Goal: Task Accomplishment & Management: Contribute content

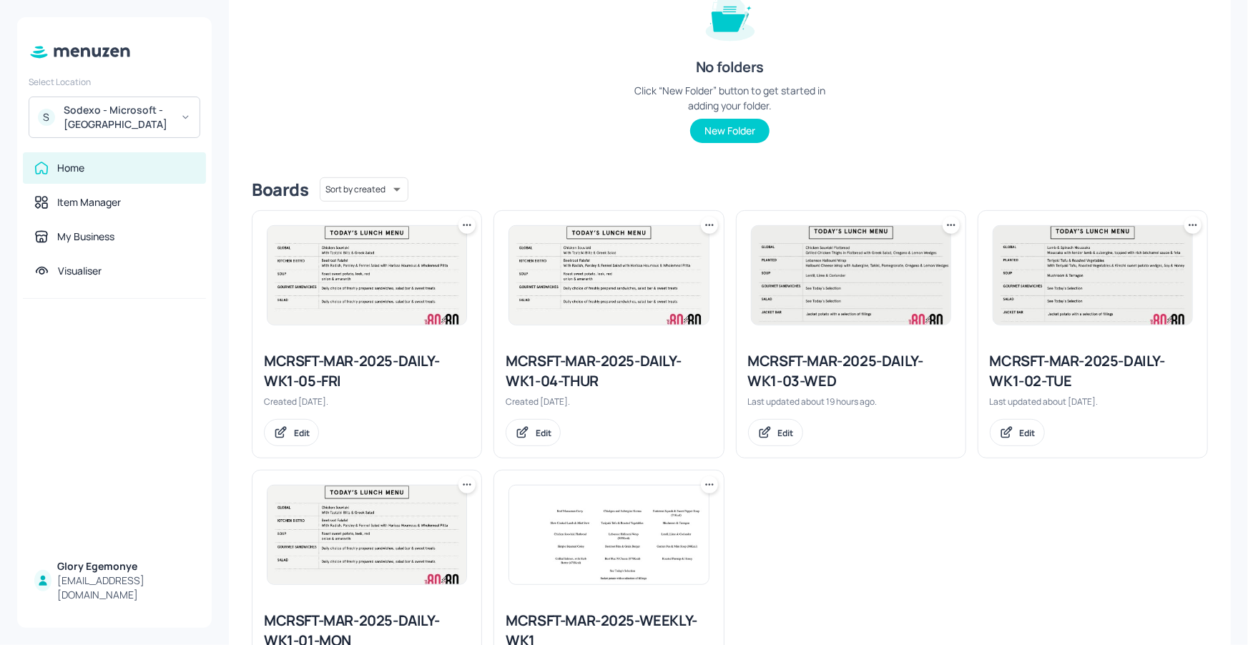
scroll to position [172, 0]
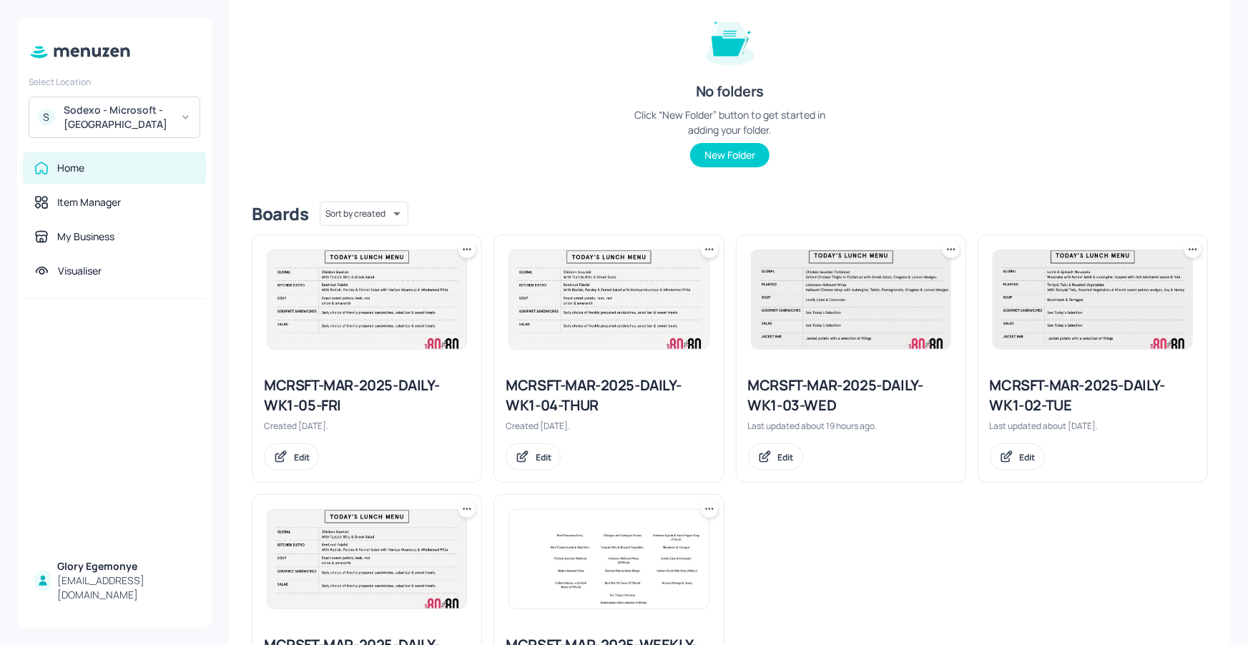
click at [945, 250] on icon at bounding box center [951, 249] width 14 height 14
click at [919, 212] on div at bounding box center [624, 322] width 1248 height 645
click at [952, 250] on icon at bounding box center [951, 249] width 14 height 14
click at [798, 282] on div at bounding box center [624, 322] width 1248 height 645
click at [791, 380] on div "MCRSFT-MAR-2025-DAILY-WK1-03-WED" at bounding box center [851, 395] width 206 height 40
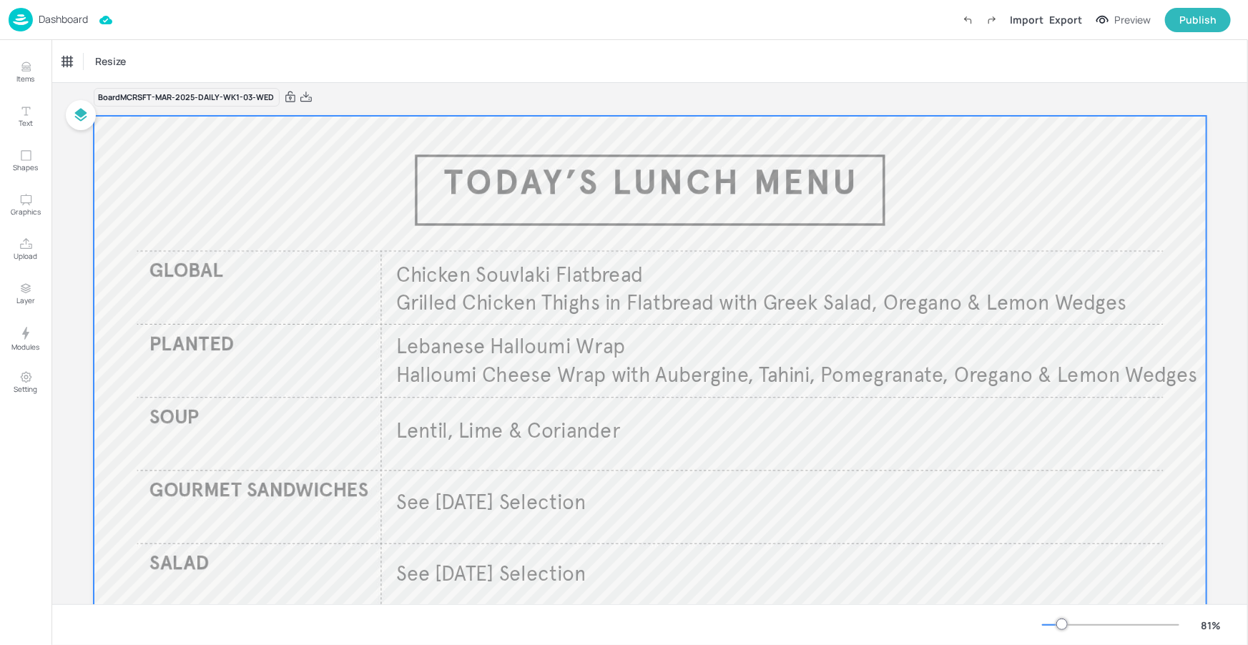
scroll to position [84, 0]
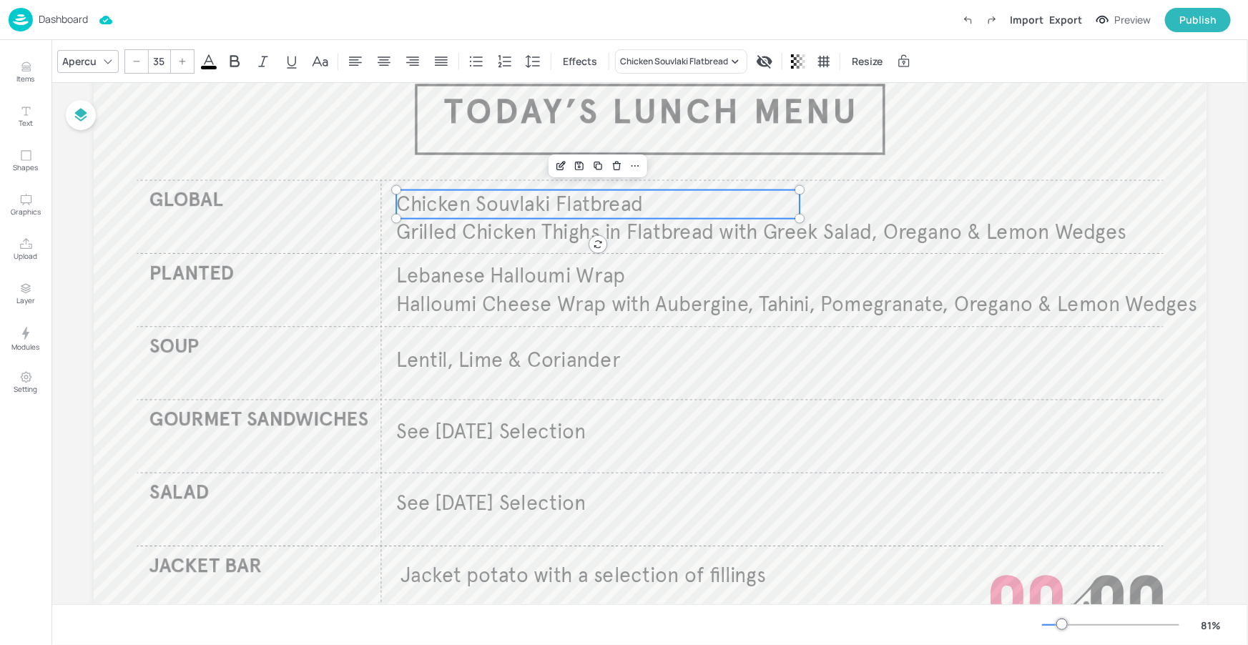
click at [486, 210] on span "Chicken Souvlaki Flatbread" at bounding box center [519, 204] width 247 height 26
click at [676, 68] on div "Chicken Souvlaki Flatbread" at bounding box center [681, 61] width 132 height 24
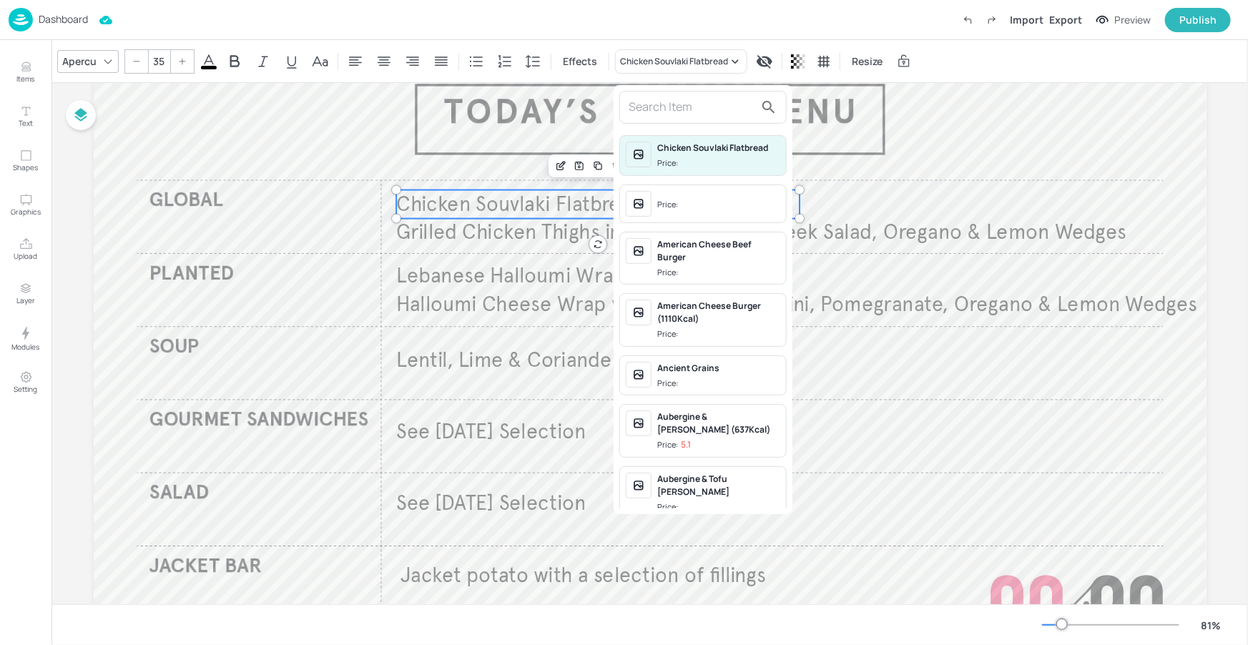
click at [709, 104] on input "text" at bounding box center [692, 107] width 126 height 23
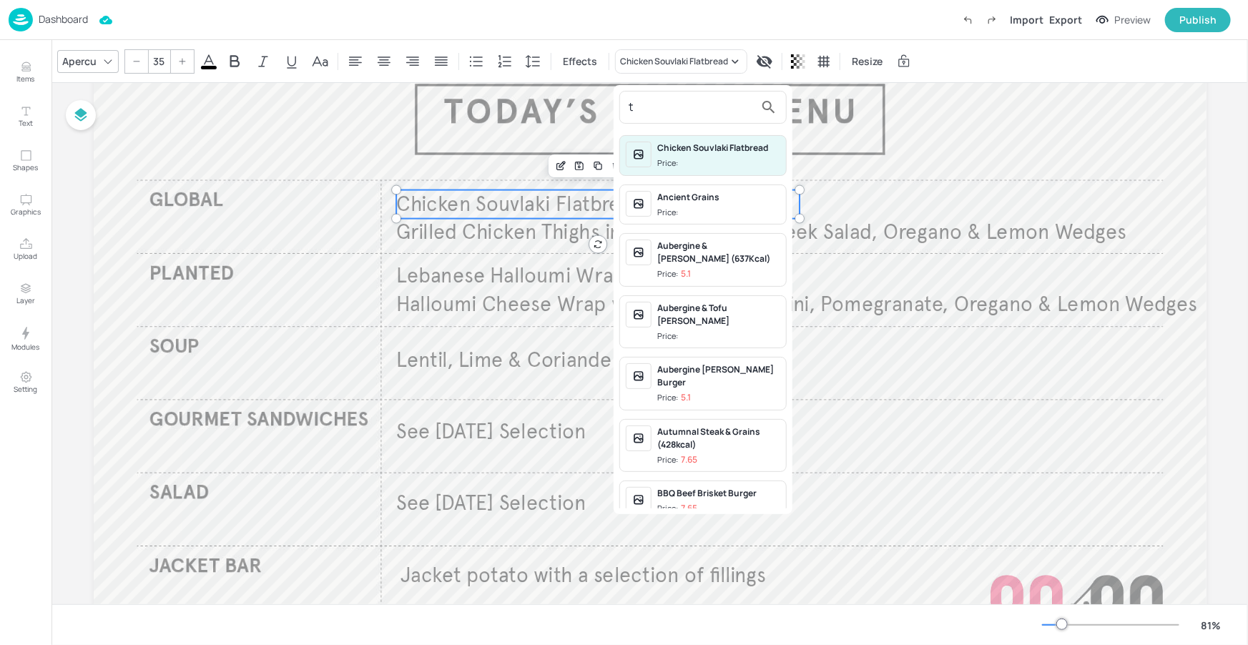
type input "t"
click at [950, 111] on div at bounding box center [624, 322] width 1248 height 645
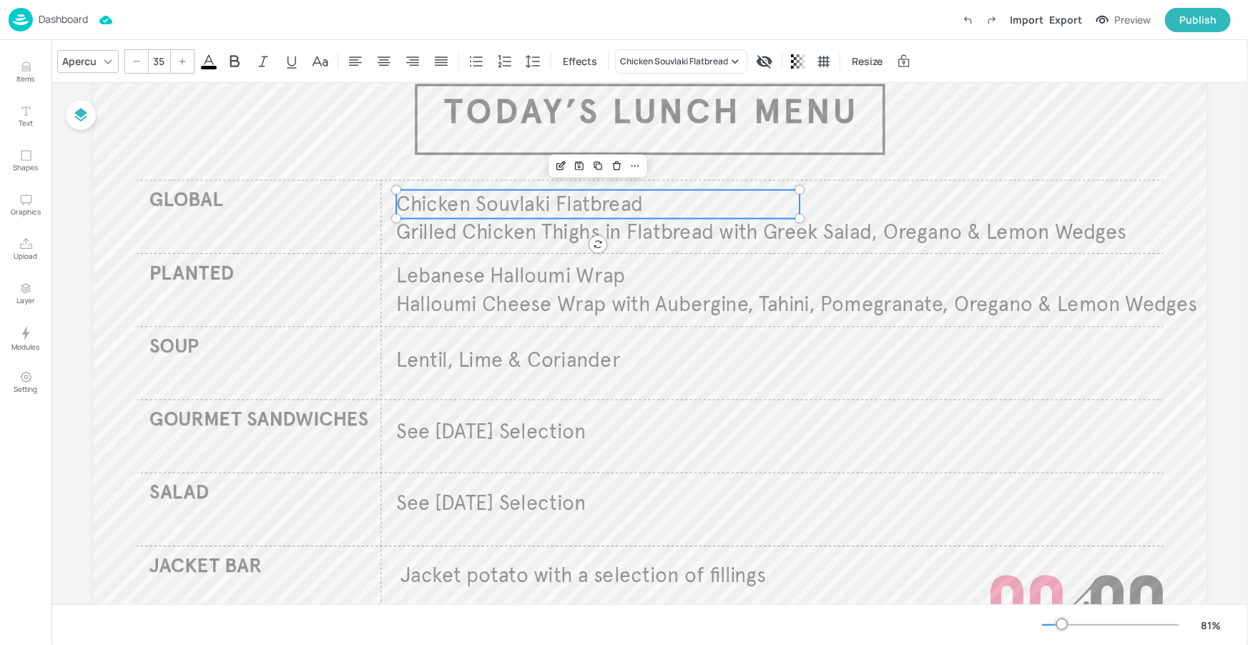
click at [659, 47] on div "Apercu 35 Effects Chicken Souvlaki Flatbread Resize" at bounding box center [649, 61] width 1196 height 42
click at [661, 59] on div "Chicken Souvlaki Flatbread" at bounding box center [674, 61] width 108 height 13
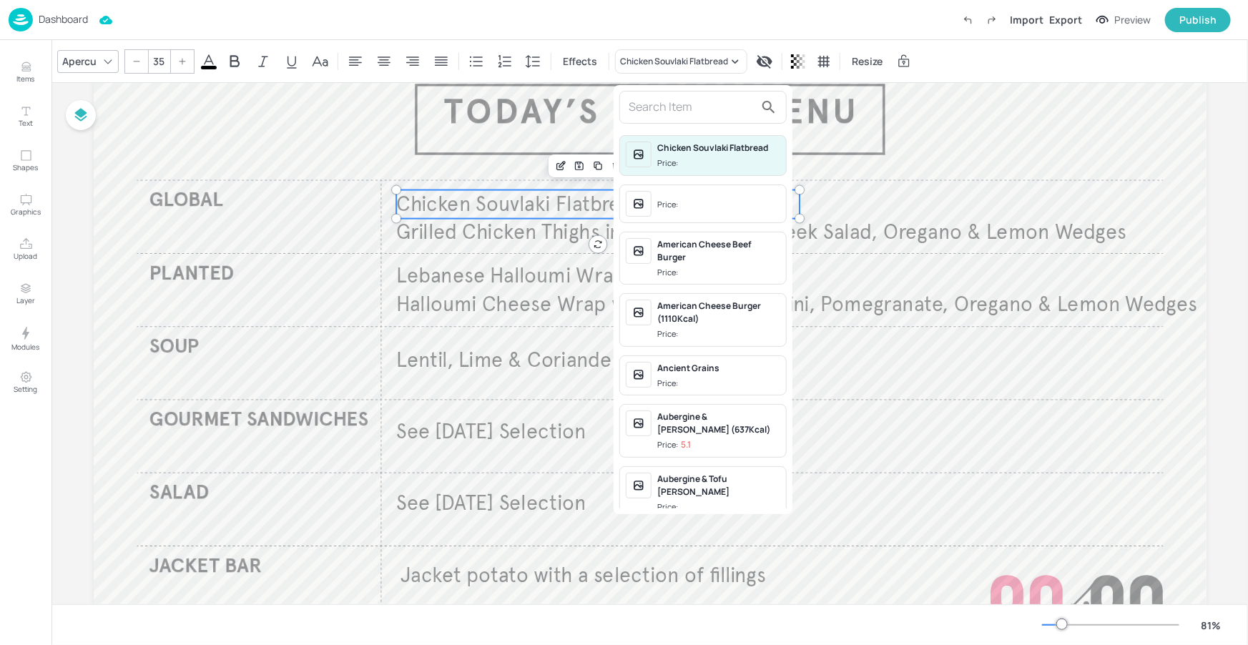
click at [1053, 125] on div at bounding box center [624, 322] width 1248 height 645
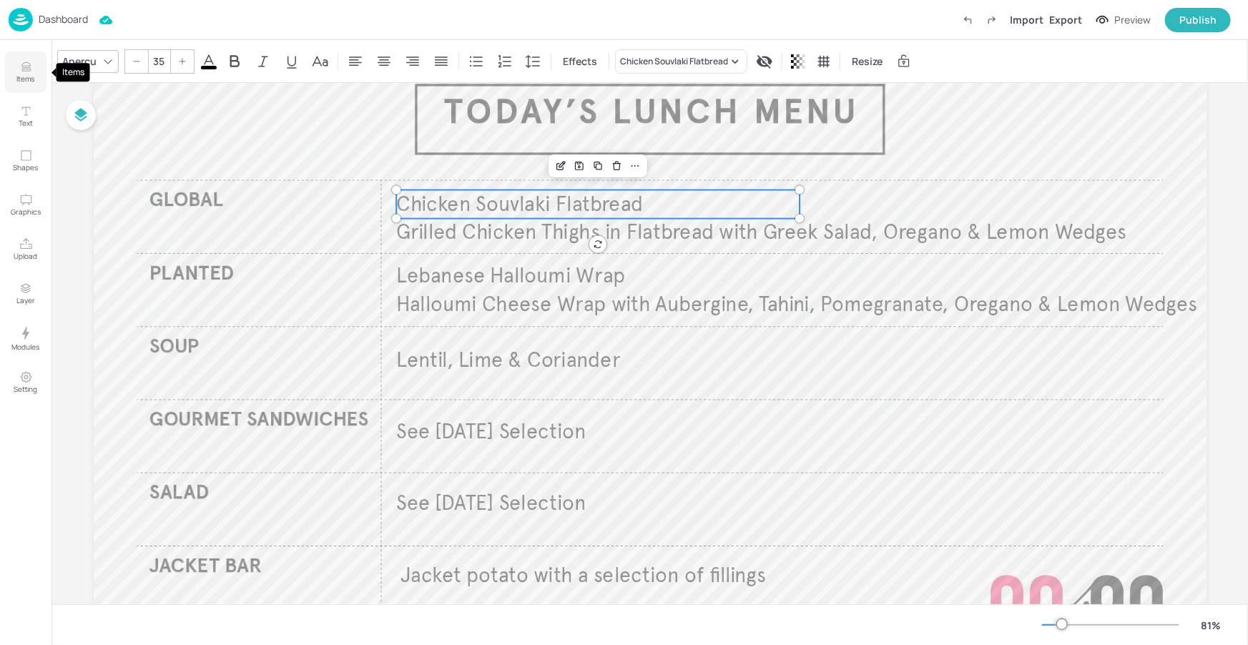
click at [19, 78] on p "Items" at bounding box center [26, 79] width 18 height 10
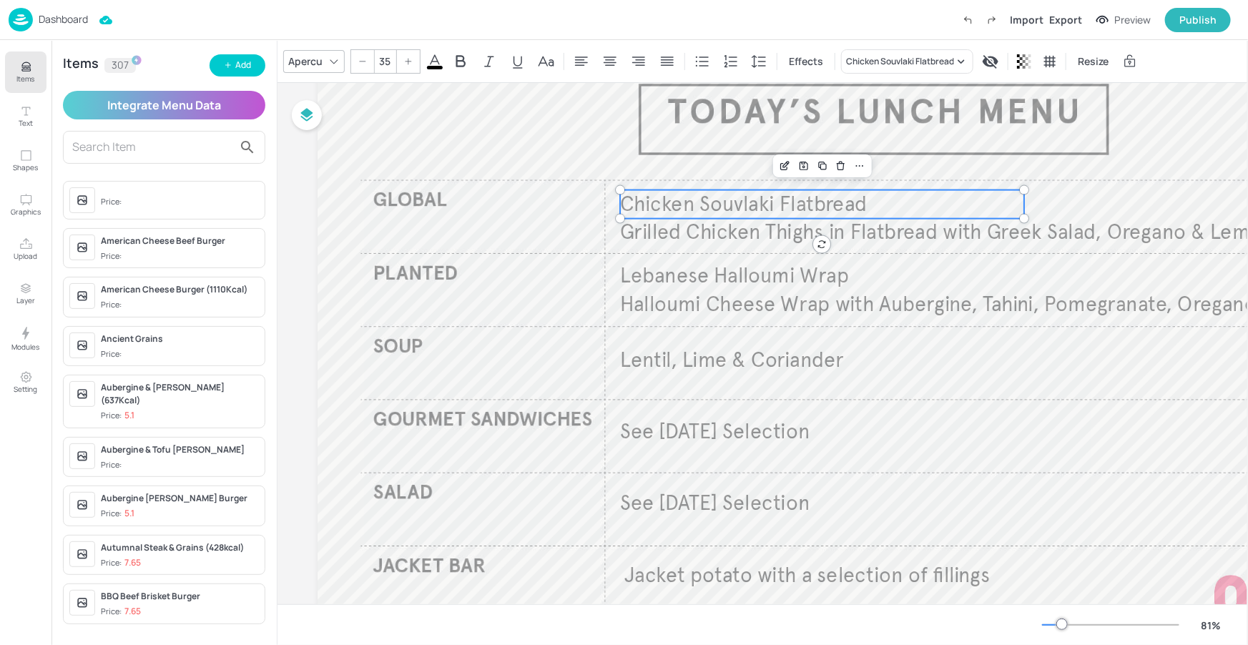
click at [754, 214] on span "Chicken Souvlaki Flatbread" at bounding box center [743, 204] width 247 height 26
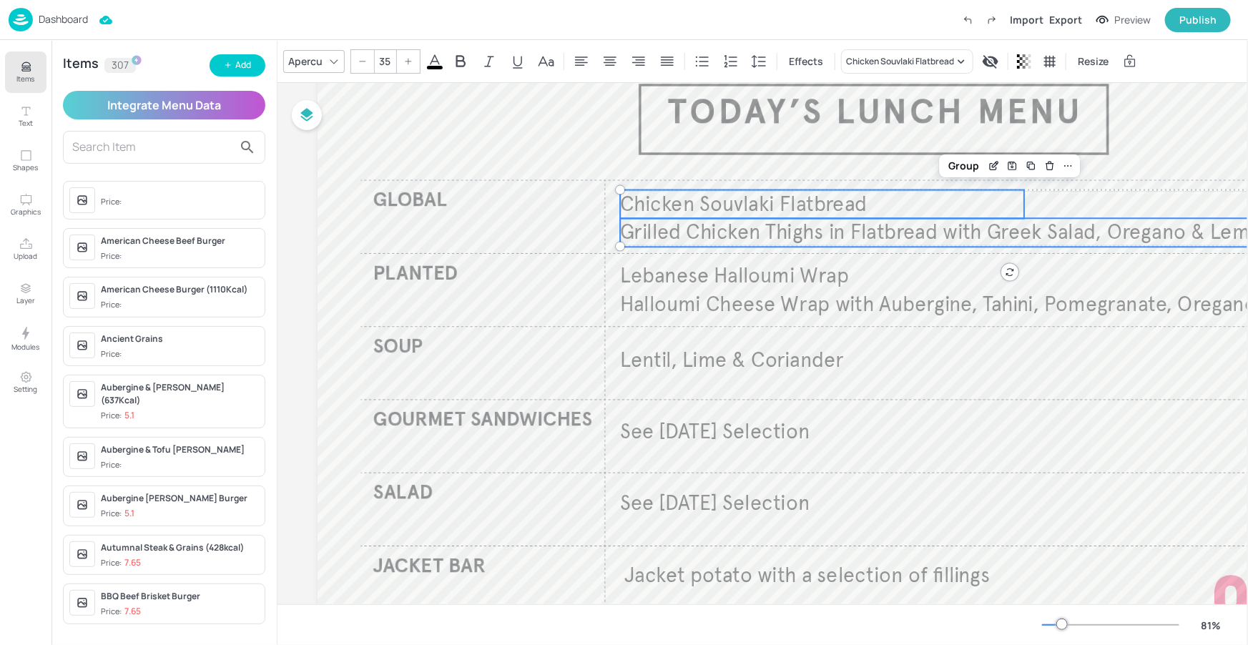
click at [749, 230] on span "Grilled Chicken Thighs in Flatbread with Greek Salad, Oregano & Lemon Wedges" at bounding box center [985, 233] width 730 height 26
click at [960, 172] on div "Group" at bounding box center [963, 166] width 42 height 19
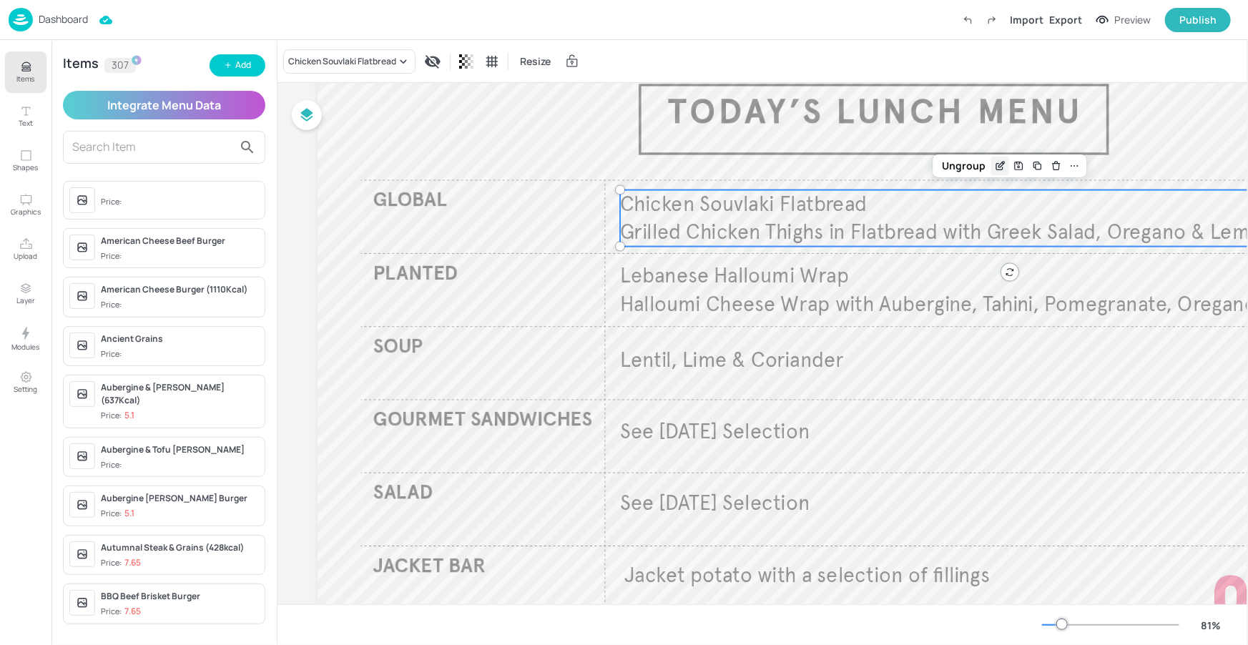
click at [996, 165] on icon "Edit Item" at bounding box center [999, 166] width 6 height 6
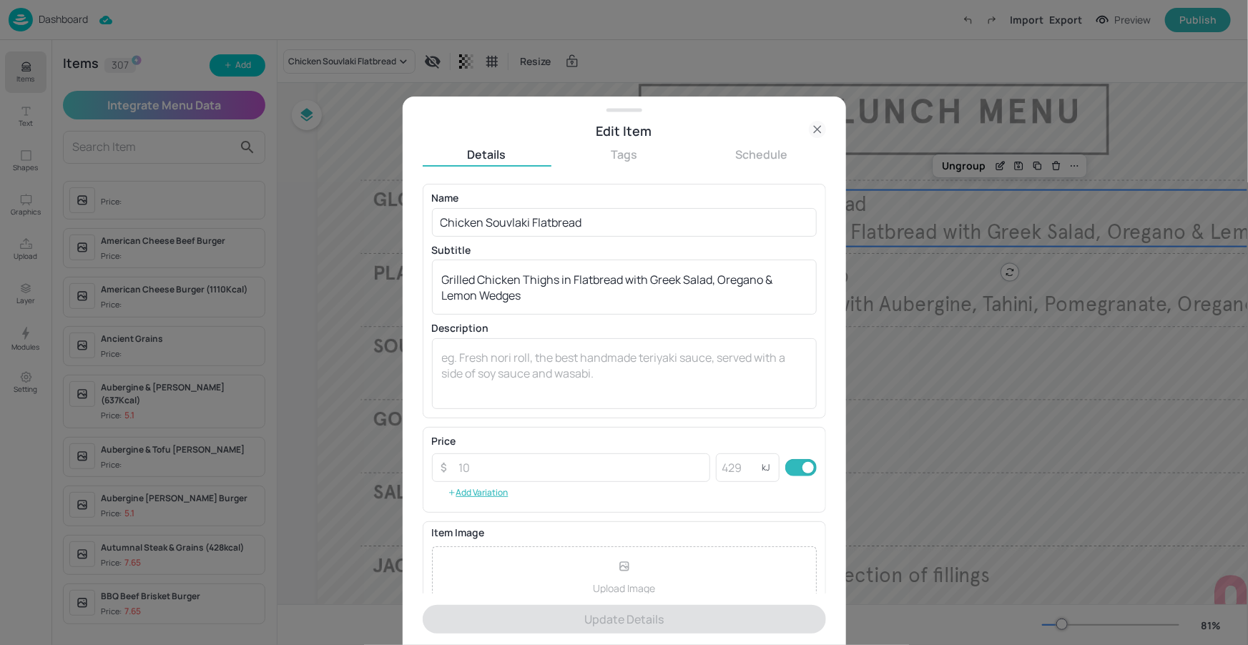
drag, startPoint x: 817, startPoint y: 122, endPoint x: 736, endPoint y: 124, distance: 81.5
click at [817, 122] on icon at bounding box center [817, 129] width 17 height 17
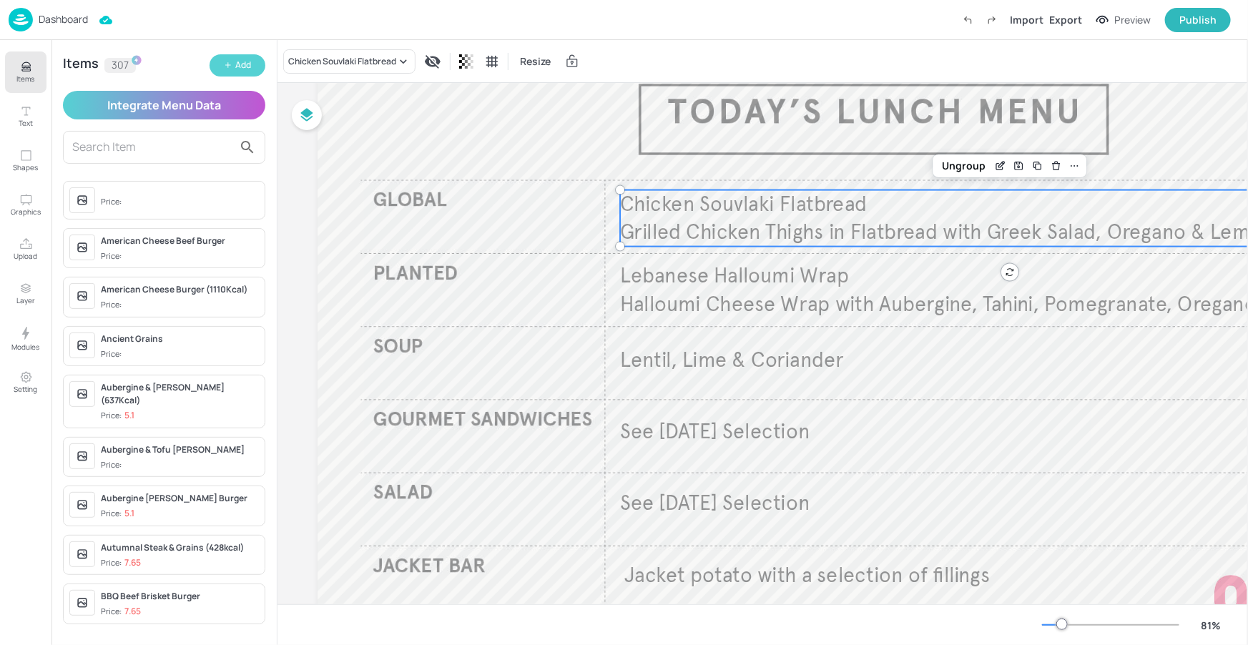
click at [228, 56] on button "Add" at bounding box center [238, 65] width 56 height 22
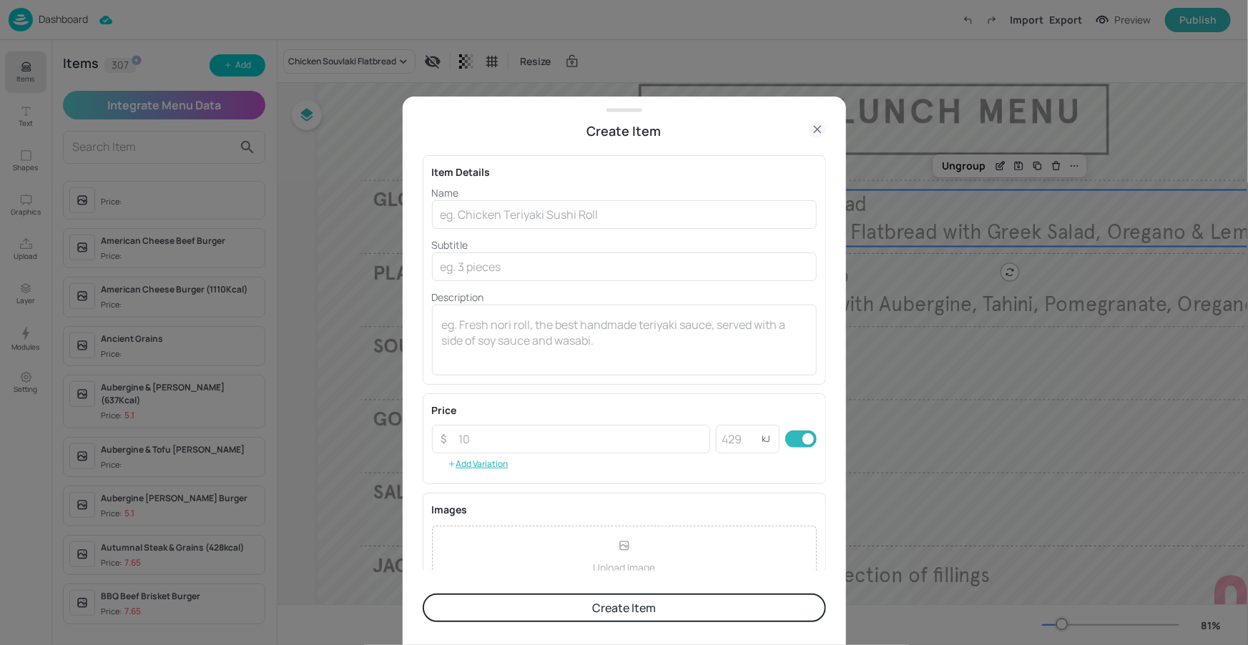
click at [533, 230] on div "Name ​ Subtitle ​ Description x ​" at bounding box center [624, 280] width 385 height 190
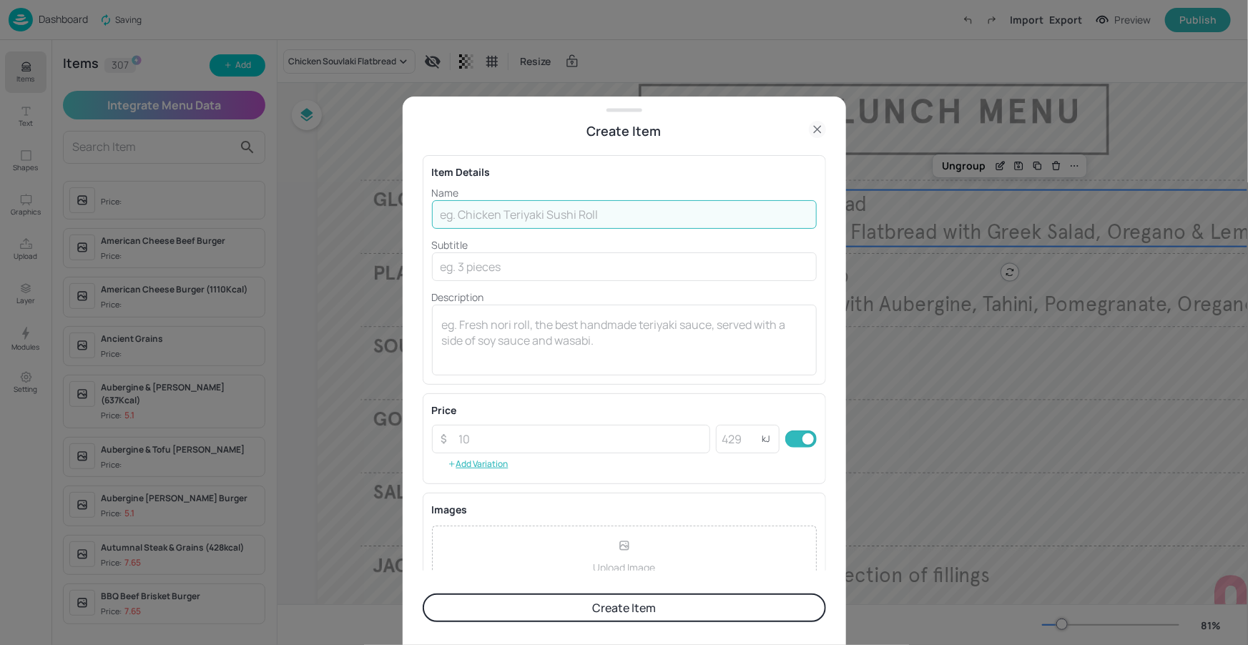
click at [543, 220] on input "text" at bounding box center [624, 214] width 385 height 29
type input "The Spicy Rocket"
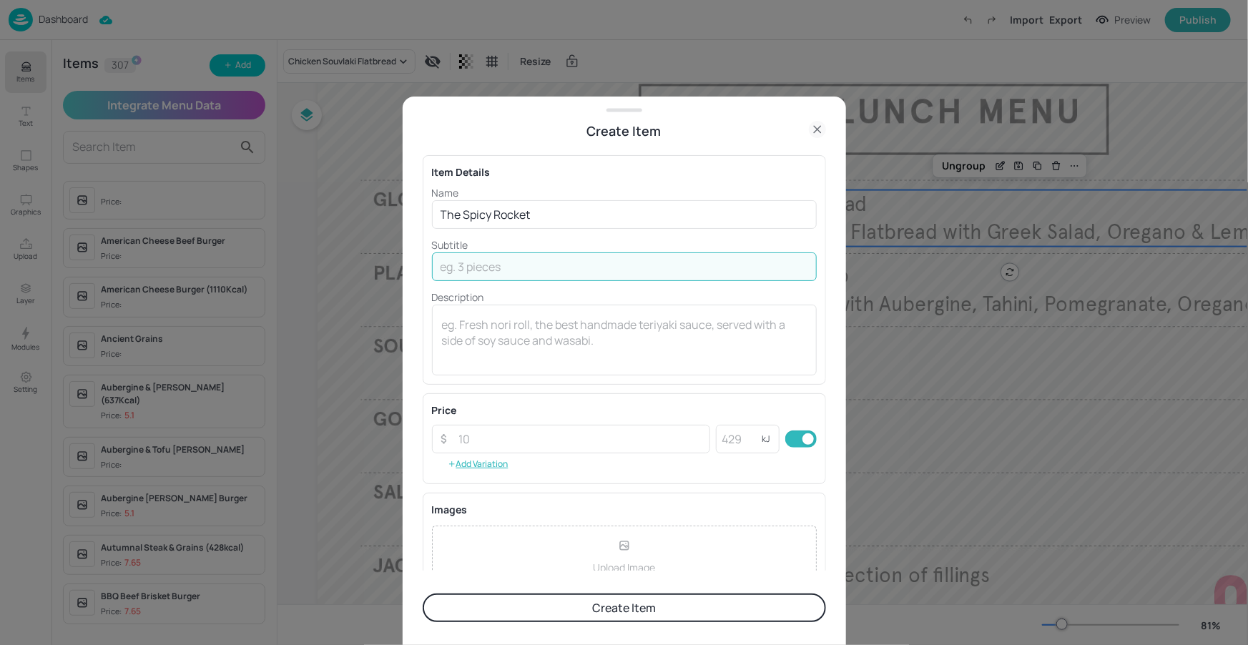
drag, startPoint x: 515, startPoint y: 265, endPoint x: 524, endPoint y: 262, distance: 10.0
click at [524, 262] on input "text" at bounding box center [624, 266] width 385 height 29
paste input "Peppered Chargrilled Beef patty, Rocket, Nduja mayo, balsamic caramelised onion…"
drag, startPoint x: 567, startPoint y: 265, endPoint x: 442, endPoint y: 269, distance: 125.2
click at [442, 269] on input "Peppered Chargrilled Beef patty, Rocket, Nduja mayo, balsamic caramelised onion…" at bounding box center [624, 266] width 385 height 29
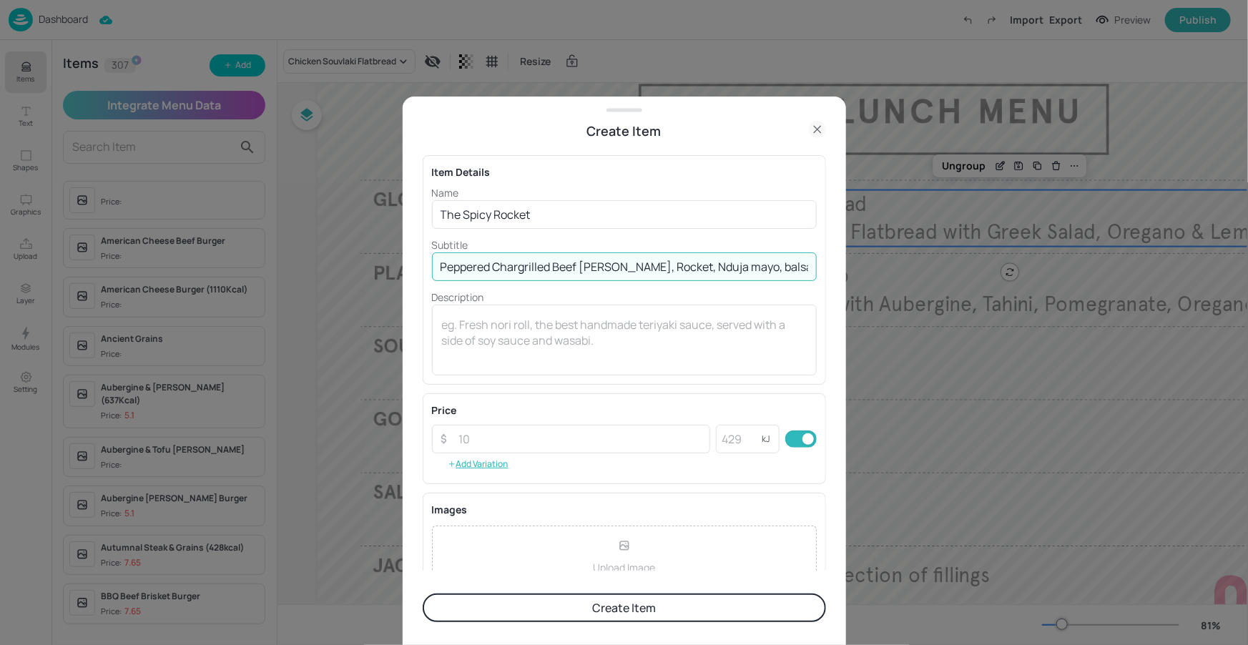
click at [490, 265] on input "Peppered Chargrilled Beef patty, Rocket, Nduja mayo, balsamic caramelised onion…" at bounding box center [624, 266] width 385 height 29
click at [500, 270] on input "Peppered Chargrilled Beef patty, Rocket, Nduja mayo, balsamic caramelised onion…" at bounding box center [624, 266] width 385 height 29
click at [555, 265] on input "Peppered chargrilled Beef patty, Rocket, Nduja mayo, balsamic caramelised onion…" at bounding box center [624, 266] width 385 height 29
click at [616, 264] on input "Peppered chargrilled beef patty, Rocket, Nduja mayo, balsamic caramelised onion…" at bounding box center [624, 266] width 385 height 29
click at [659, 267] on input "Peppered chargrilled beef patty, rocket, Nduja mayo, balsamic caramelised onion…" at bounding box center [624, 266] width 385 height 29
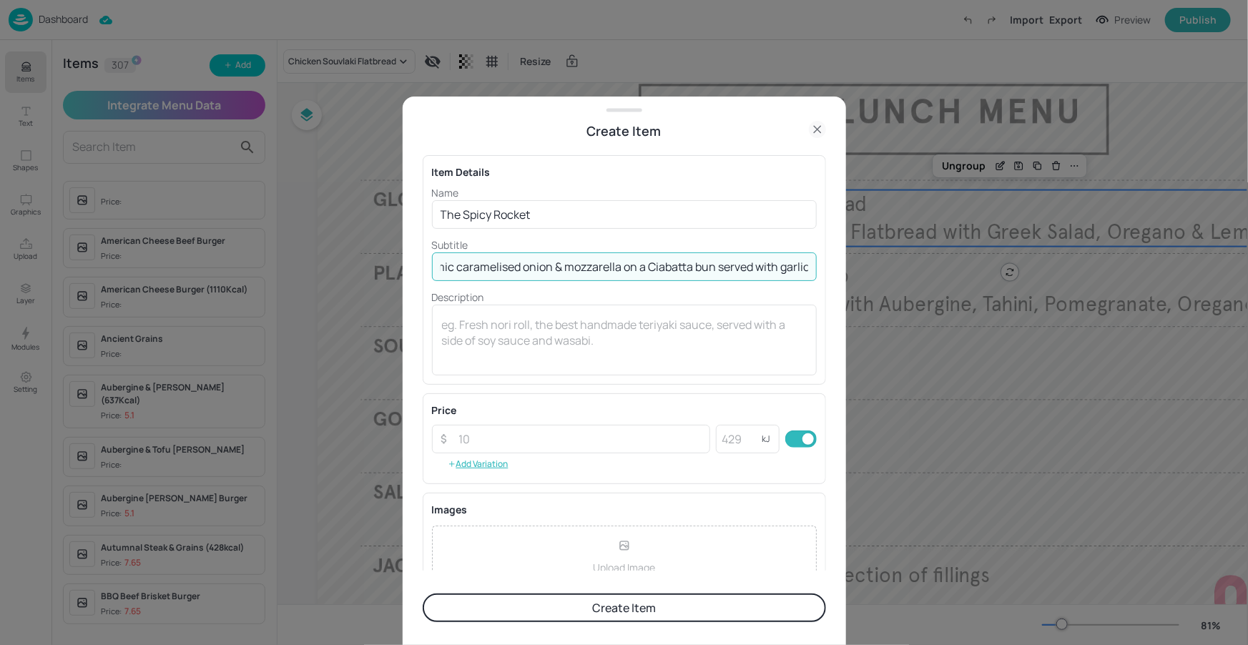
scroll to position [0, 418]
drag, startPoint x: 750, startPoint y: 272, endPoint x: 637, endPoint y: 265, distance: 113.2
click at [628, 264] on input "Peppered chargrilled beef patty, rocket, Nduja mayo, balsamic caramelised onion…" at bounding box center [624, 266] width 385 height 29
click at [730, 270] on input "Peppered chargrilled beef patty, rocket, Nduja mayo, balsamic caramelised onion…" at bounding box center [624, 266] width 385 height 29
click at [719, 264] on input "Peppered chargrilled beef patty, rocket, Nduja mayo, balsamic caramelised onion…" at bounding box center [624, 266] width 385 height 29
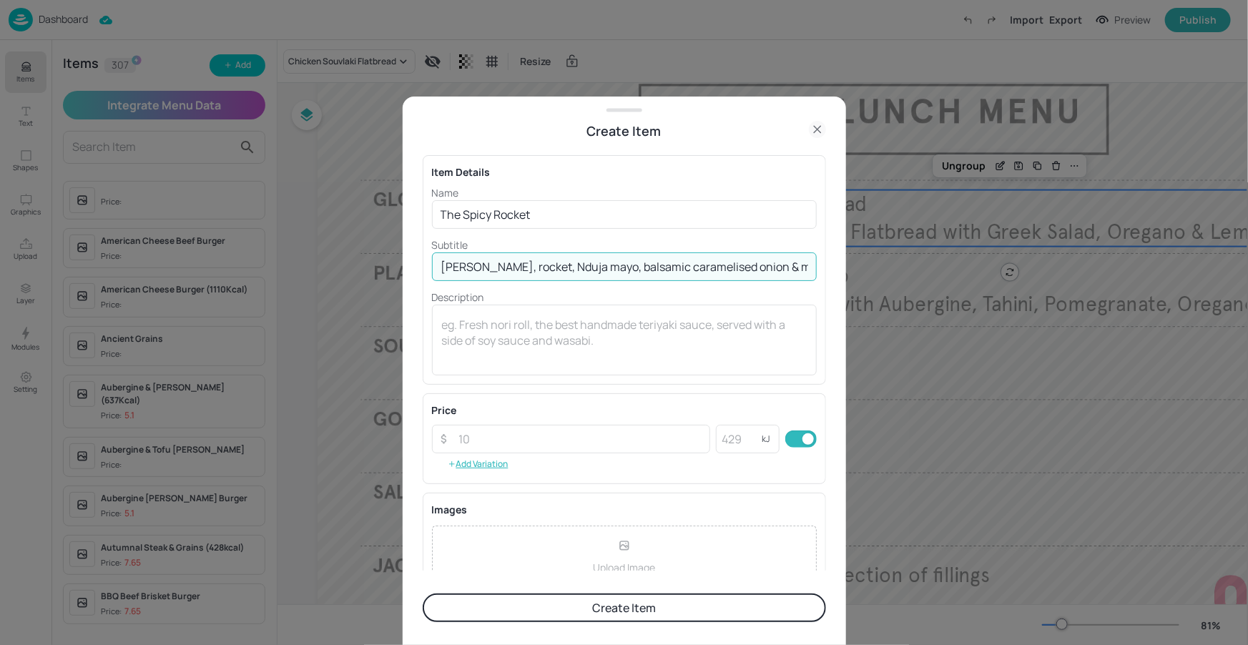
scroll to position [0, 218]
drag, startPoint x: 570, startPoint y: 263, endPoint x: 767, endPoint y: 262, distance: 197.4
click at [784, 261] on input "Peppered chargrilled beef patty, rocket, Nduja mayo, balsamic caramelised onion…" at bounding box center [624, 266] width 385 height 29
click at [745, 270] on input "Peppered chargrilled beef patty, rocket, Nduja mayo, balsamic caramelised onion…" at bounding box center [624, 266] width 385 height 29
type input "Peppered chargrilled beef patty, rocket, Nduja mayo, balsamic caramelised onion…"
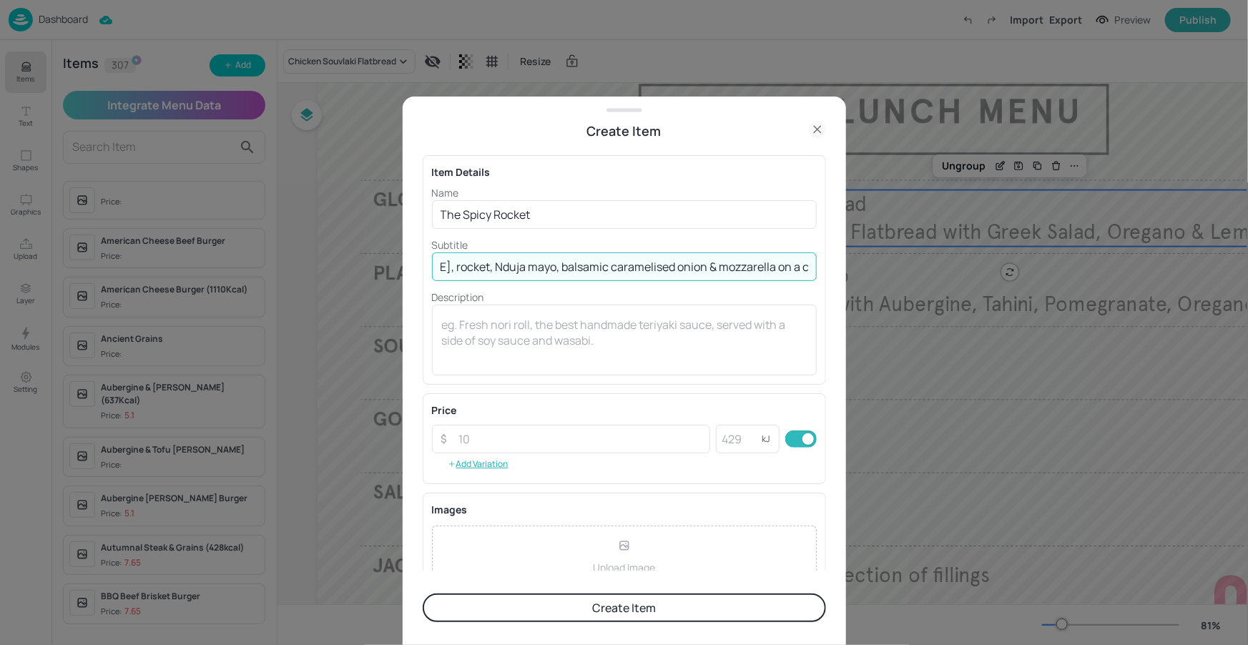
scroll to position [0, 0]
click at [669, 232] on div "Name The Spicy Rocket ​ Subtitle Peppered chargrilled beef patty, rocket, Nduja…" at bounding box center [624, 280] width 385 height 190
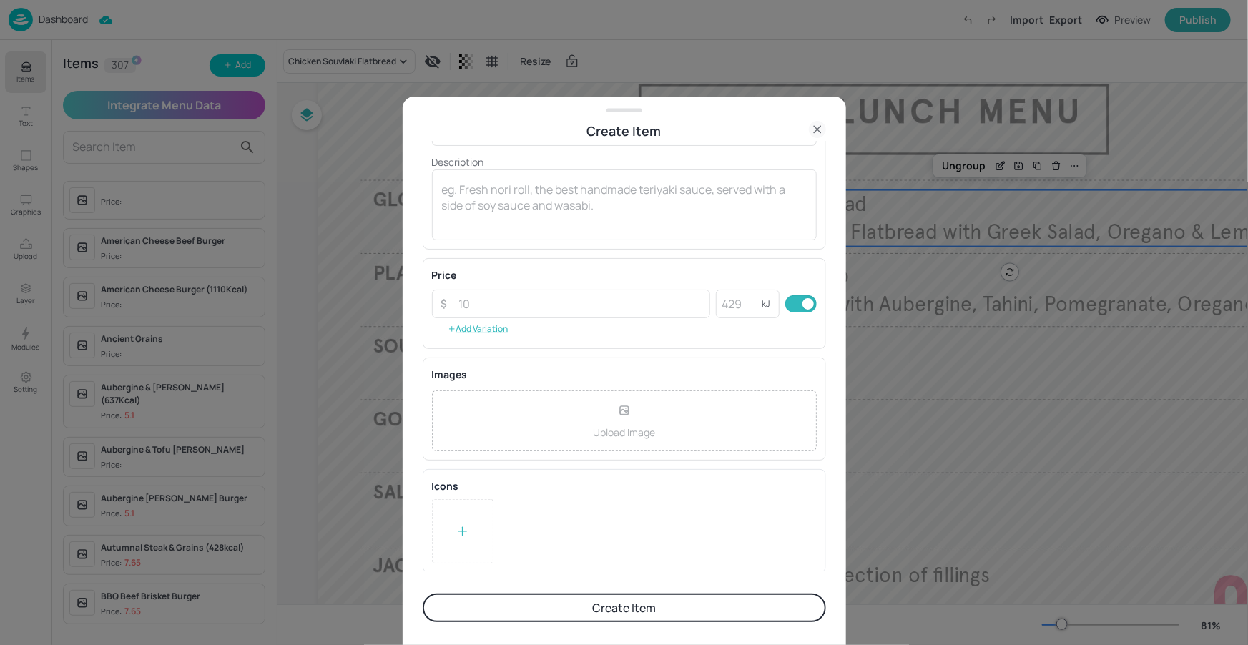
scroll to position [136, 0]
click at [621, 312] on input "number" at bounding box center [581, 303] width 260 height 29
click at [636, 335] on div "Price ​ ​ kJ ​ Add Variation" at bounding box center [624, 303] width 385 height 72
click at [584, 300] on input "number" at bounding box center [581, 303] width 260 height 29
type input "5.10"
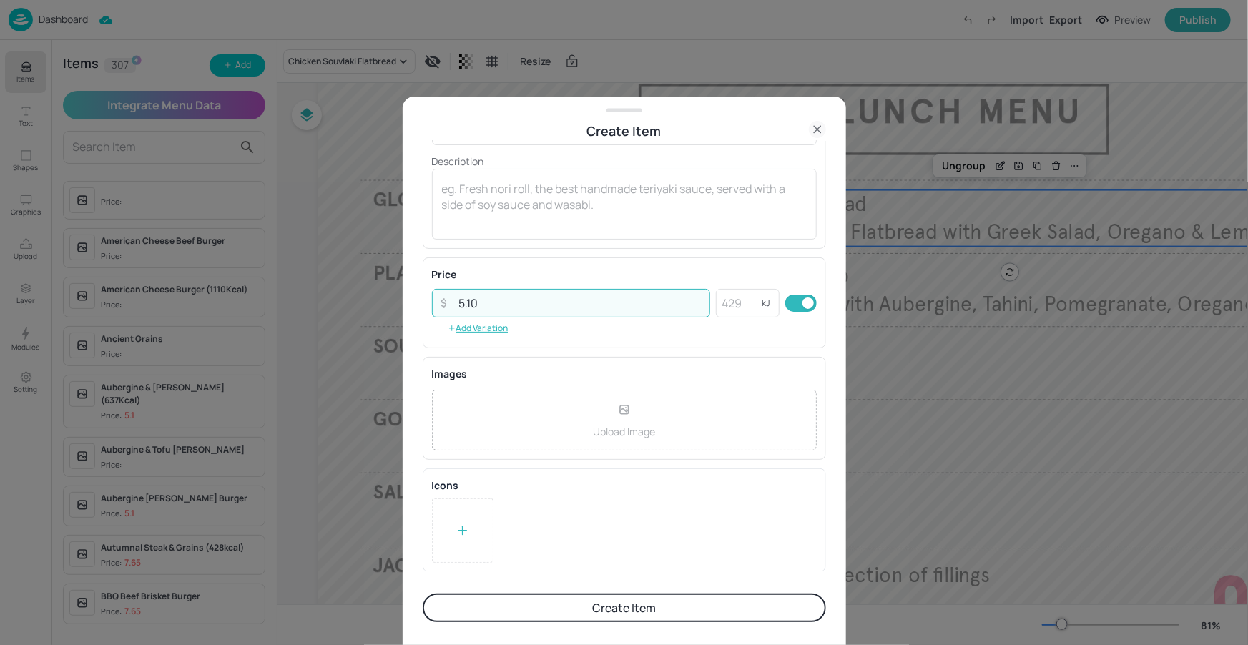
click at [684, 358] on div "Images Upload Image To pick up a draggable item, press the space bar. While dra…" at bounding box center [624, 408] width 403 height 103
click at [630, 606] on button "Create Item" at bounding box center [624, 608] width 403 height 29
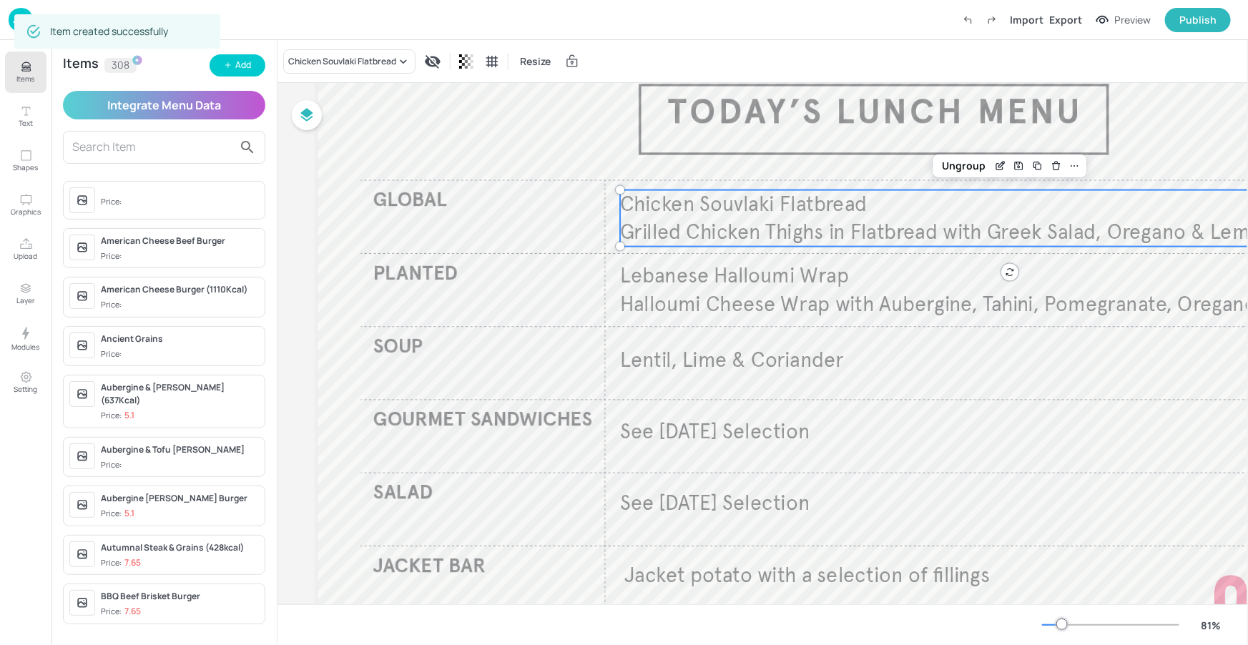
click at [220, 51] on div "Item created successfully" at bounding box center [117, 31] width 206 height 43
click at [226, 61] on icon "button" at bounding box center [228, 65] width 9 height 9
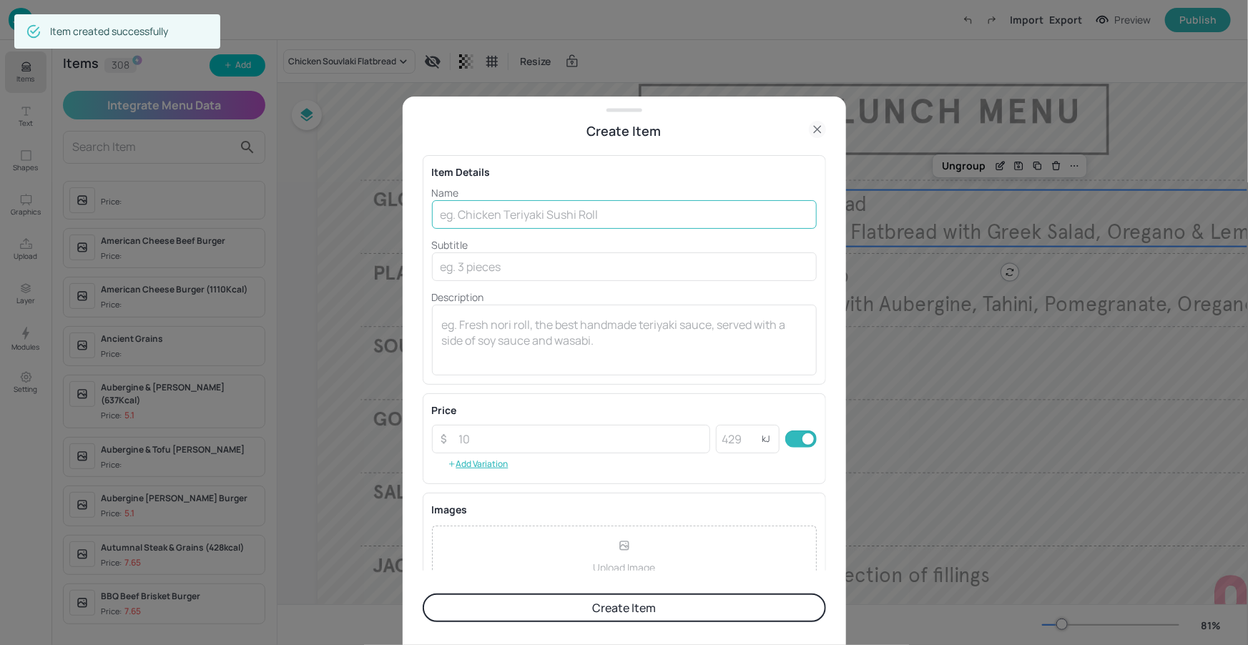
click at [561, 210] on input "text" at bounding box center [624, 214] width 385 height 29
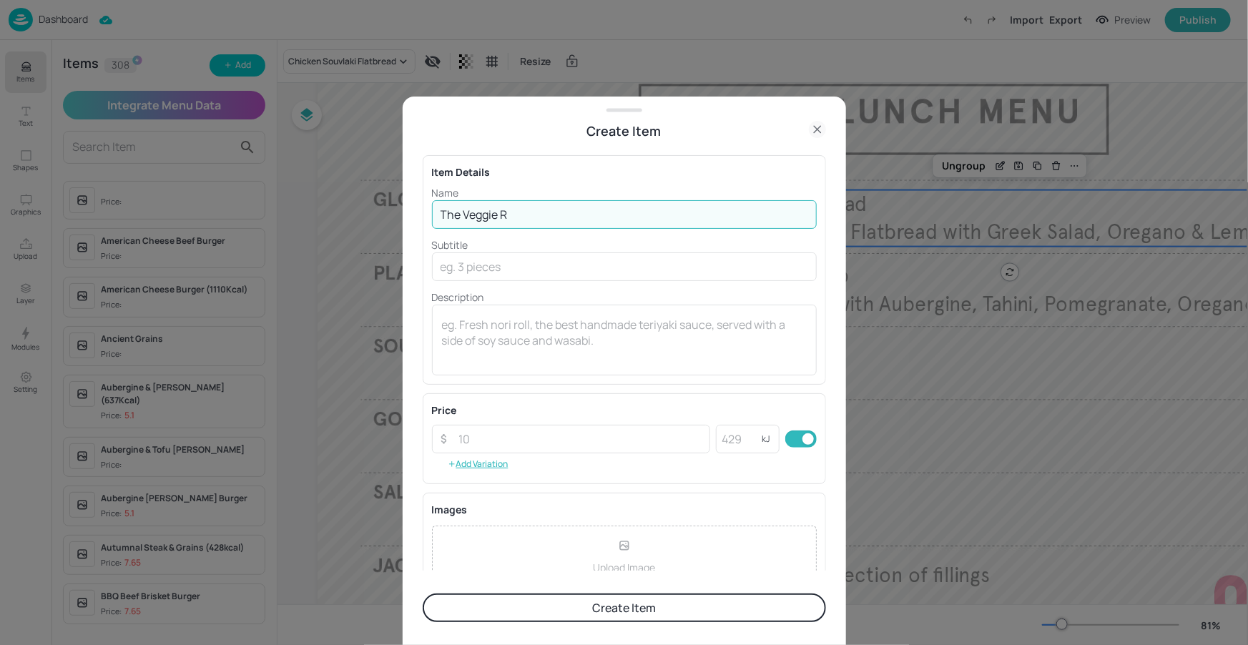
type input "The Veggie R"
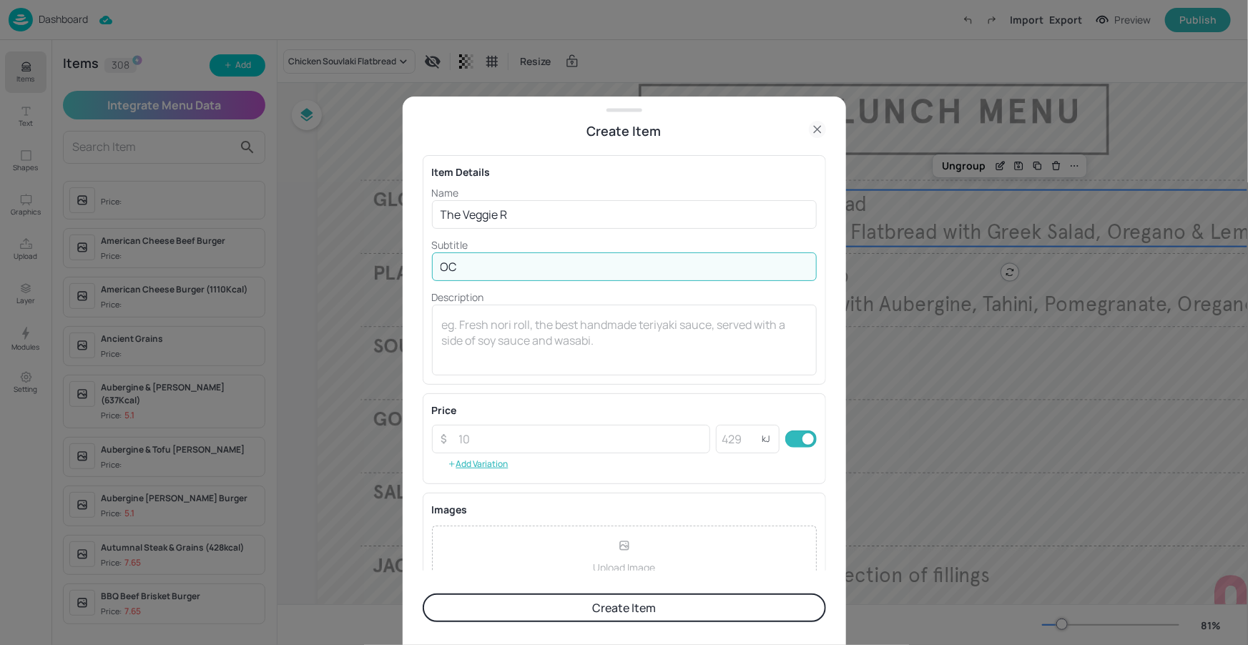
type input "O"
drag, startPoint x: 547, startPoint y: 223, endPoint x: 528, endPoint y: 231, distance: 20.2
click at [547, 223] on input "The Veggie R" at bounding box center [624, 214] width 385 height 29
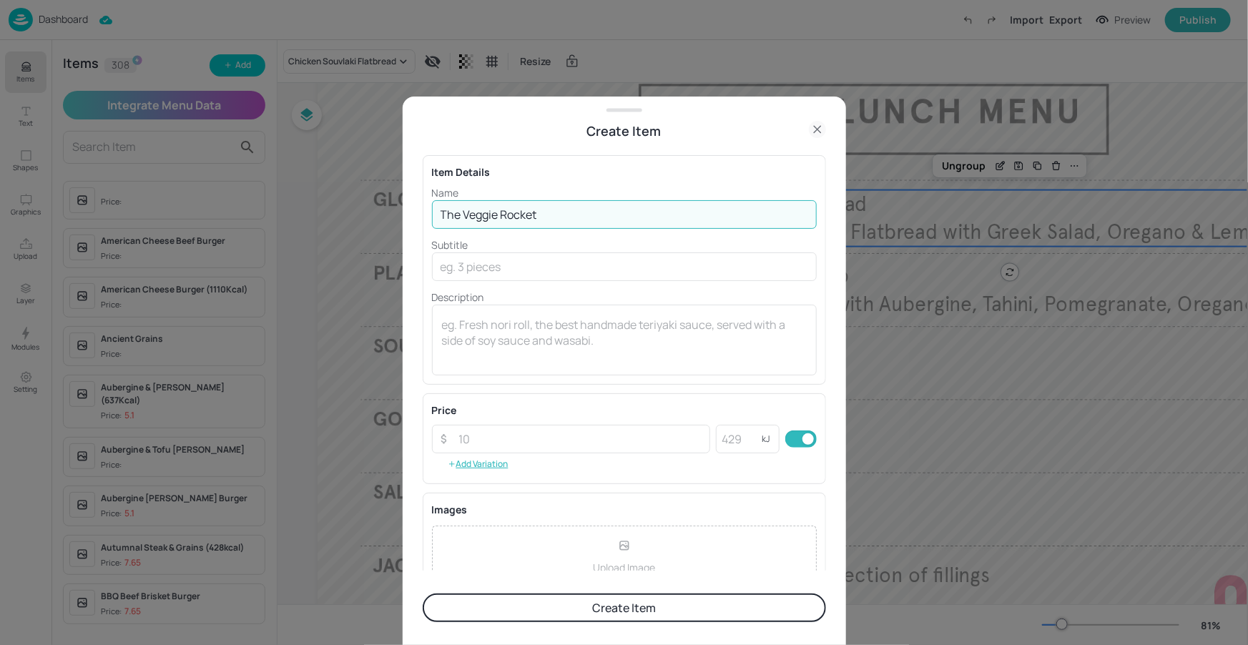
type input "The Veggie Rocket"
click at [439, 264] on input "text" at bounding box center [624, 266] width 385 height 29
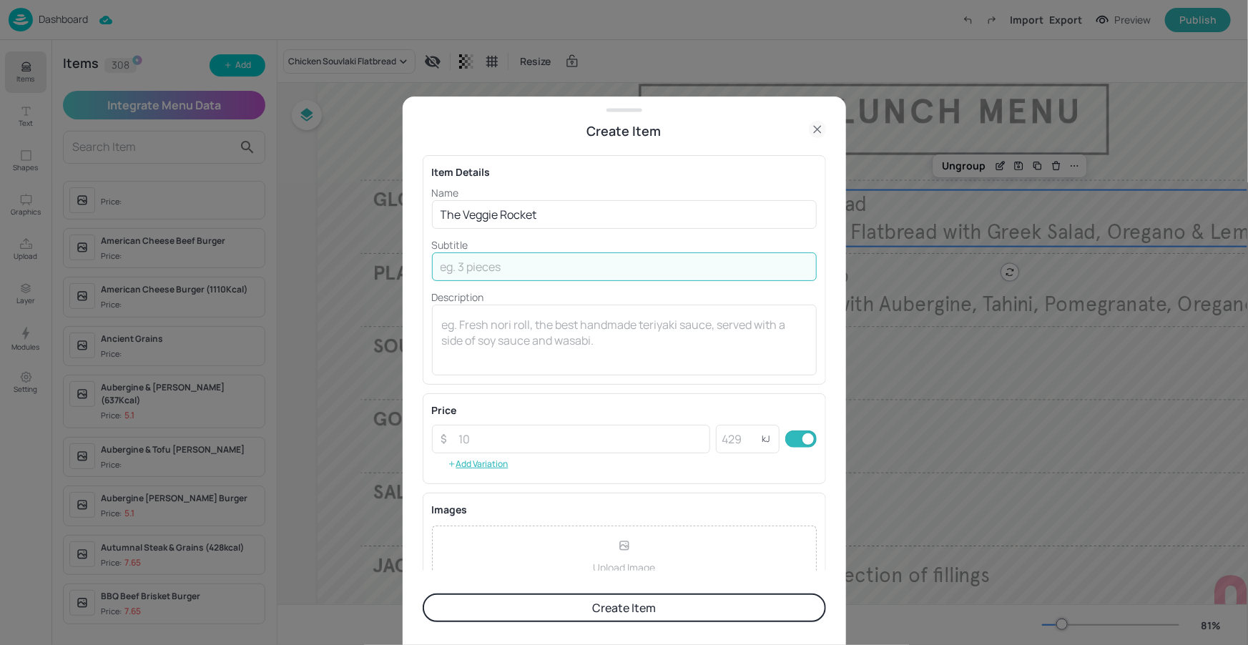
paste input "Peppered Chargrilled Quorn patty, Rocket, No-duja mayo, balsamic caramelised on…"
click at [722, 267] on input "Peppered Chargrilled Quorn patty, Rocket, No-duja mayo, balsamic caramelised on…" at bounding box center [624, 266] width 385 height 29
click at [553, 268] on input "Peppered Chargrilled Quorn patty, Rocket, No-duja mayo, balsamic caramelised on…" at bounding box center [624, 266] width 385 height 29
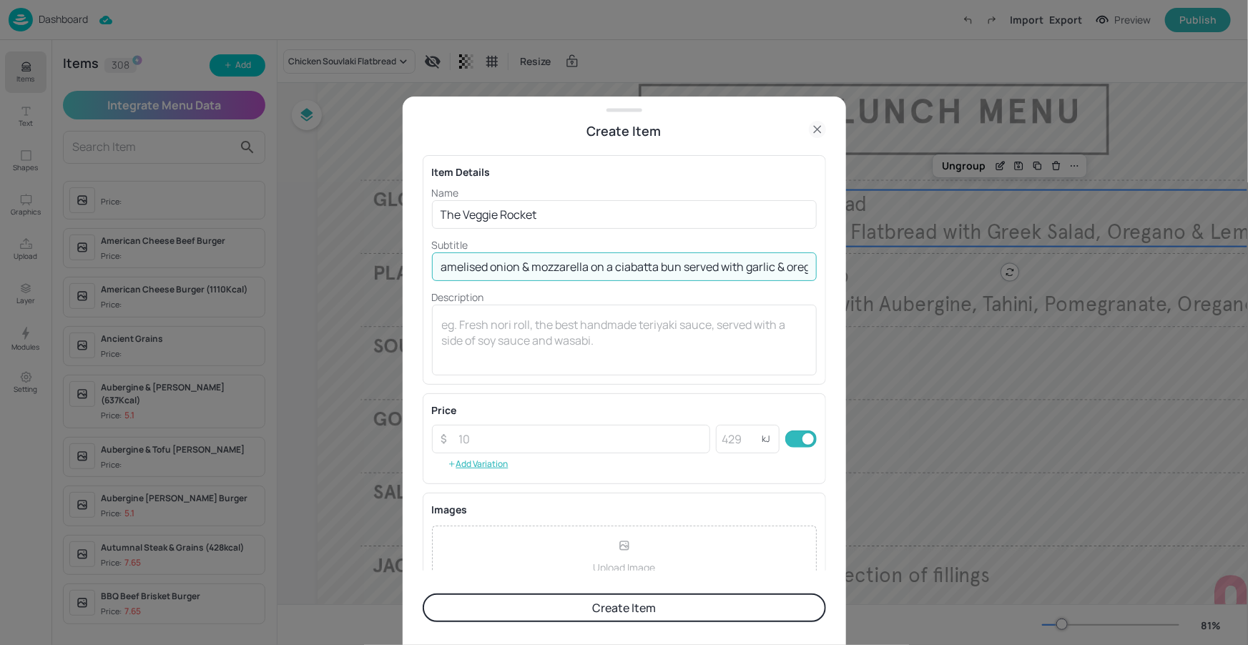
scroll to position [0, 0]
drag, startPoint x: 568, startPoint y: 269, endPoint x: 415, endPoint y: 272, distance: 153.1
click at [411, 258] on div "Create Item Item Details Name The Veggie Rocket ​ Subtitle Peppered Chargrilled…" at bounding box center [624, 371] width 443 height 548
click at [488, 275] on input "Peppered Chargrilled Quorn patty, Rocket, No-duja mayo, balsamic caramelised on…" at bounding box center [624, 266] width 385 height 29
click at [503, 270] on input "Peppered Chargrilled Quorn patty, Rocket, No-duja mayo, balsamic caramelised on…" at bounding box center [624, 266] width 385 height 29
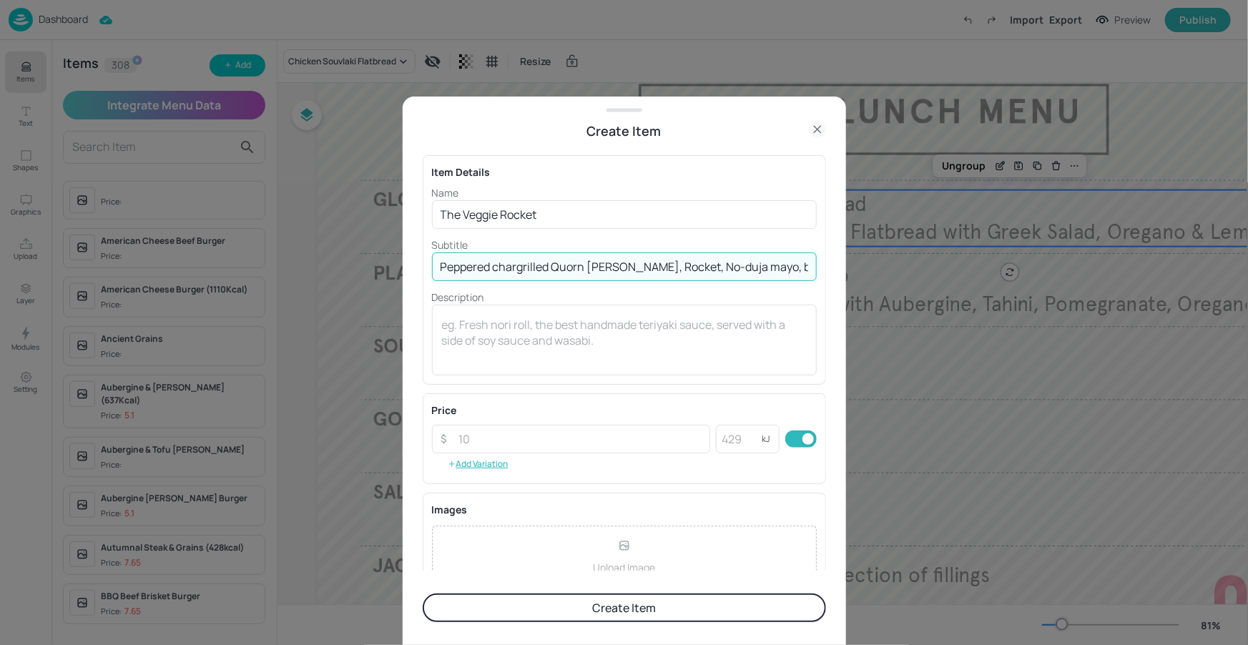
click at [559, 268] on input "Peppered chargrilled Quorn patty, Rocket, No-duja mayo, balsamic caramelised on…" at bounding box center [624, 266] width 385 height 29
click at [621, 266] on input "Peppered chargrilled quorn patty, Rocket, No-duja mayo, balsamic caramelised on…" at bounding box center [624, 266] width 385 height 29
click at [624, 266] on input "Peppered chargrilled quorn patty, Rocket, No-duja mayo, balsamic caramelised on…" at bounding box center [624, 266] width 385 height 29
drag, startPoint x: 699, startPoint y: 267, endPoint x: 791, endPoint y: 269, distance: 92.3
click at [794, 271] on input "Peppered chargrilled quorn patty, rocket, No-duja mayo, balsamic caramelised on…" at bounding box center [624, 266] width 385 height 29
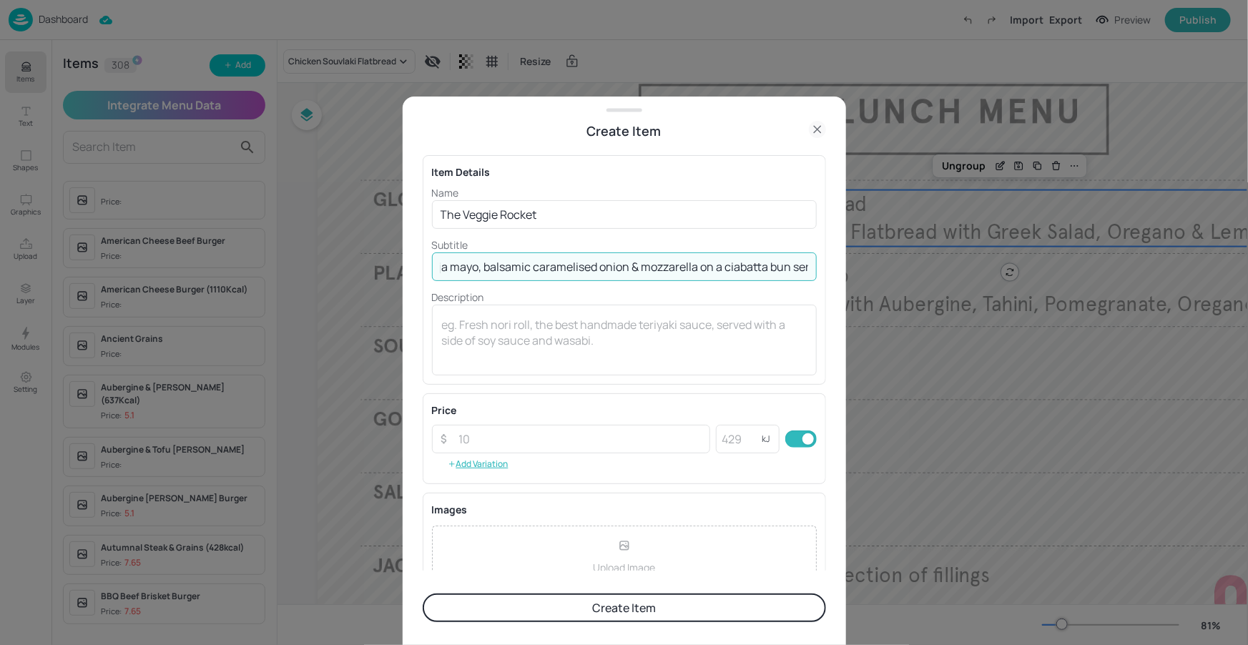
scroll to position [0, 323]
drag, startPoint x: 792, startPoint y: 269, endPoint x: 805, endPoint y: 267, distance: 13.0
click at [805, 267] on input "Peppered chargrilled quorn patty, rocket, No-duja mayo, balsamic caramelised on…" at bounding box center [624, 266] width 385 height 29
drag, startPoint x: 747, startPoint y: 264, endPoint x: 798, endPoint y: 266, distance: 50.8
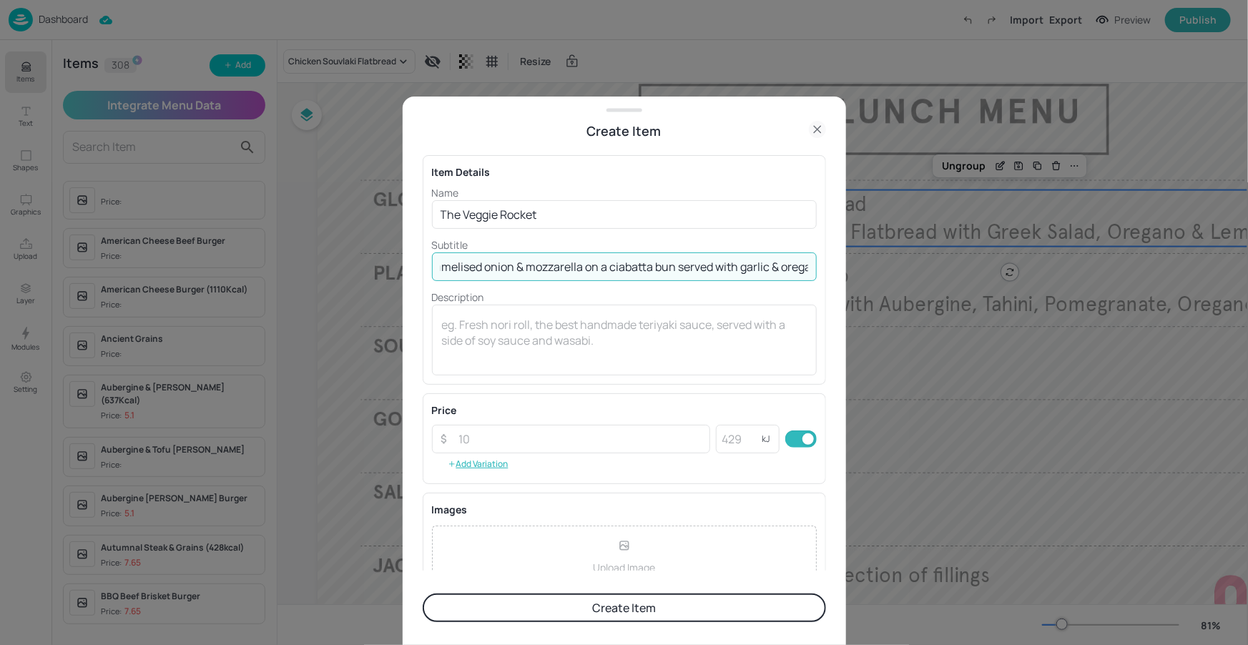
click at [798, 266] on input "Peppered chargrilled quorn patty, rocket, No-duja mayo, balsamic caramelised on…" at bounding box center [624, 266] width 385 height 29
type input "Peppered chargrilled quorn patty, rocket, No-duja mayo, balsamic caramelised on…"
click at [772, 240] on p "Subtitle" at bounding box center [624, 244] width 385 height 15
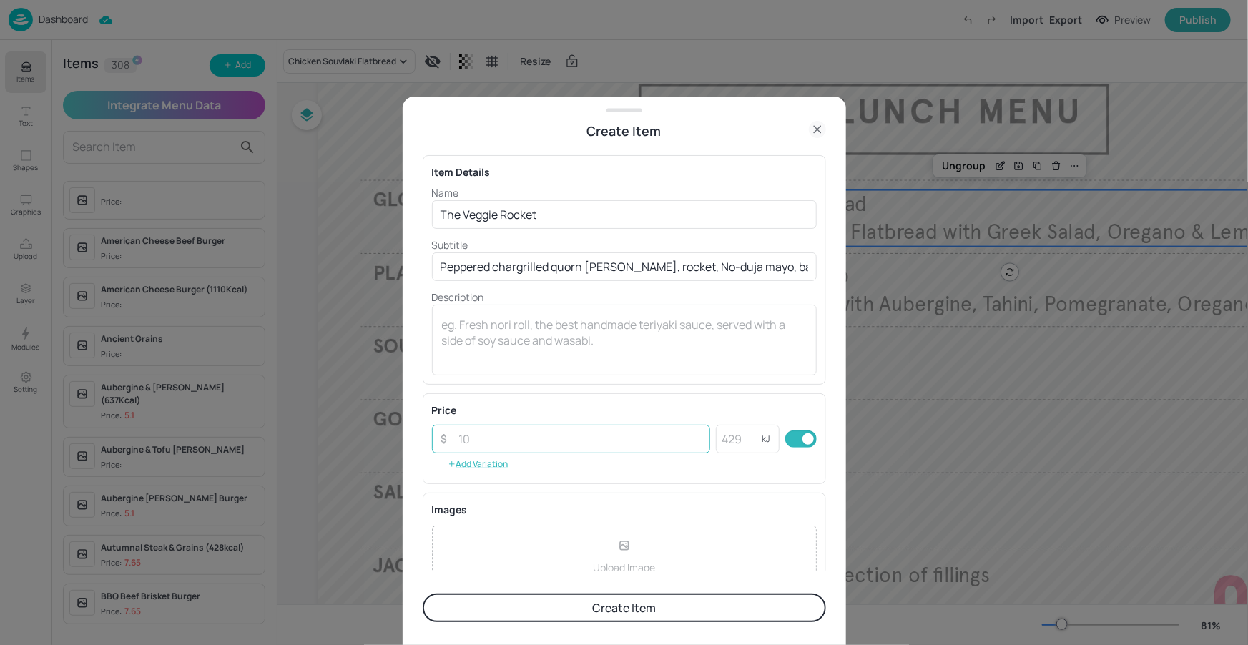
click at [613, 444] on input "number" at bounding box center [581, 439] width 260 height 29
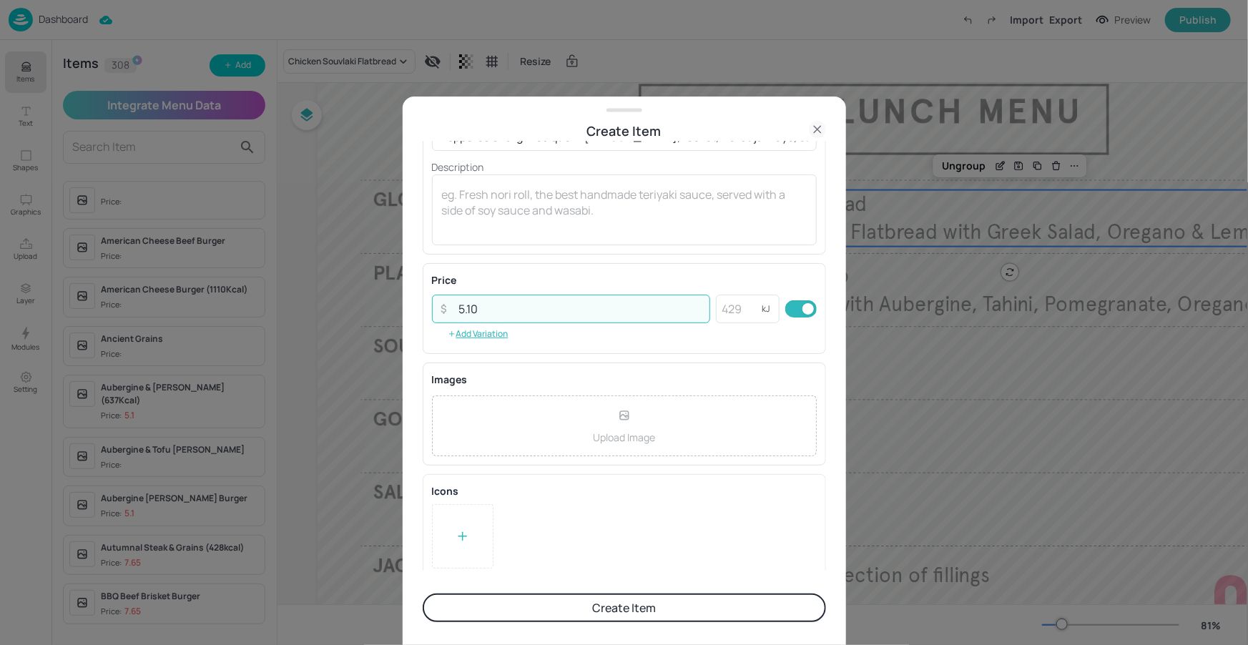
scroll to position [136, 0]
type input "5.10"
click at [483, 518] on div at bounding box center [462, 530] width 61 height 64
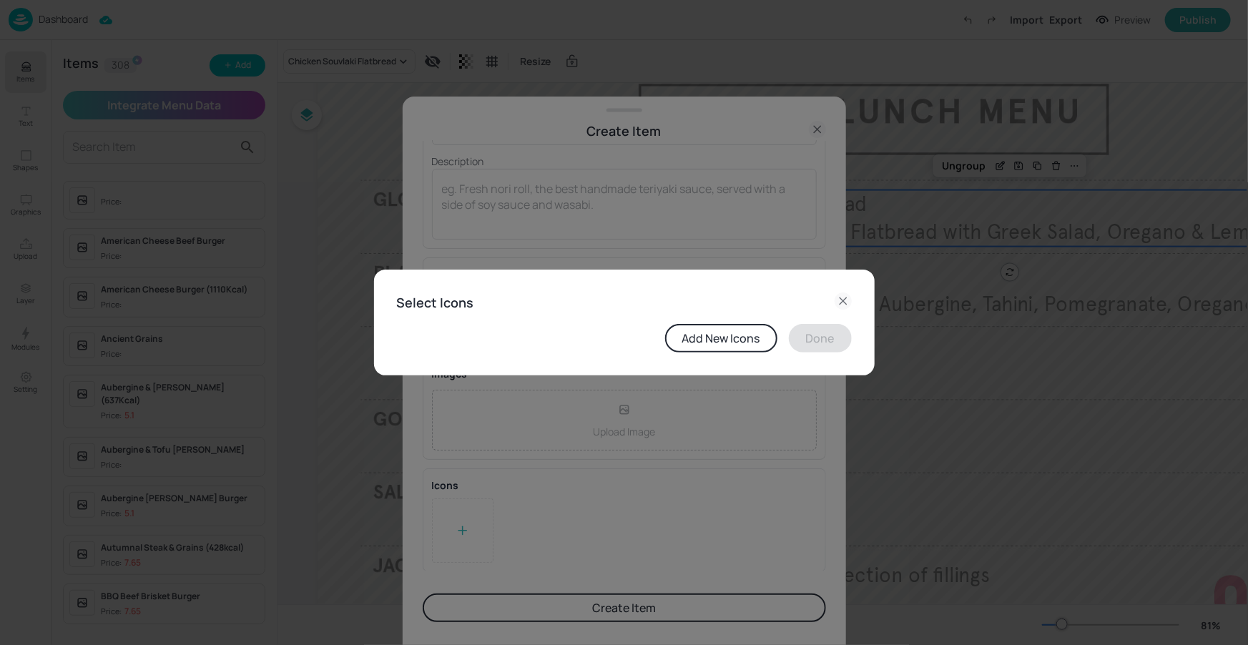
click at [722, 338] on button "Add New Icons" at bounding box center [721, 338] width 112 height 29
click at [843, 302] on icon at bounding box center [843, 300] width 6 height 6
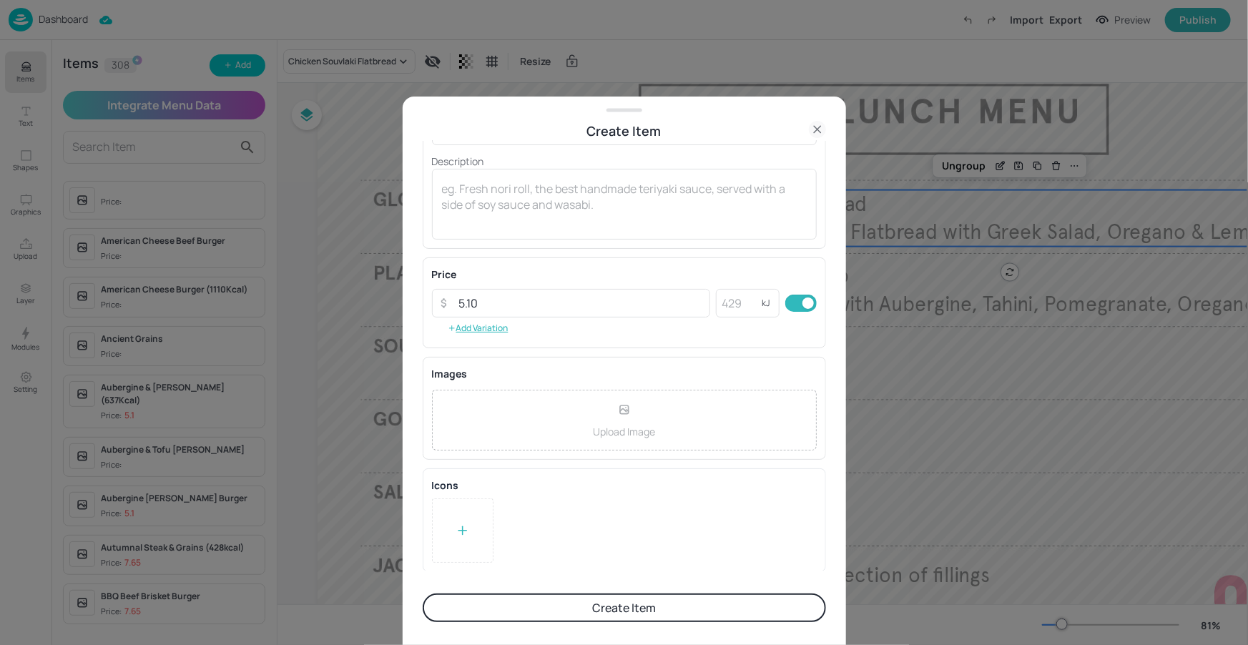
click at [585, 612] on button "Create Item" at bounding box center [624, 608] width 403 height 29
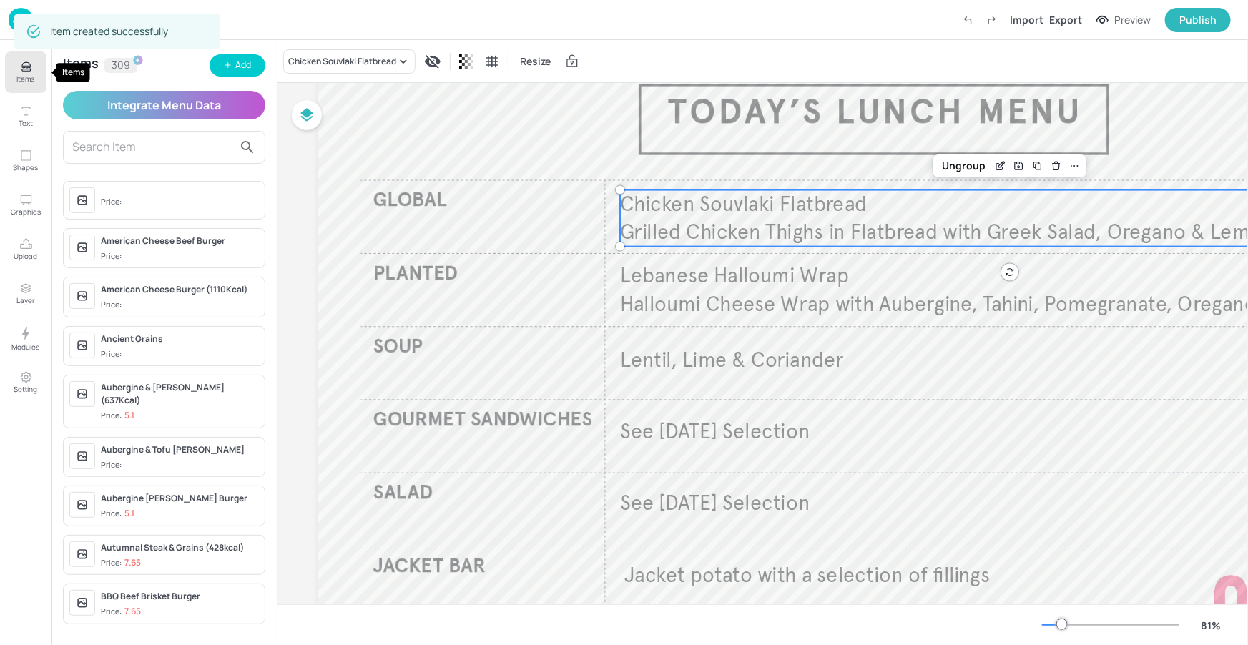
click at [26, 74] on p "Items" at bounding box center [26, 79] width 18 height 10
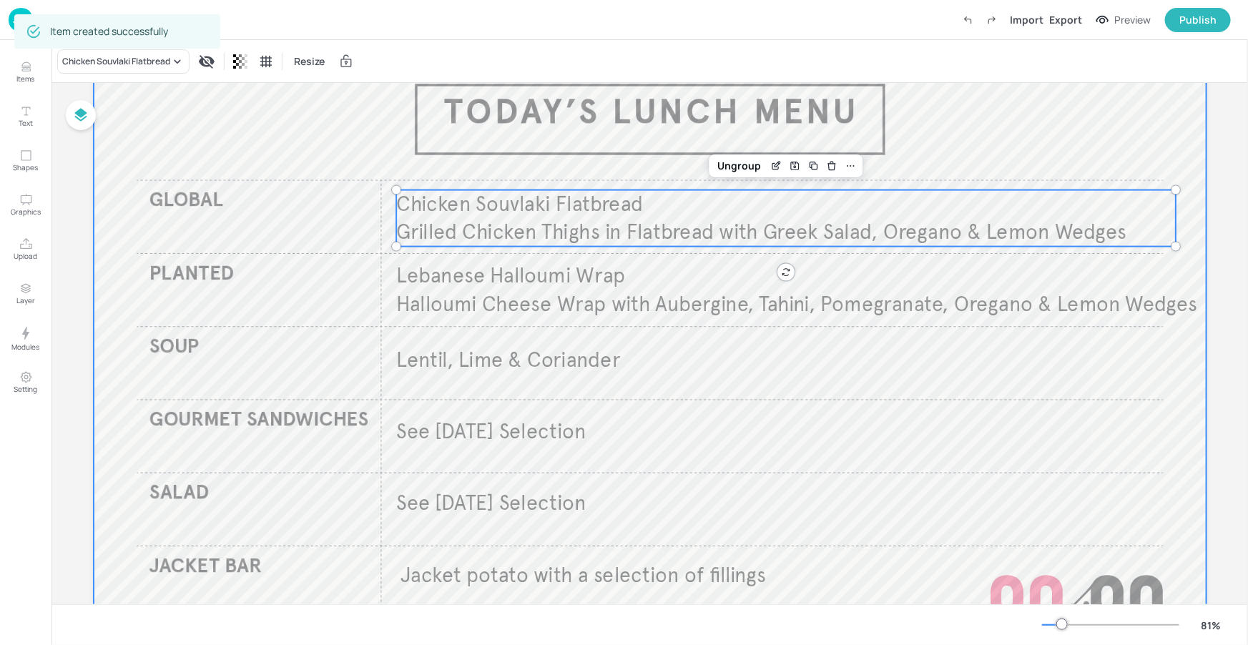
click at [154, 74] on div "Chicken Souvlaki Flatbread Resize" at bounding box center [649, 61] width 1196 height 42
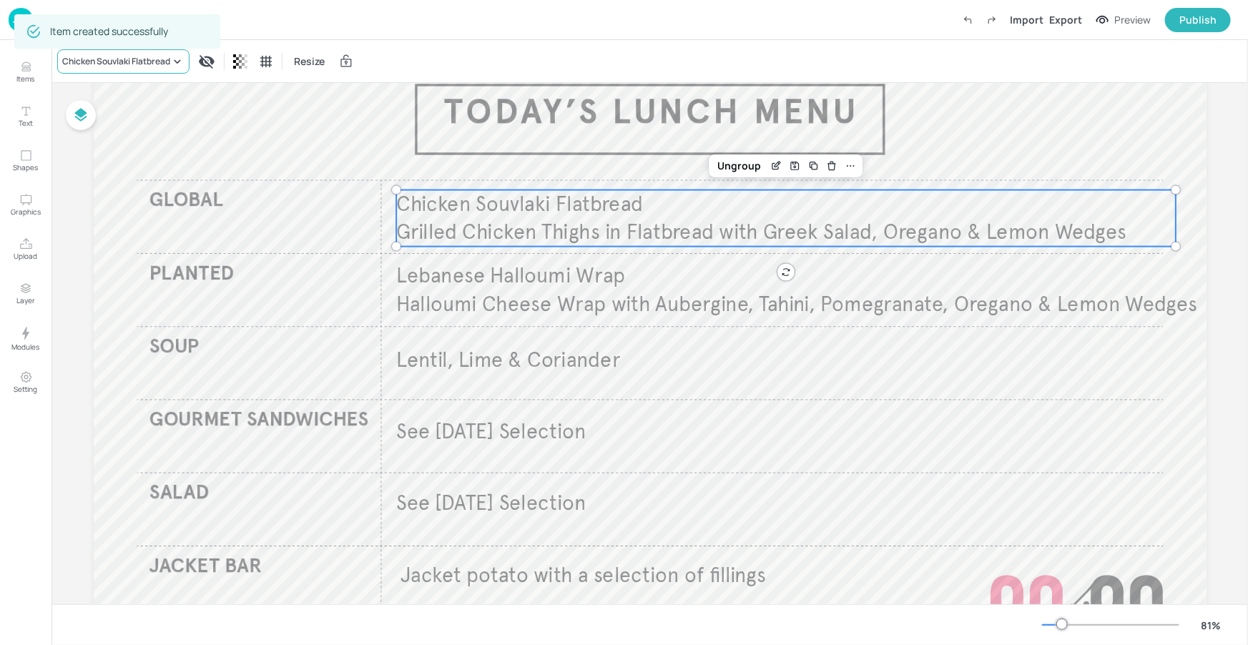
click at [159, 69] on div "Chicken Souvlaki Flatbread" at bounding box center [123, 61] width 132 height 24
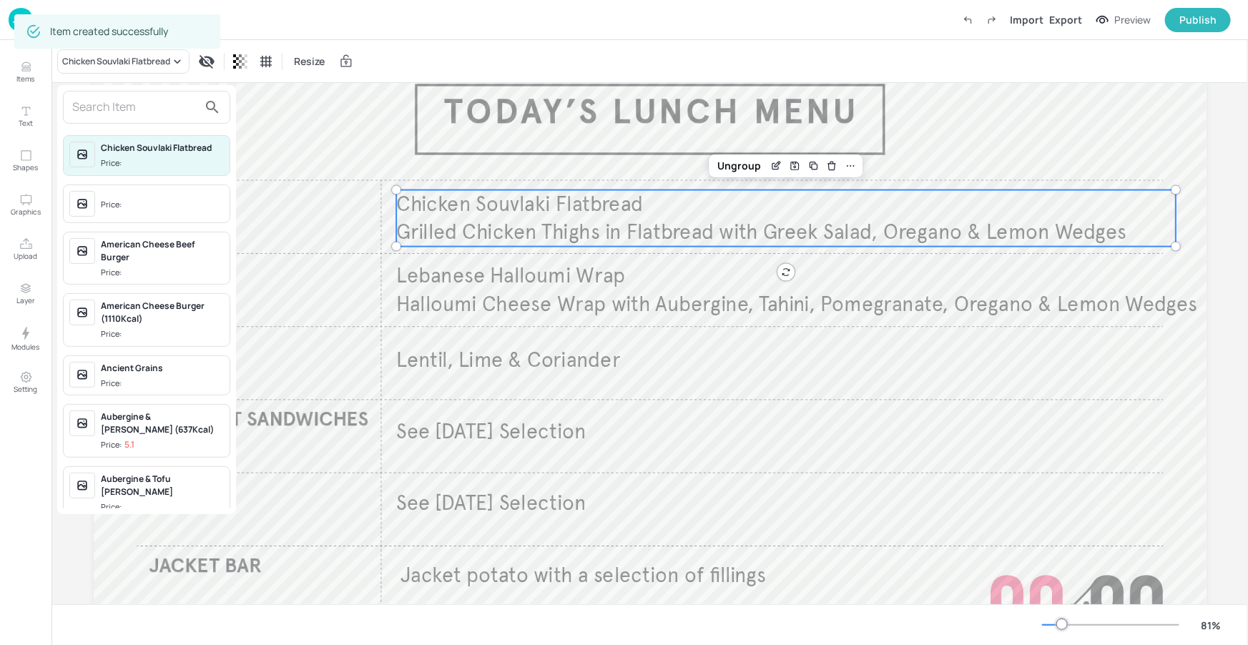
click at [177, 112] on input "text" at bounding box center [135, 107] width 126 height 23
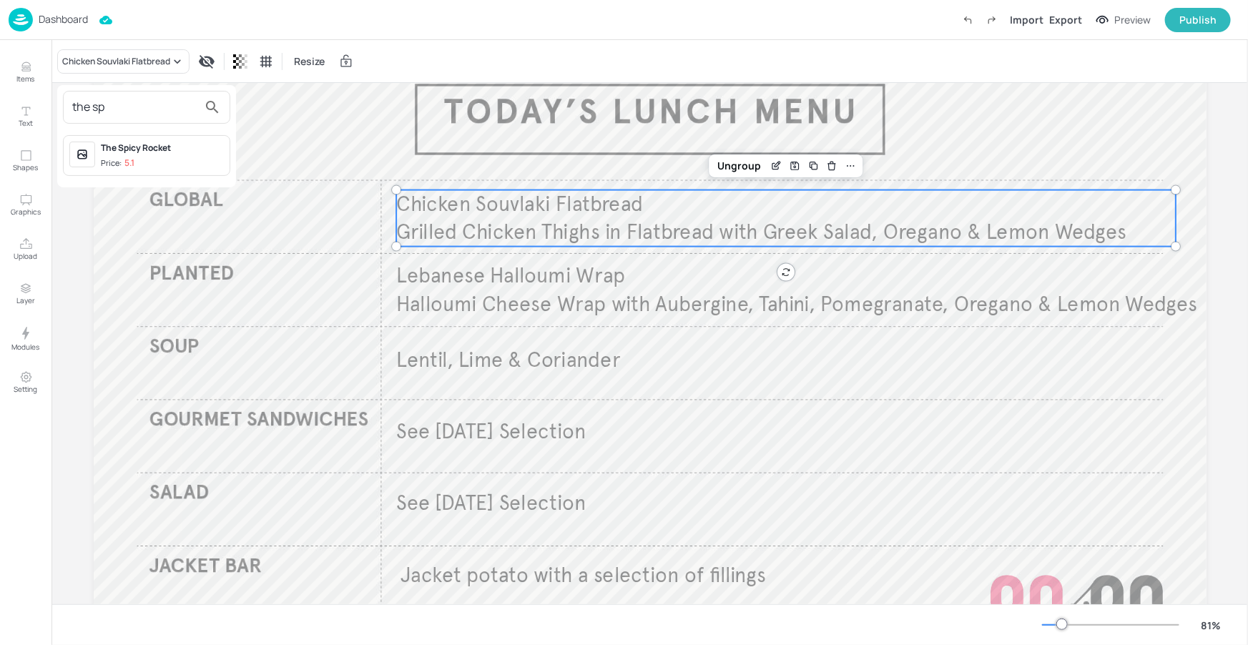
type input "the sp"
click at [167, 160] on span "Price: 5.1" at bounding box center [162, 163] width 123 height 12
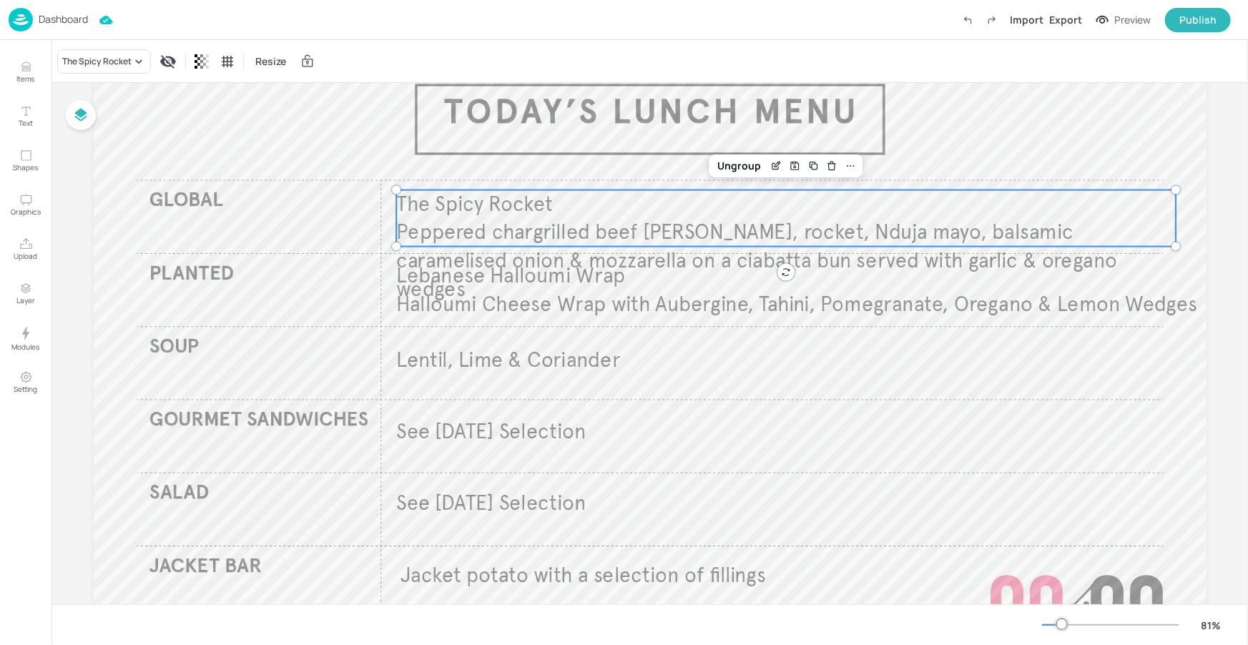
click at [681, 225] on span "Peppered chargrilled beef patty, rocket, Nduja mayo, balsamic caramelised onion…" at bounding box center [756, 261] width 721 height 82
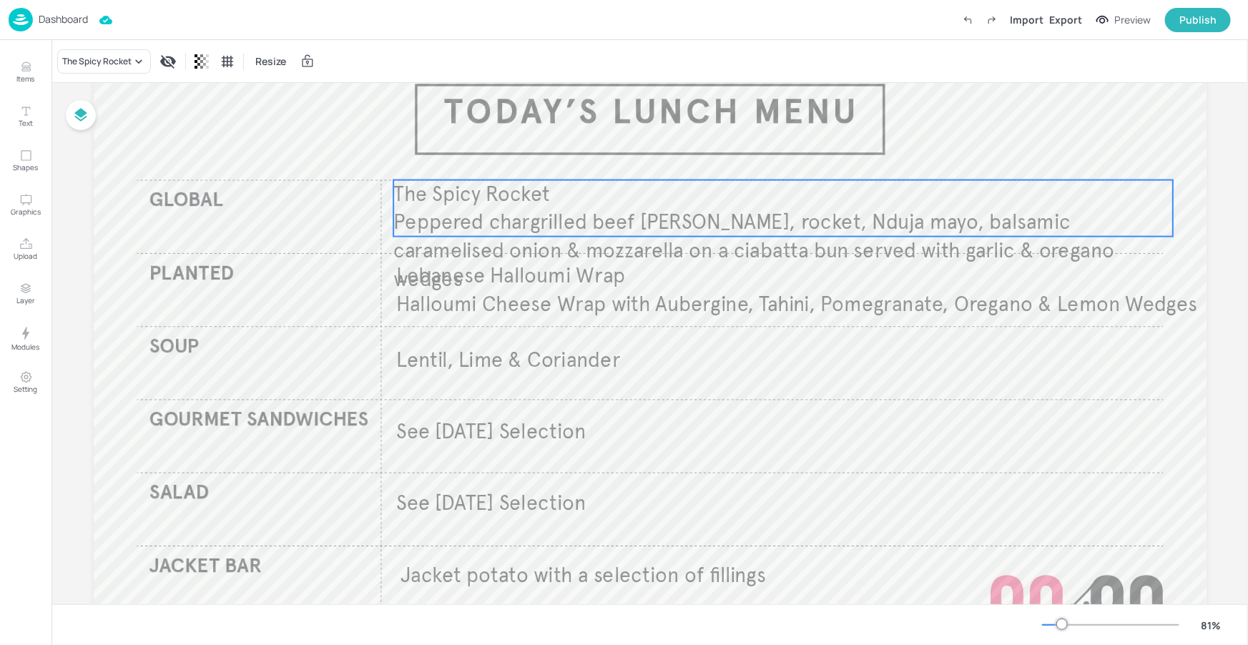
drag, startPoint x: 680, startPoint y: 224, endPoint x: 677, endPoint y: 214, distance: 10.4
click at [677, 214] on span "Peppered chargrilled beef patty, rocket, Nduja mayo, balsamic caramelised onion…" at bounding box center [753, 251] width 721 height 82
click at [676, 213] on span "Peppered chargrilled beef patty, rocket, Nduja mayo, balsamic caramelised onion…" at bounding box center [753, 251] width 721 height 82
click at [676, 208] on span "Peppered chargrilled beef patty, rocket, Nduja mayo, balsamic caramelised onion…" at bounding box center [753, 246] width 721 height 82
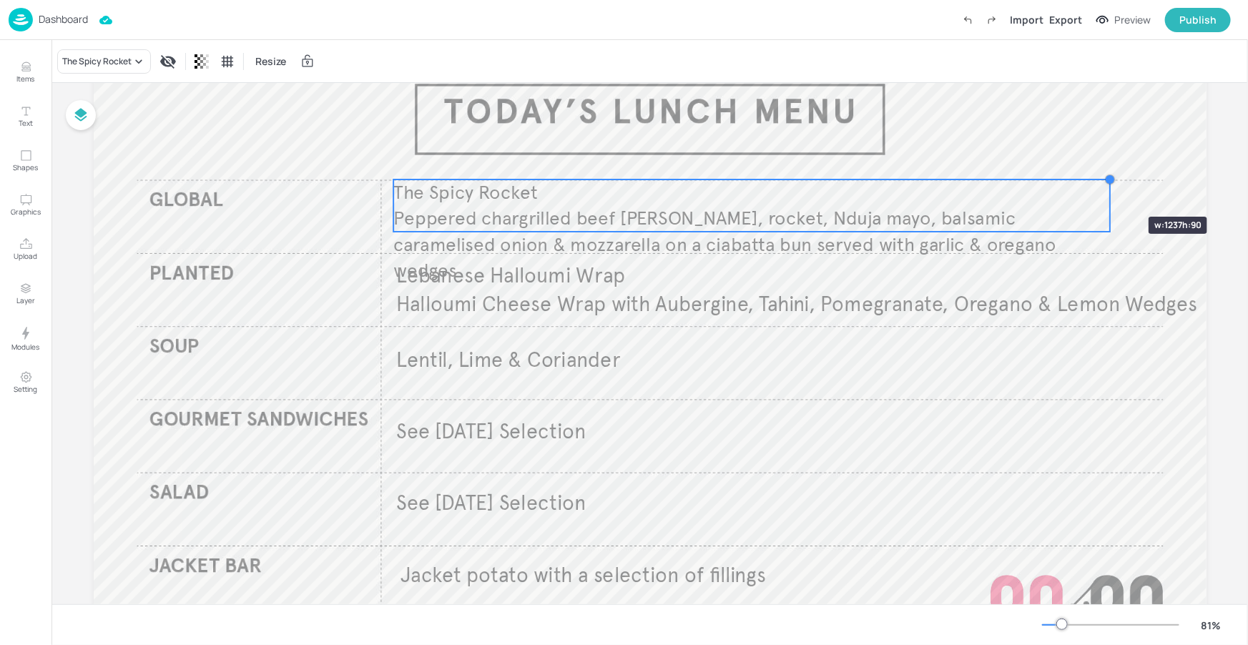
drag, startPoint x: 1168, startPoint y: 174, endPoint x: 1106, endPoint y: 191, distance: 65.2
click at [1106, 191] on div "The Spicy Rocket Peppered chargrilled beef patty, rocket, Nduja mayo, balsamic …" at bounding box center [650, 358] width 1113 height 626
click at [878, 206] on span "Peppered chargrilled beef patty, rocket, Nduja mayo, balsamic caramelised onion…" at bounding box center [727, 244] width 663 height 76
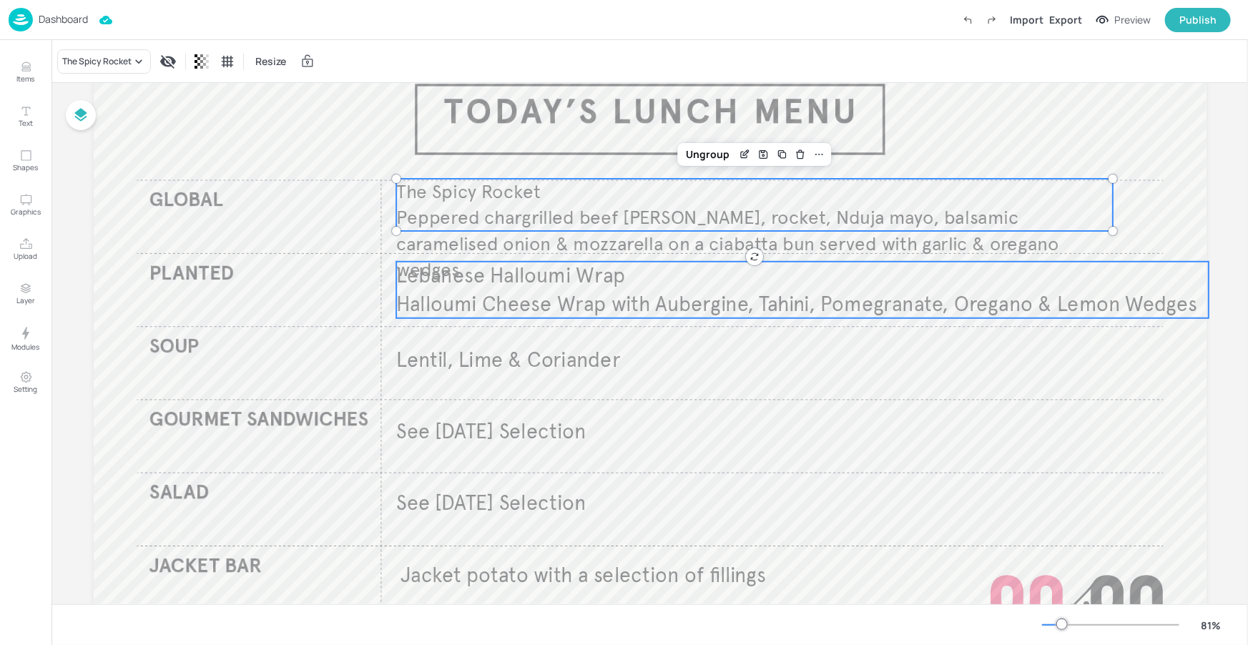
click at [900, 275] on p "Lebanese Halloumi Wrap" at bounding box center [671, 276] width 550 height 29
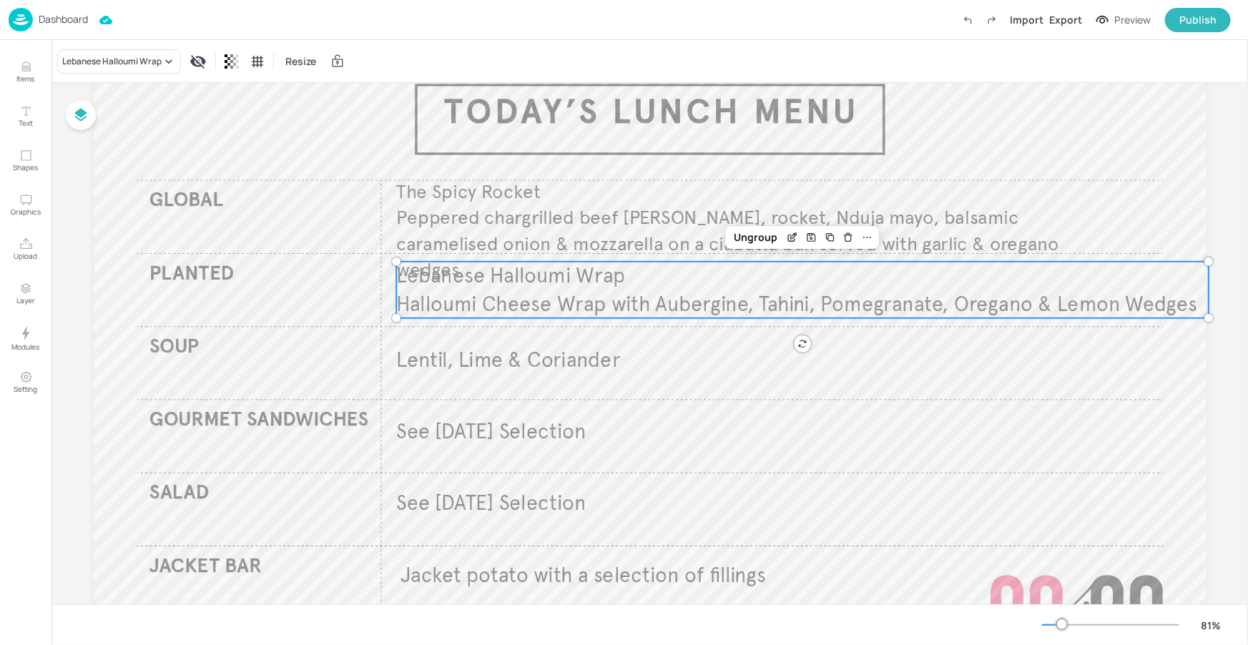
click at [137, 46] on div "Lebanese Halloumi Wrap Resize" at bounding box center [649, 61] width 1196 height 42
click at [139, 54] on div "Lebanese Halloumi Wrap" at bounding box center [119, 61] width 124 height 24
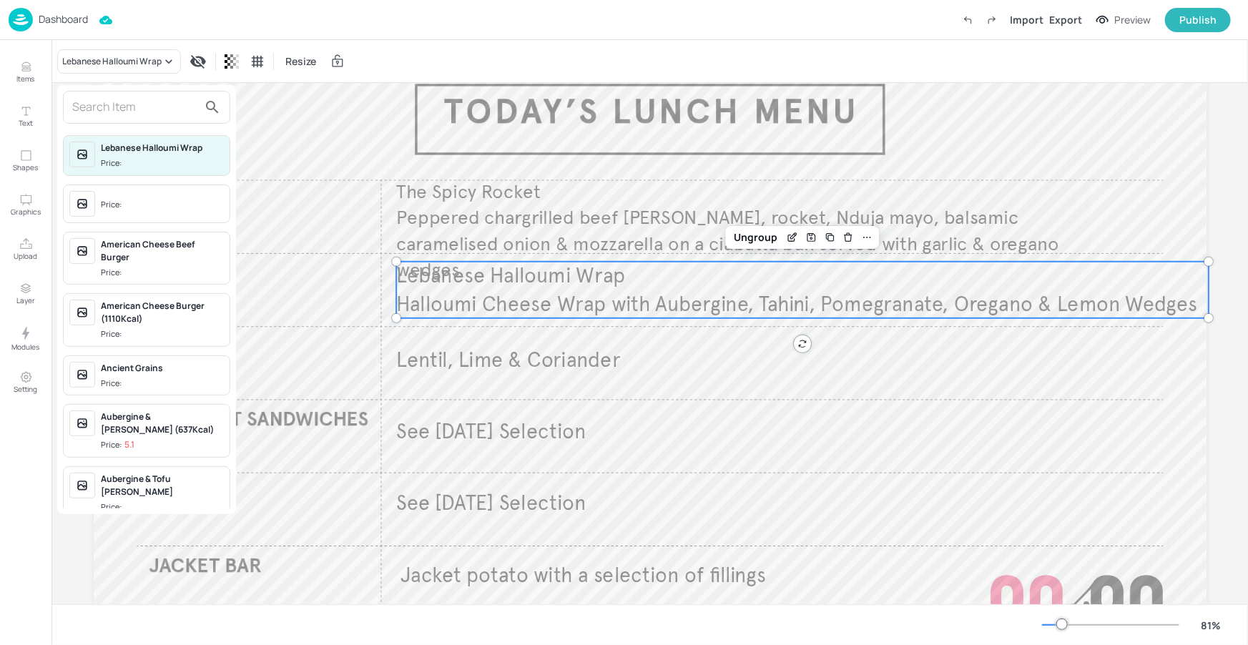
click at [147, 102] on input "text" at bounding box center [135, 107] width 126 height 23
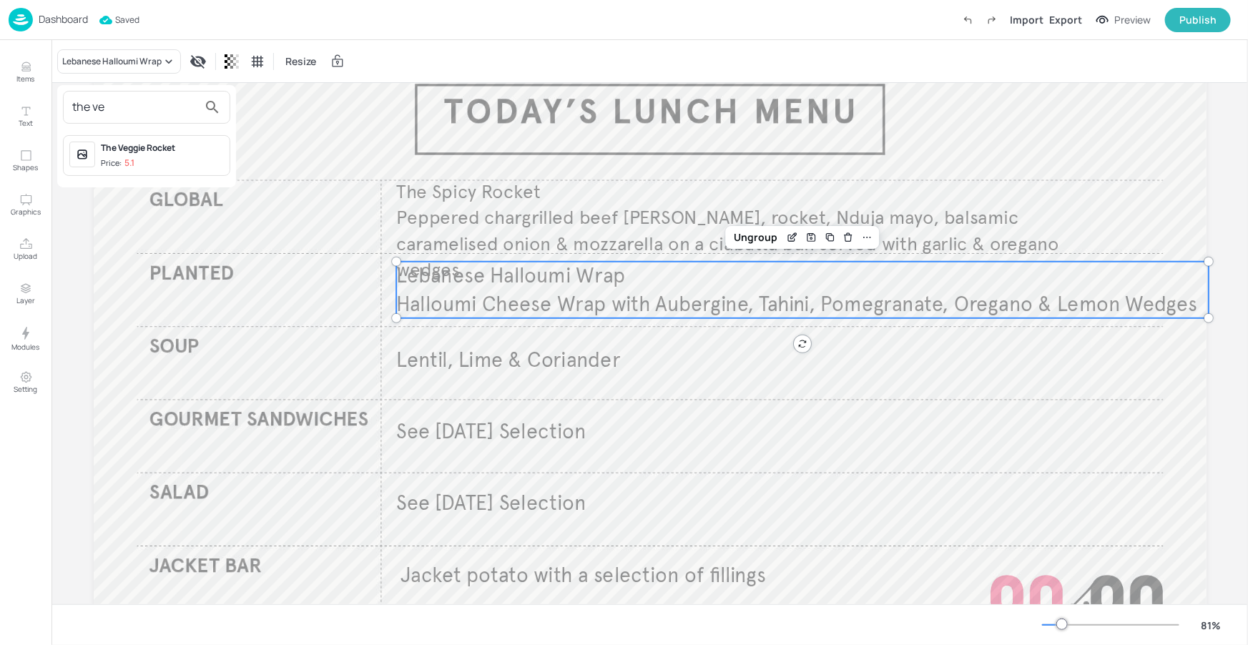
type input "the ve"
click at [172, 163] on span "Price: 5.1" at bounding box center [162, 163] width 123 height 12
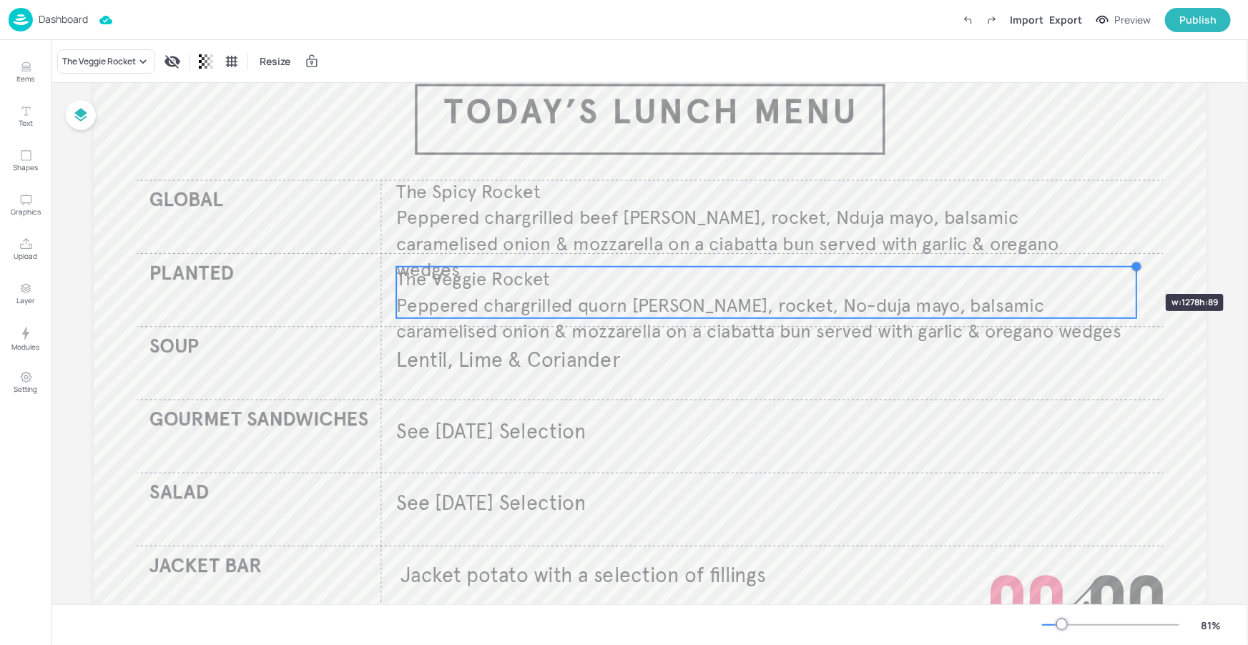
drag, startPoint x: 1207, startPoint y: 263, endPoint x: 1123, endPoint y: 268, distance: 84.5
click at [1123, 268] on div "The Spicy Rocket Peppered chargrilled beef patty, rocket, Nduja mayo, balsamic …" at bounding box center [650, 358] width 1113 height 626
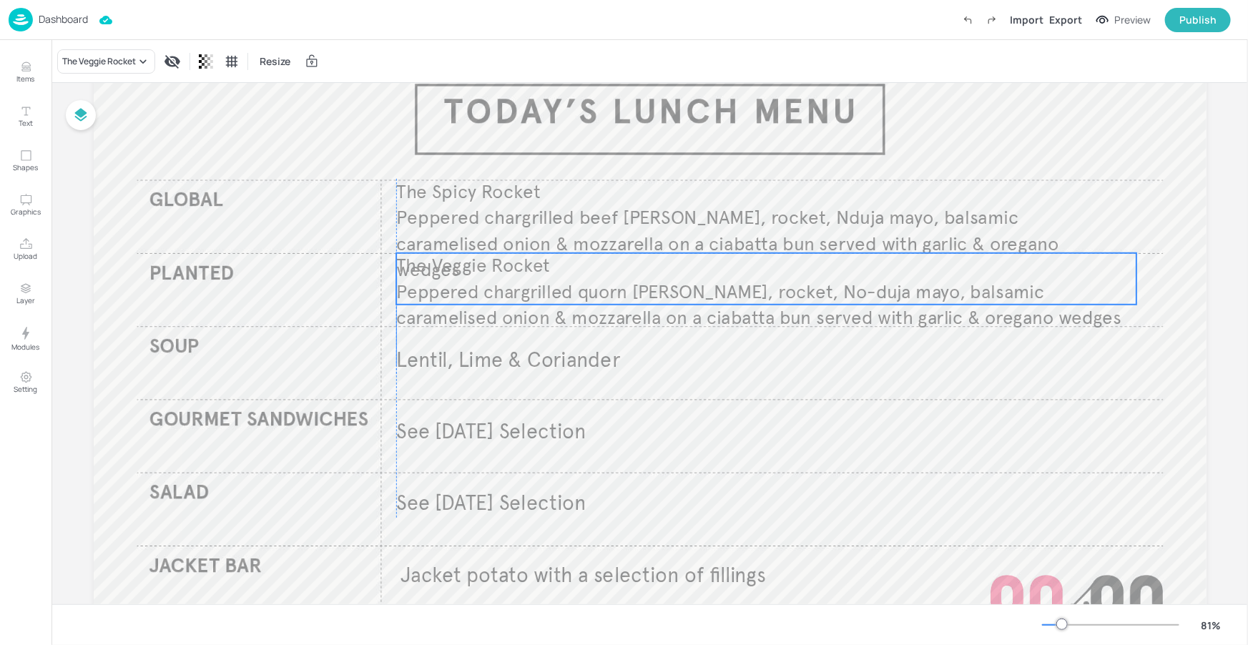
drag, startPoint x: 995, startPoint y: 297, endPoint x: 995, endPoint y: 284, distance: 13.6
click at [995, 284] on span "Peppered chargrilled quorn patty, rocket, No-duja mayo, balsamic caramelised on…" at bounding box center [758, 304] width 725 height 49
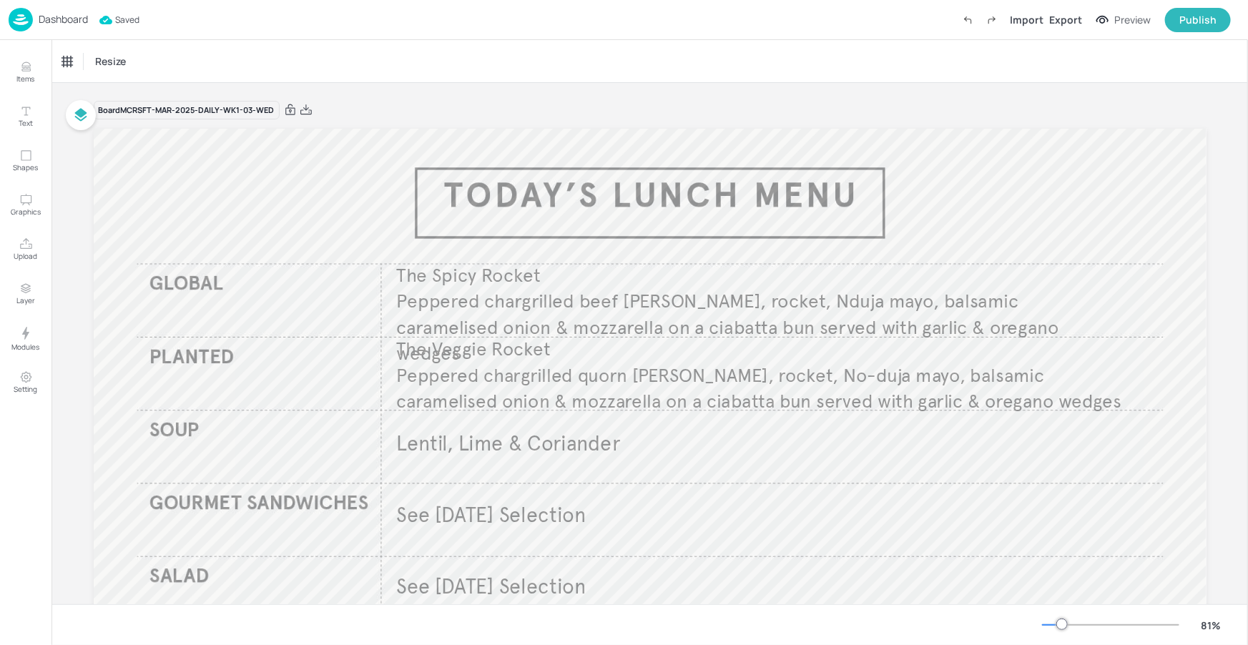
click at [697, 119] on div "Board MCRSFT-MAR-2025-DAILY-WK1-03-WED" at bounding box center [650, 110] width 1113 height 20
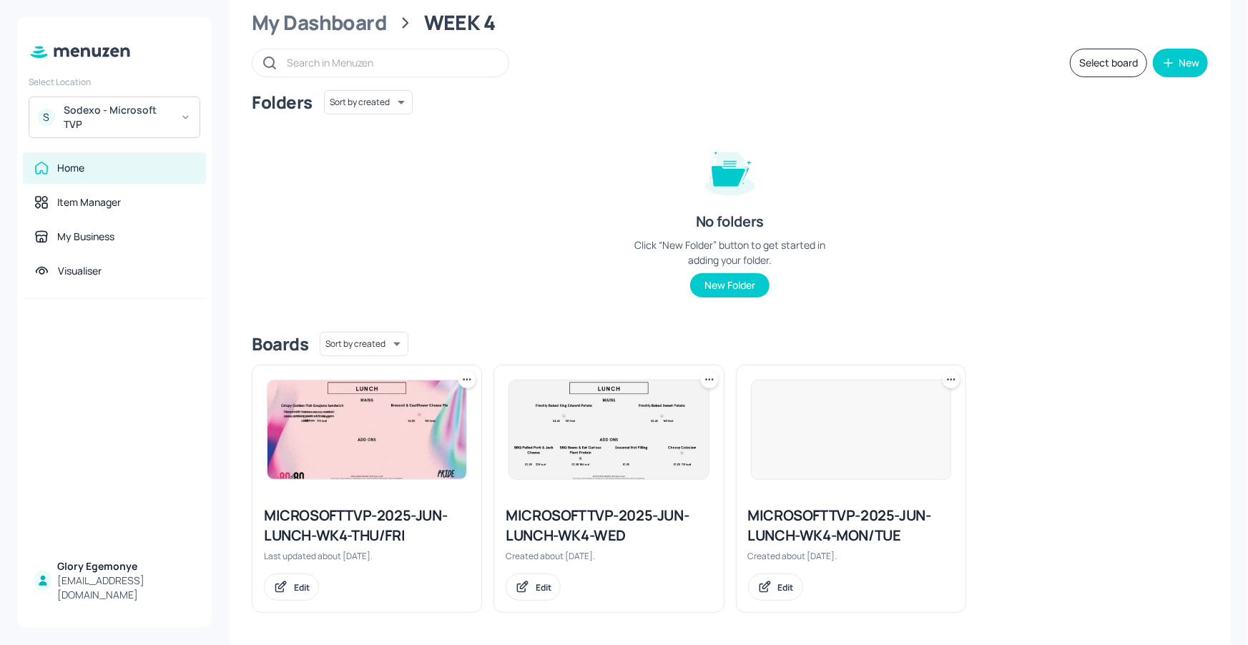
scroll to position [43, 0]
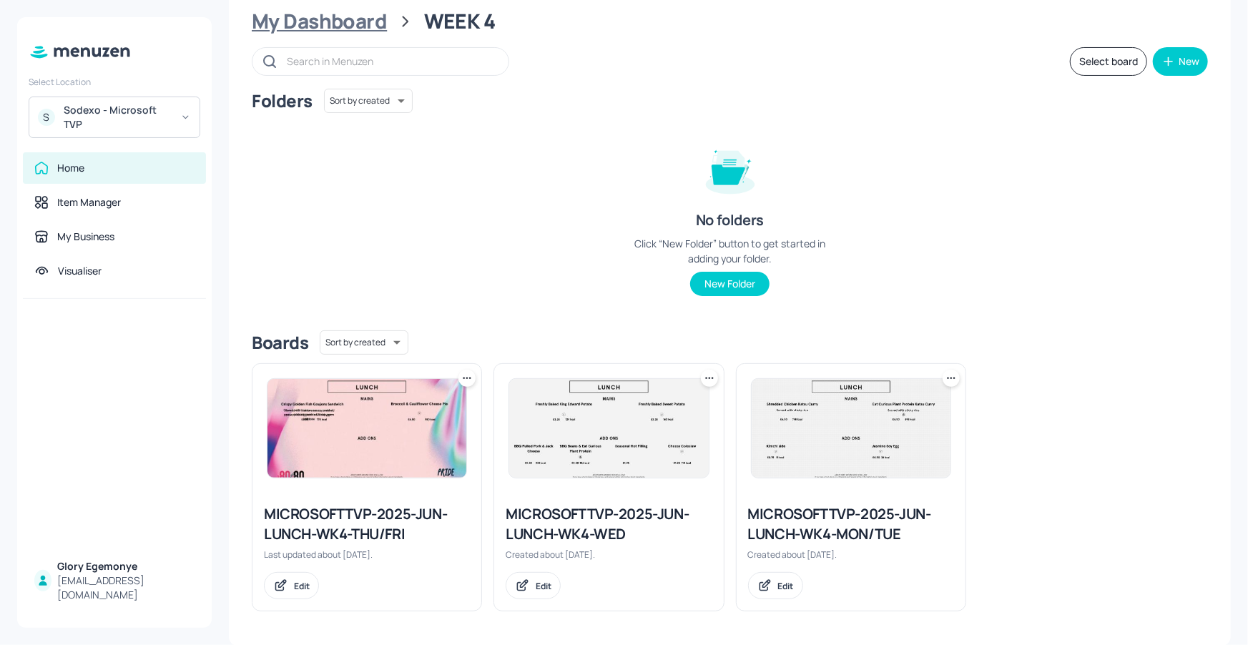
click at [351, 23] on div "My Dashboard" at bounding box center [319, 22] width 135 height 26
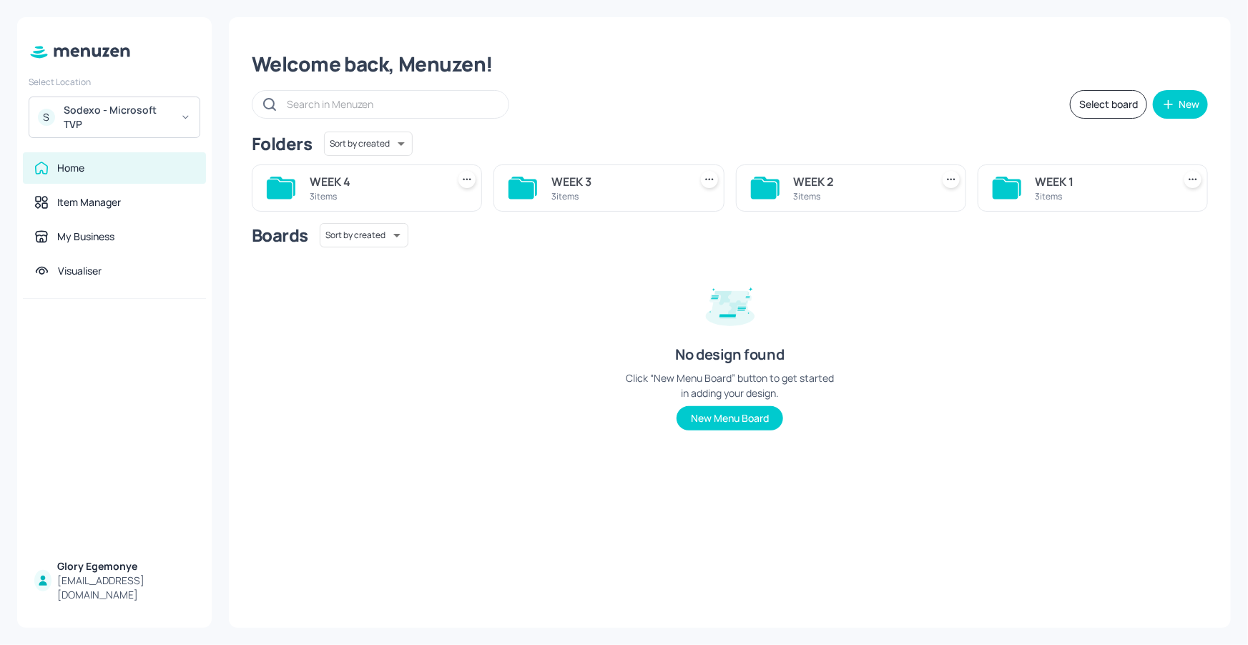
click at [760, 189] on icon at bounding box center [764, 188] width 26 height 19
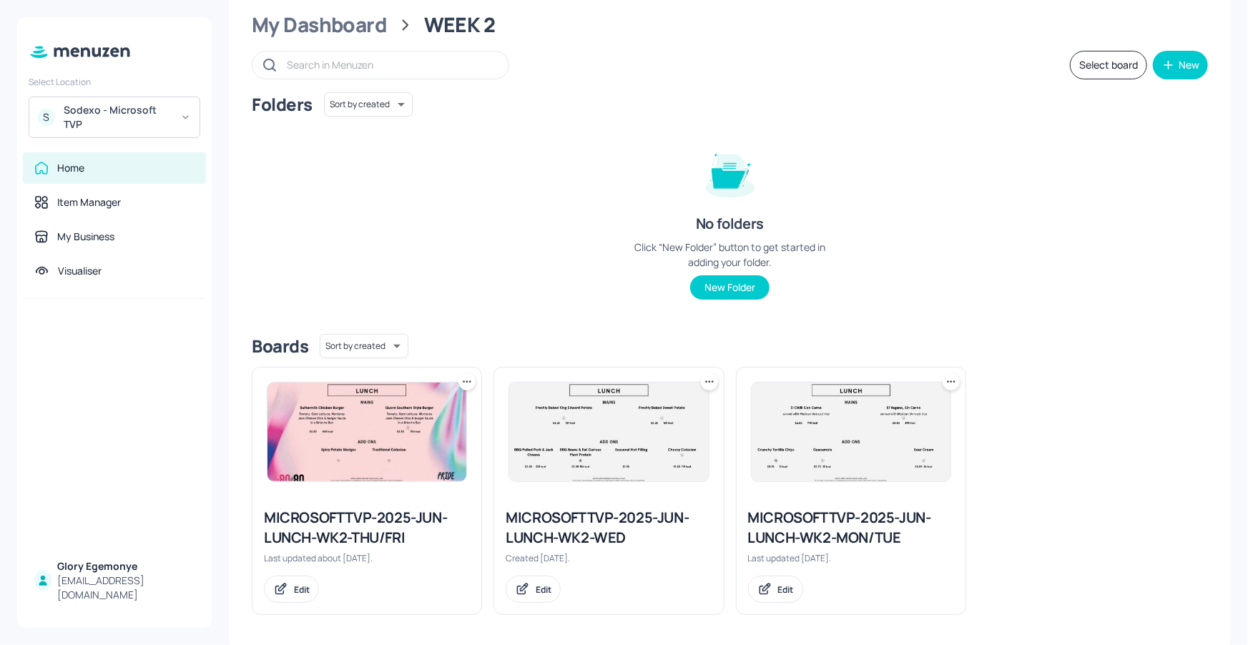
scroll to position [43, 0]
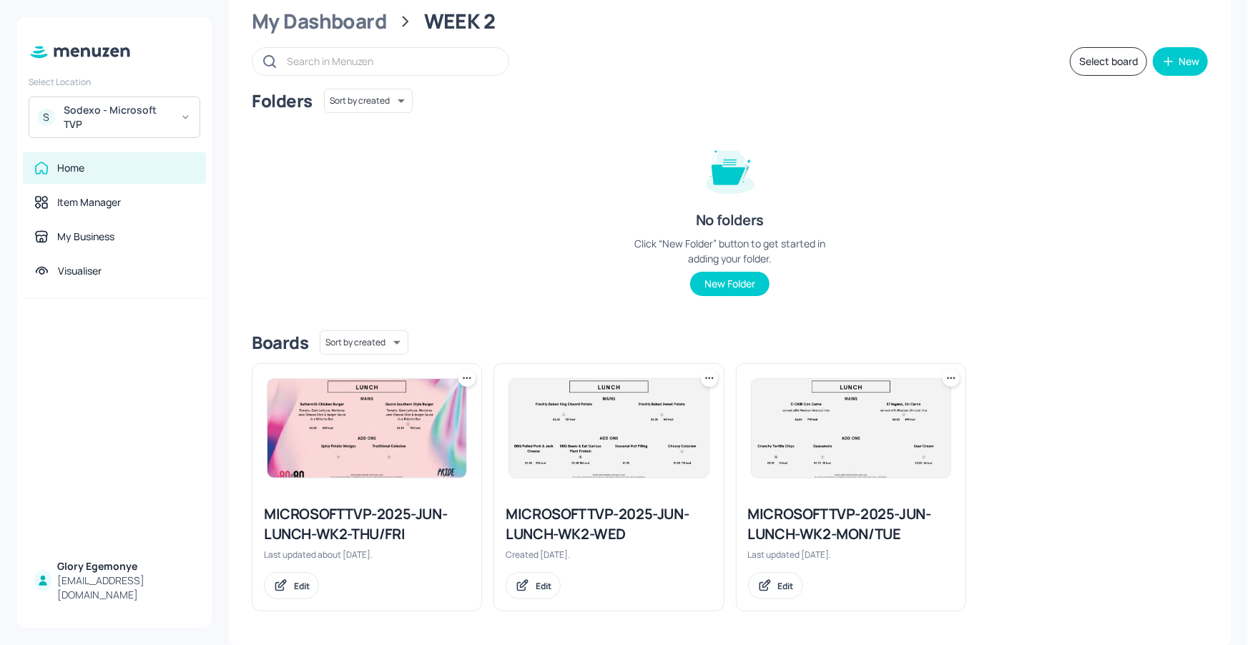
click at [789, 524] on div "MICROSOFTTVP-2025-JUN-LUNCH-WK2-MON/TUE" at bounding box center [851, 524] width 206 height 40
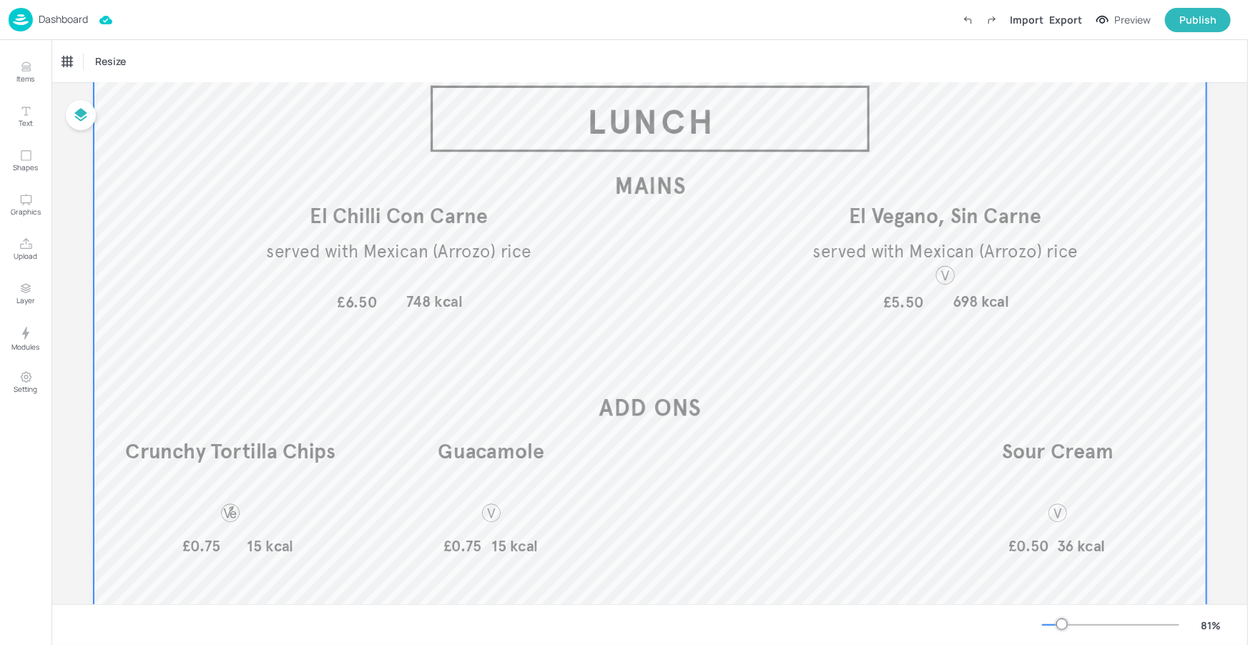
scroll to position [102, 0]
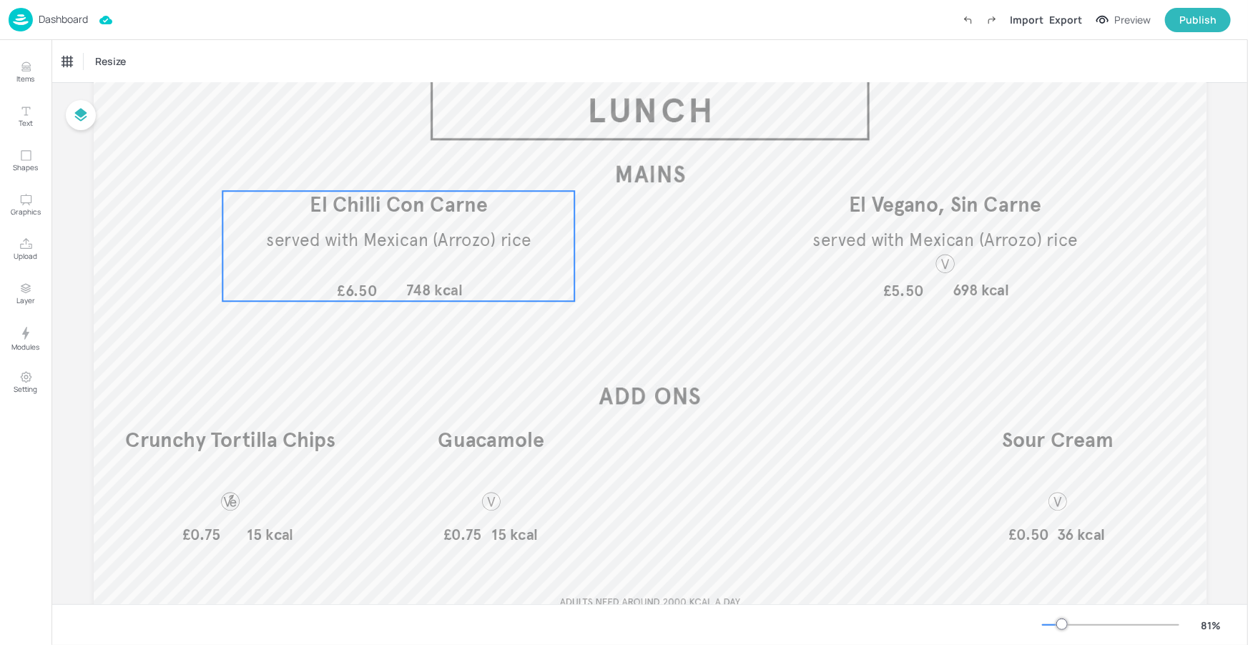
click at [349, 222] on div "El Chilli Con Carne served with Mexican (Arrozo) rice £6.50 748 kcal" at bounding box center [398, 246] width 352 height 110
click at [387, 167] on icon "Edit Item" at bounding box center [390, 165] width 6 height 6
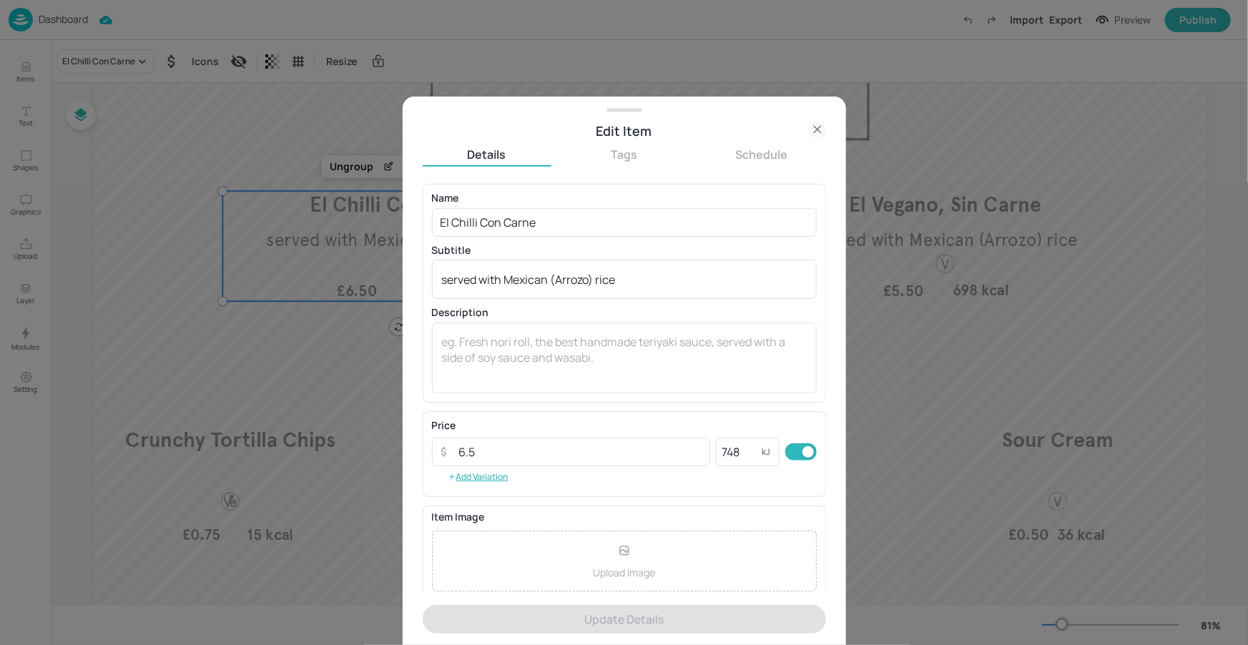
click at [827, 121] on div "Edit Item" at bounding box center [624, 131] width 443 height 20
click at [814, 125] on icon at bounding box center [817, 129] width 17 height 17
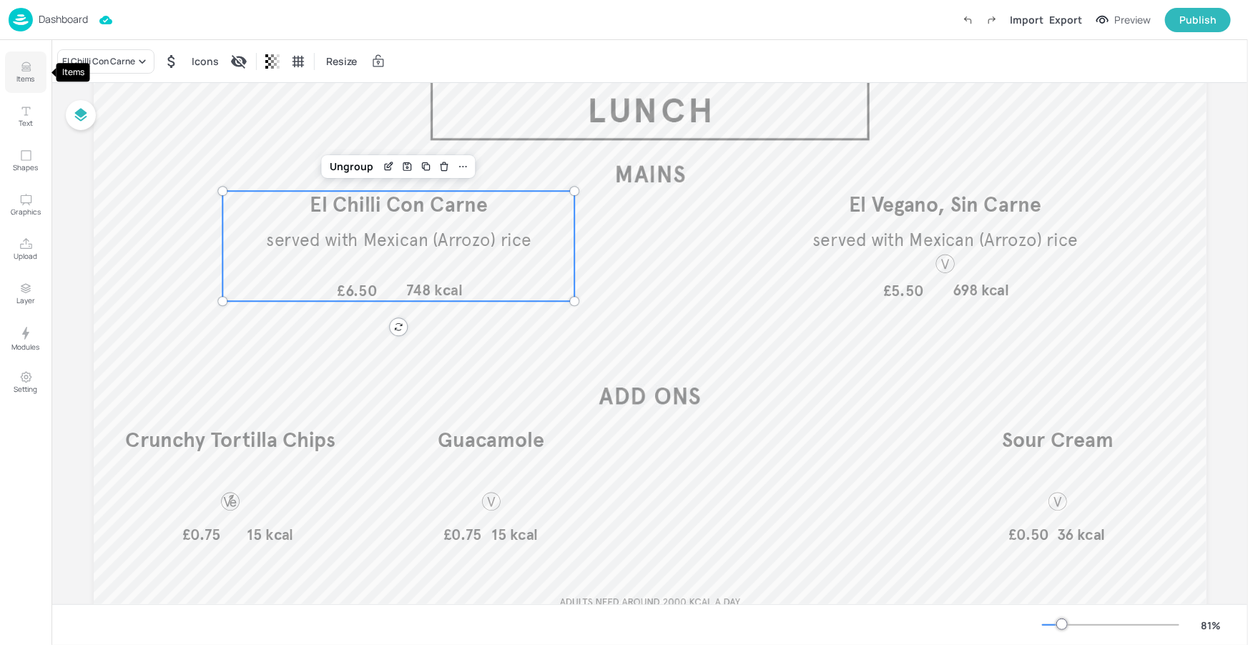
click at [26, 76] on p "Items" at bounding box center [26, 79] width 18 height 10
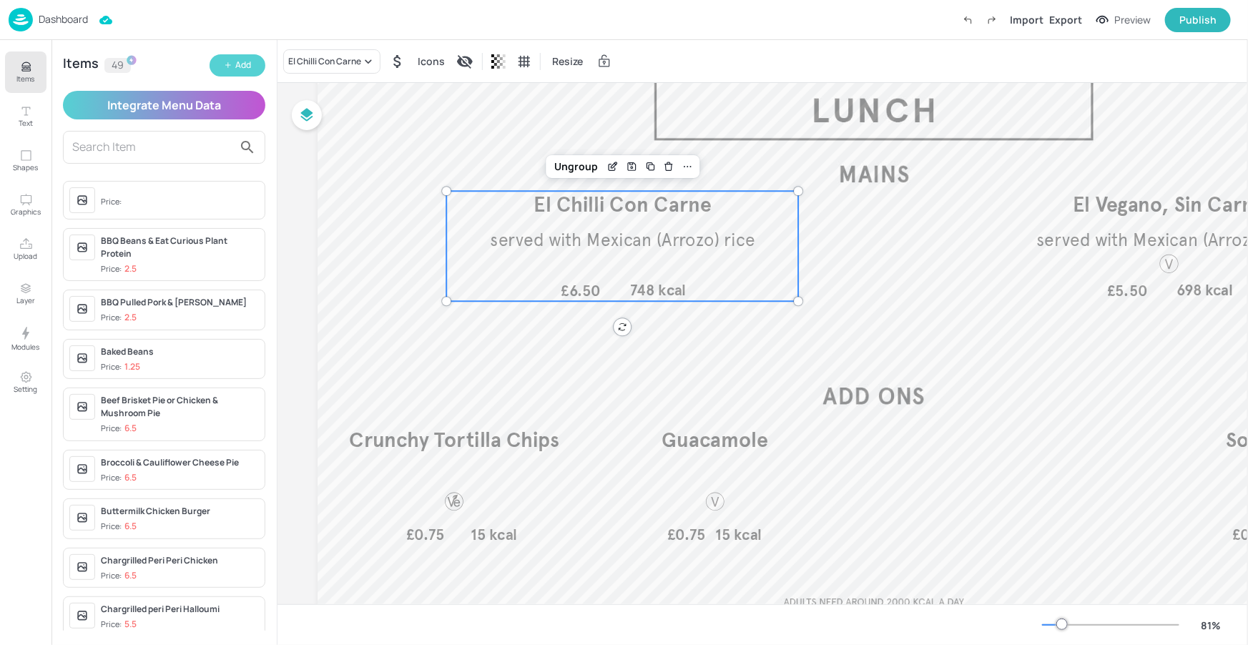
click at [225, 72] on button "Add" at bounding box center [238, 65] width 56 height 22
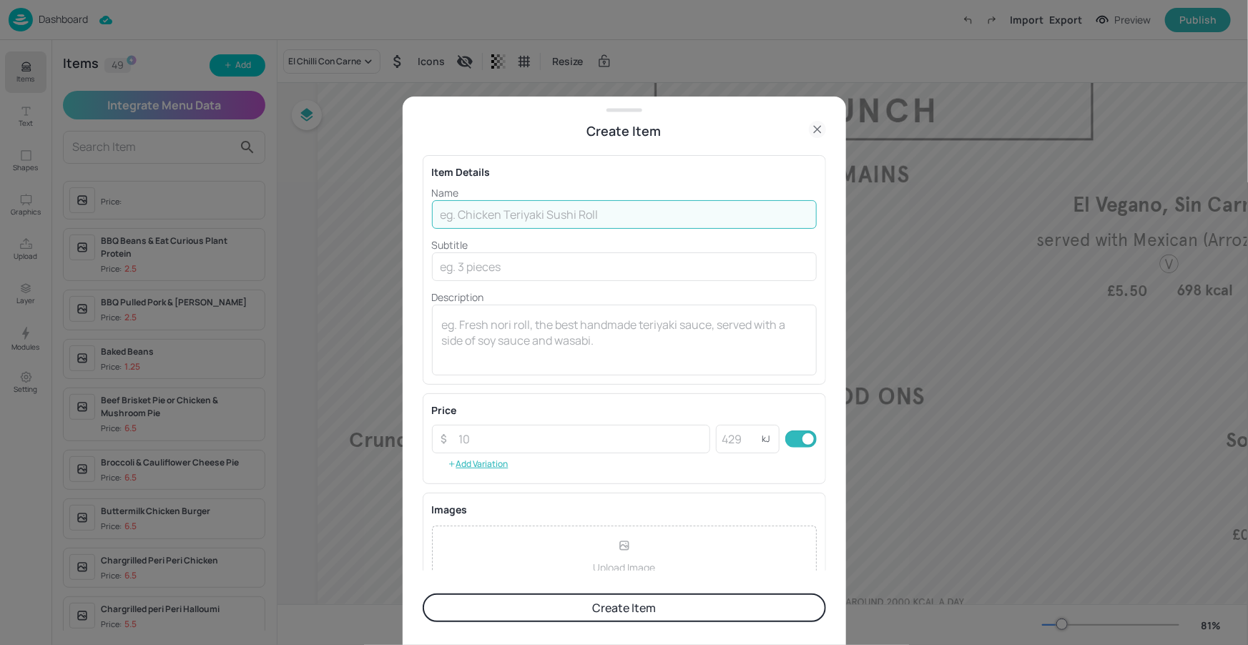
click at [615, 212] on input "text" at bounding box center [624, 214] width 385 height 29
click at [504, 208] on input "text" at bounding box center [624, 214] width 385 height 29
paste input "Pork Singapore-Style Noodles"
type input "Pork Singapore-Style Noodles"
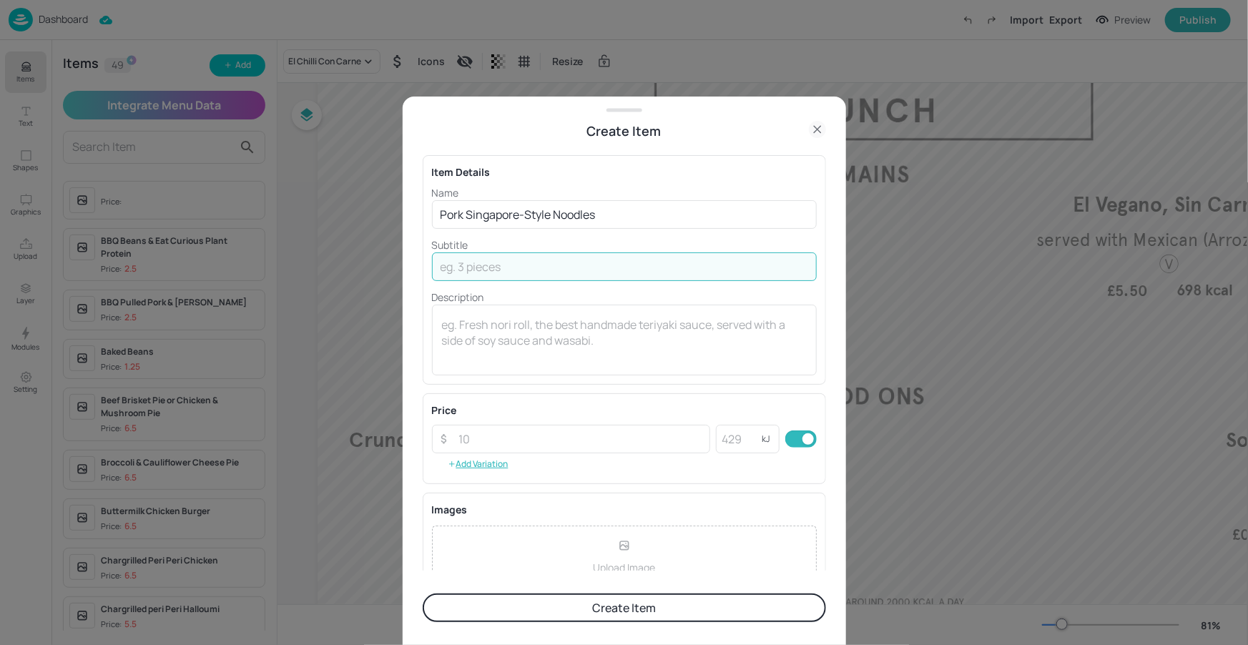
click at [464, 265] on input "text" at bounding box center [624, 266] width 385 height 29
paste input "Sweet & sour pork, stir fry vegetable & sesame pak [PERSON_NAME]"
type input "Sweet & sour pork, stir fry vegetable & sesame pak [PERSON_NAME]"
click at [471, 440] on input "number" at bounding box center [581, 439] width 260 height 29
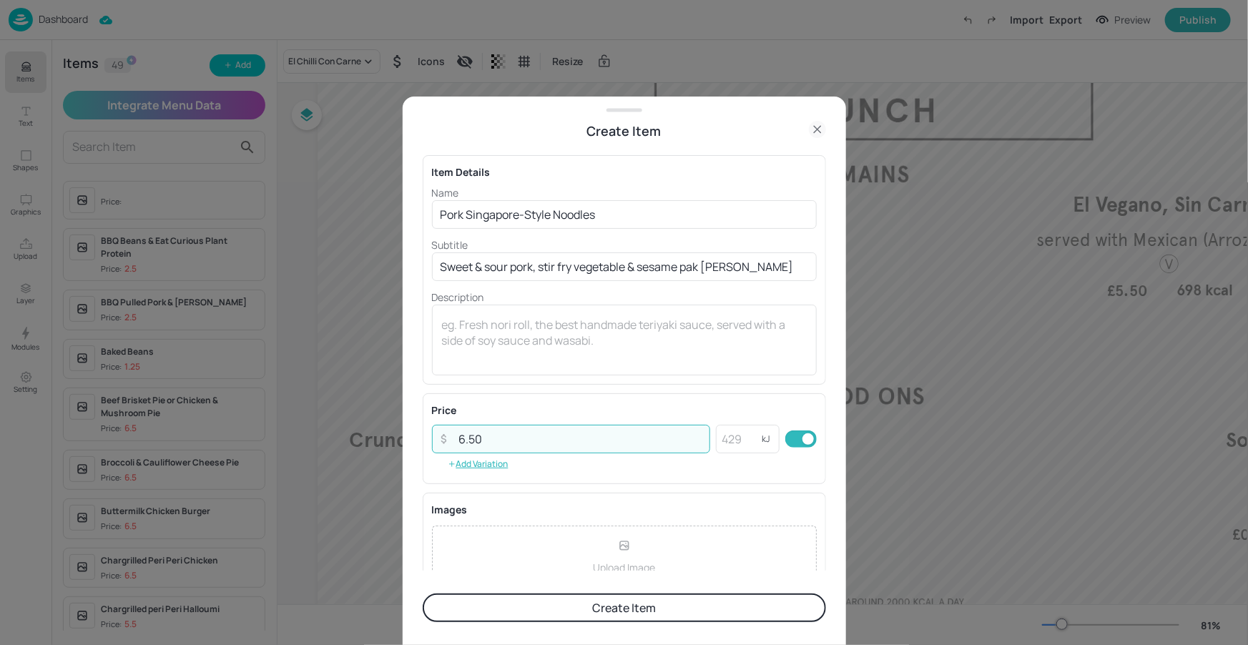
type input "6.50"
click at [757, 387] on div "Item Details Name Pork Singapore-Style Noodles ​ Subtitle Sweet & sour pork, st…" at bounding box center [624, 356] width 403 height 430
click at [642, 604] on button "Create Item" at bounding box center [624, 608] width 403 height 29
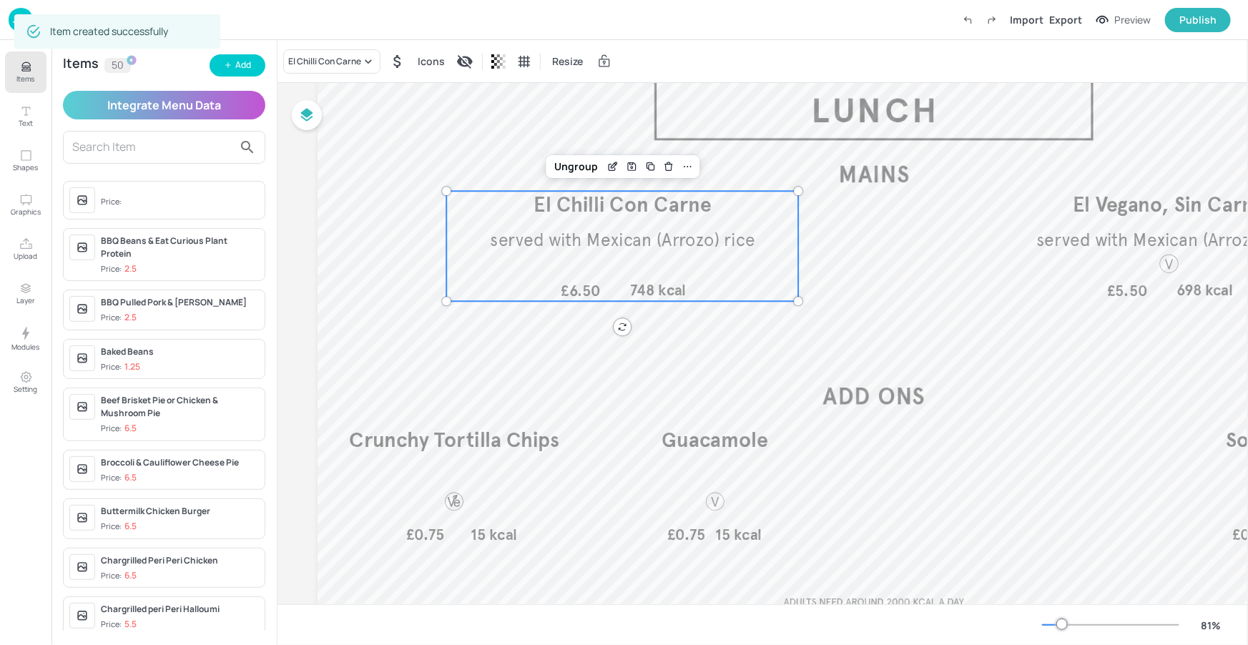
click at [175, 139] on input "text" at bounding box center [152, 147] width 161 height 23
click at [233, 69] on button "Add" at bounding box center [238, 65] width 56 height 22
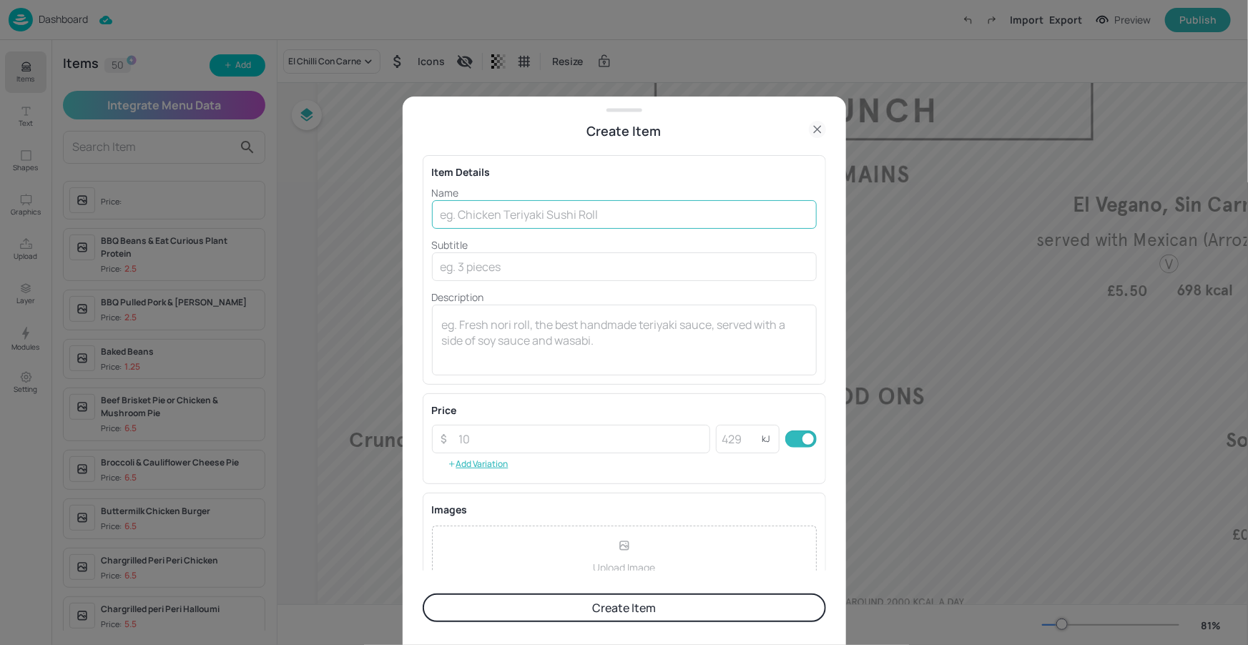
click at [496, 218] on input "text" at bounding box center [624, 214] width 385 height 29
click at [627, 218] on input "text" at bounding box center [624, 214] width 385 height 29
paste input "Tofu [GEOGRAPHIC_DATA]-Style Noodles"
type input "Tofu [GEOGRAPHIC_DATA]-Style Noodles"
click at [474, 267] on input "text" at bounding box center [624, 266] width 385 height 29
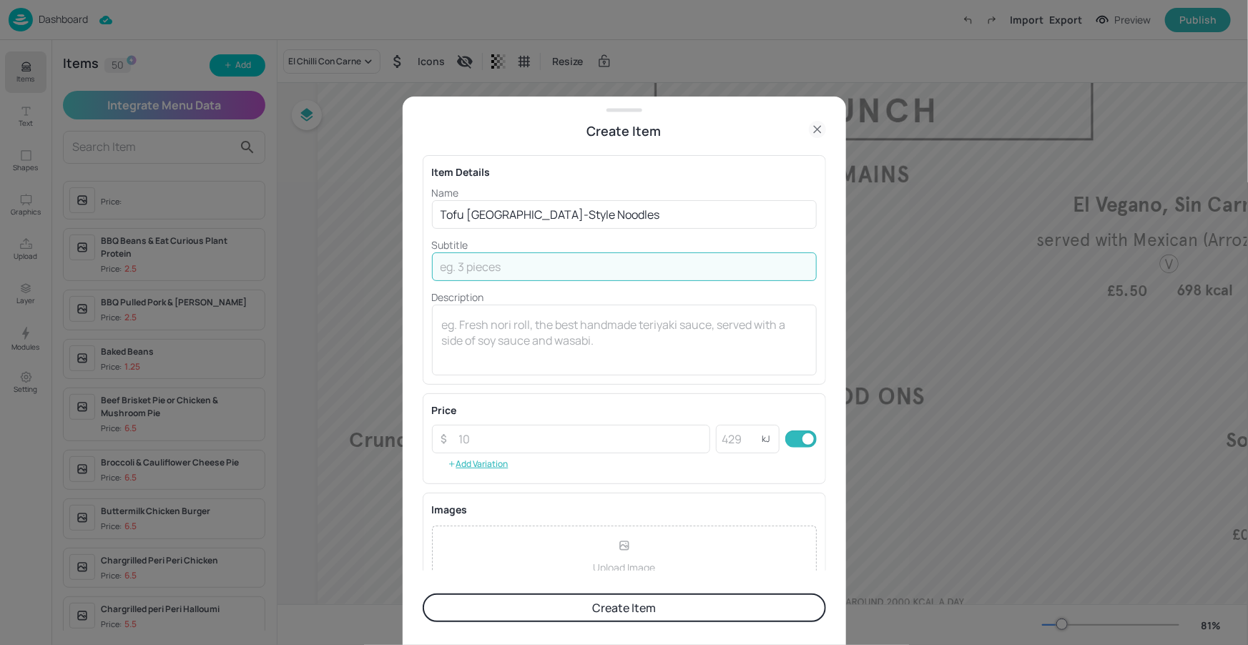
paste input "Sweet & sour tofu stir fry noodle & [PERSON_NAME]"
type input "Sweet & sour tofu stir fry noodle & [PERSON_NAME]"
click at [537, 440] on input "number" at bounding box center [581, 439] width 260 height 29
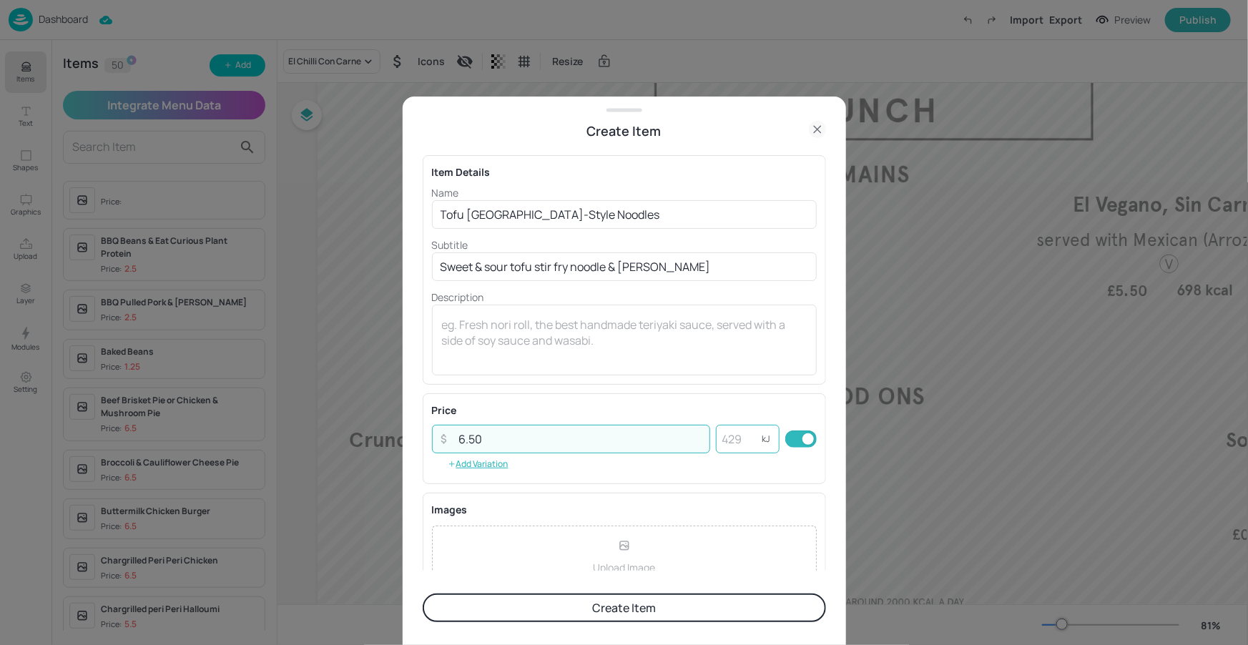
type input "6.50"
click at [722, 442] on input "number" at bounding box center [739, 439] width 46 height 29
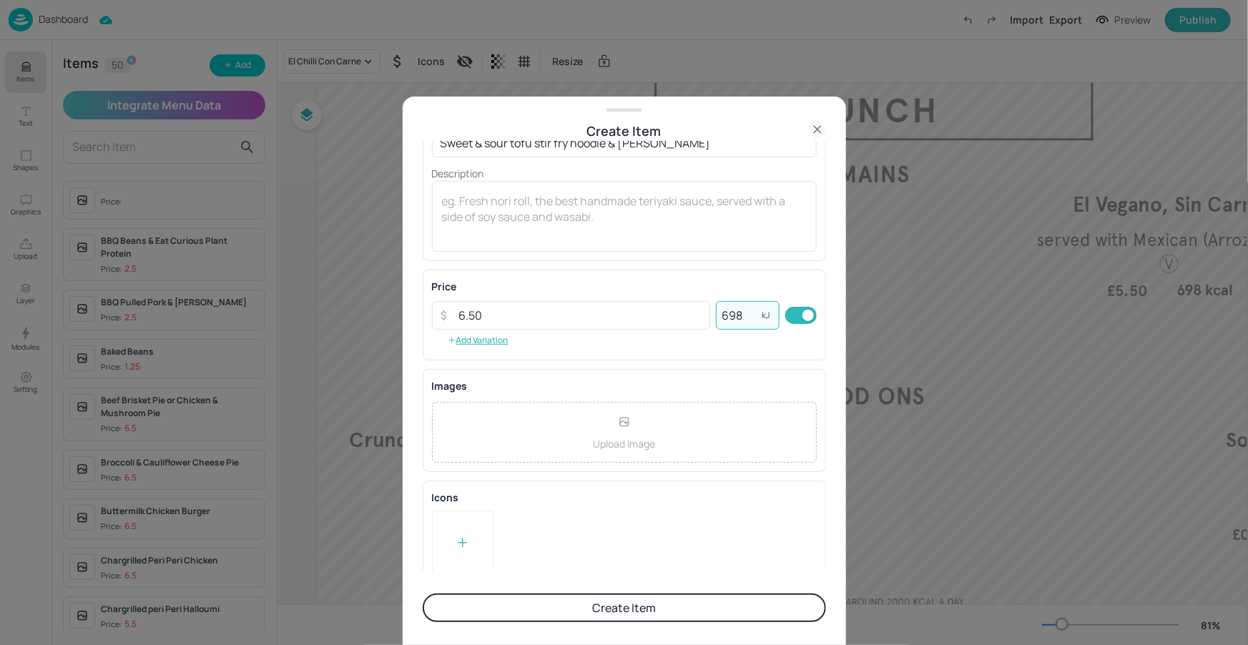
scroll to position [136, 0]
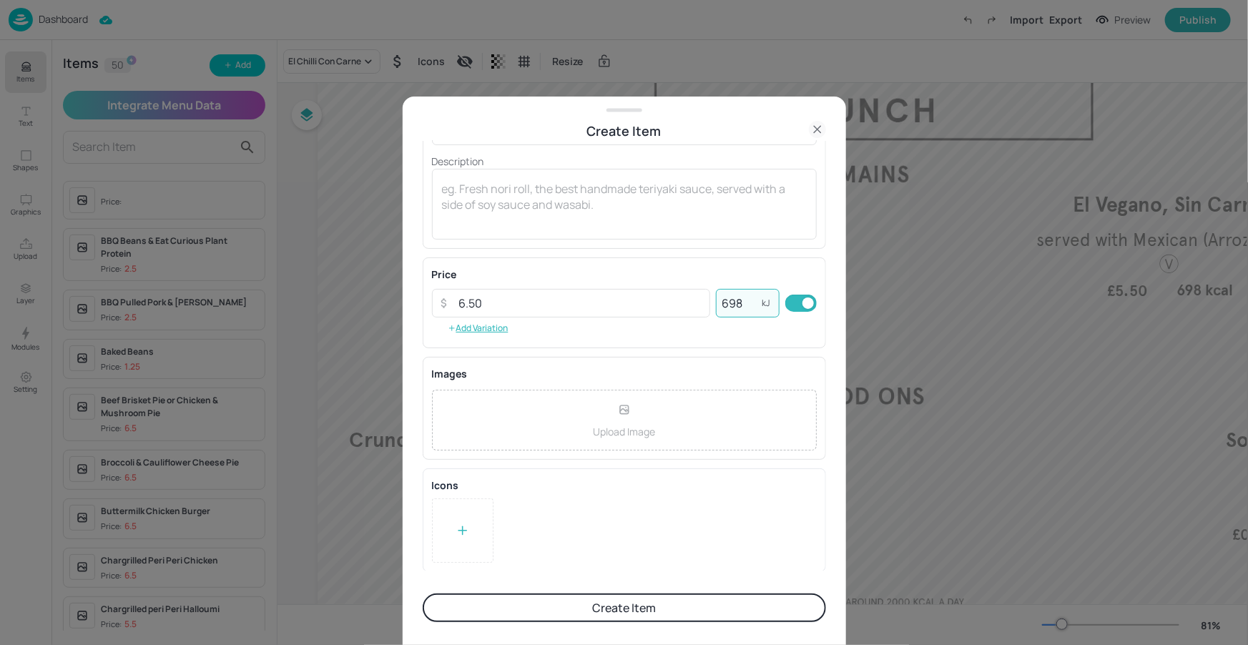
type input "698"
click at [475, 533] on div at bounding box center [462, 530] width 61 height 64
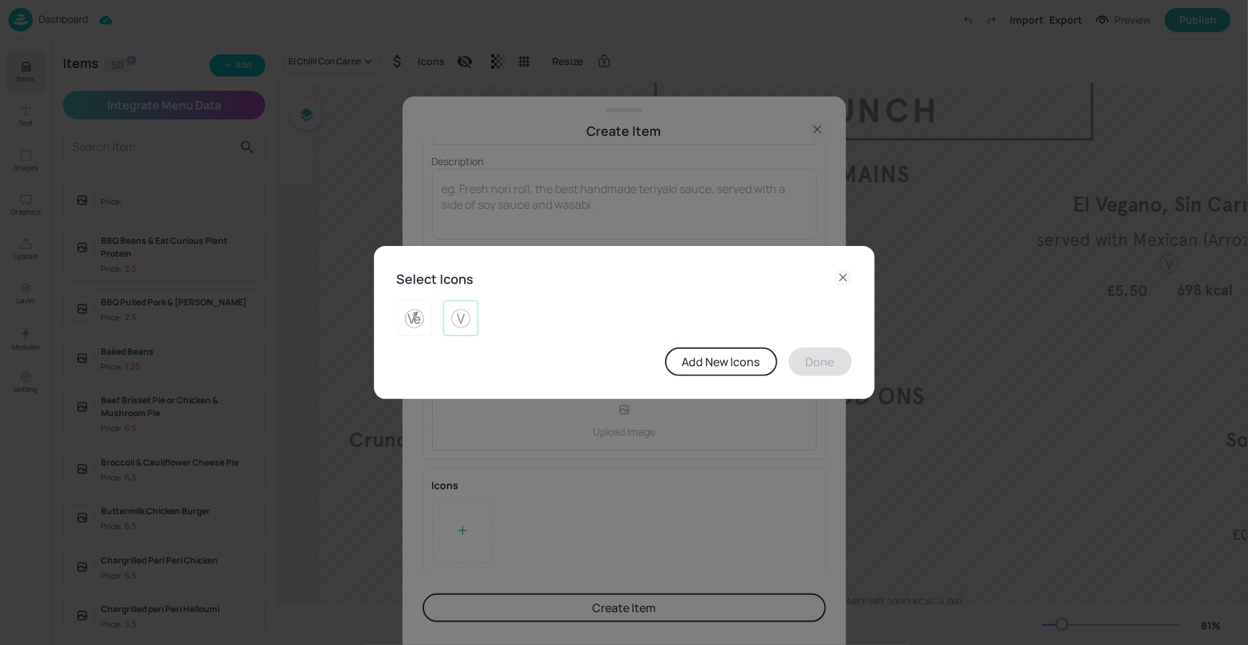
click at [471, 317] on img at bounding box center [461, 318] width 22 height 23
click at [814, 363] on button "Done" at bounding box center [820, 362] width 63 height 29
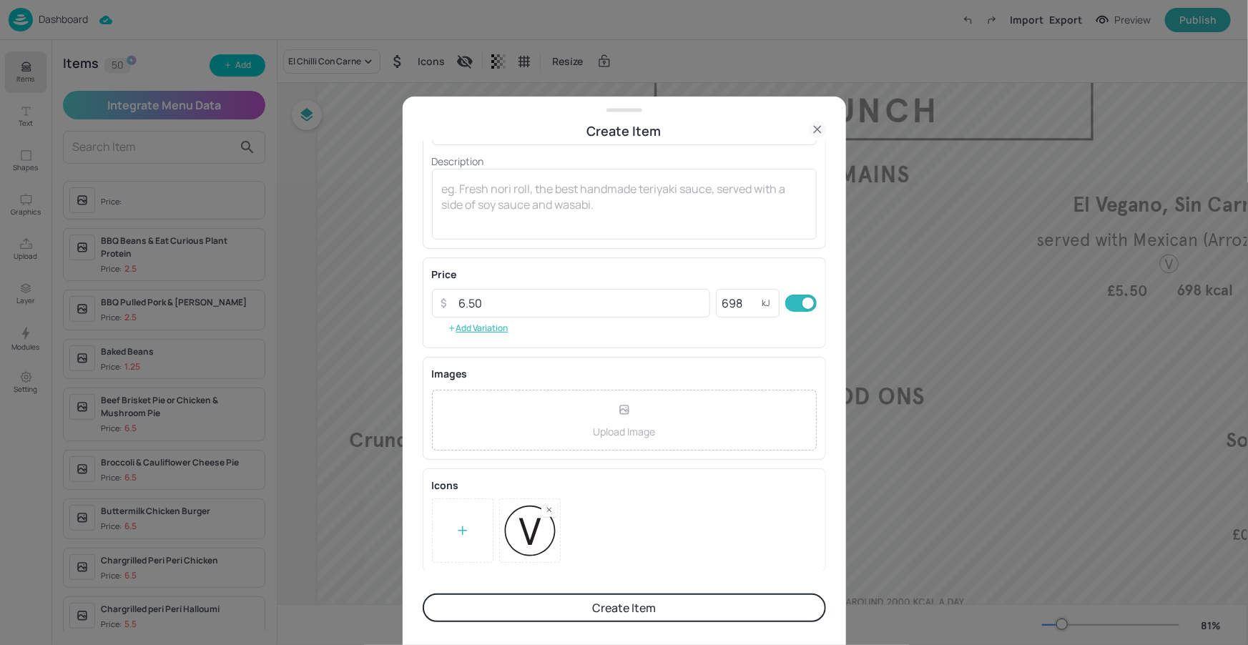
click at [689, 603] on button "Create Item" at bounding box center [624, 608] width 403 height 29
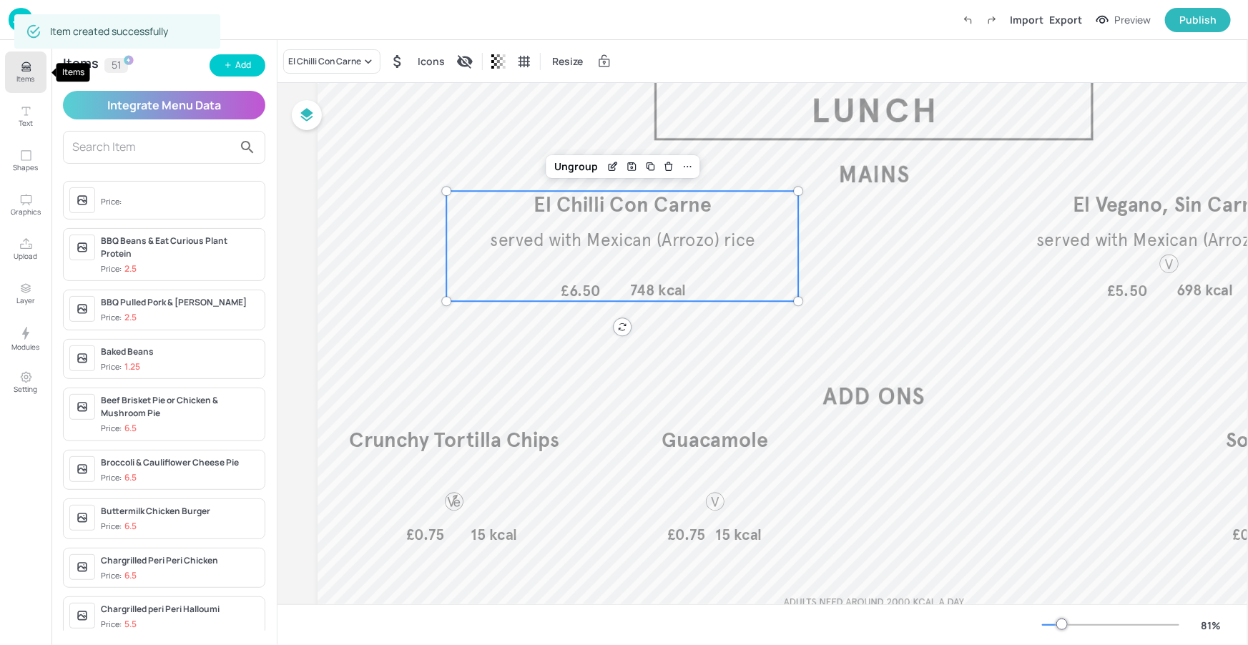
click at [24, 68] on icon "Items" at bounding box center [26, 67] width 14 height 14
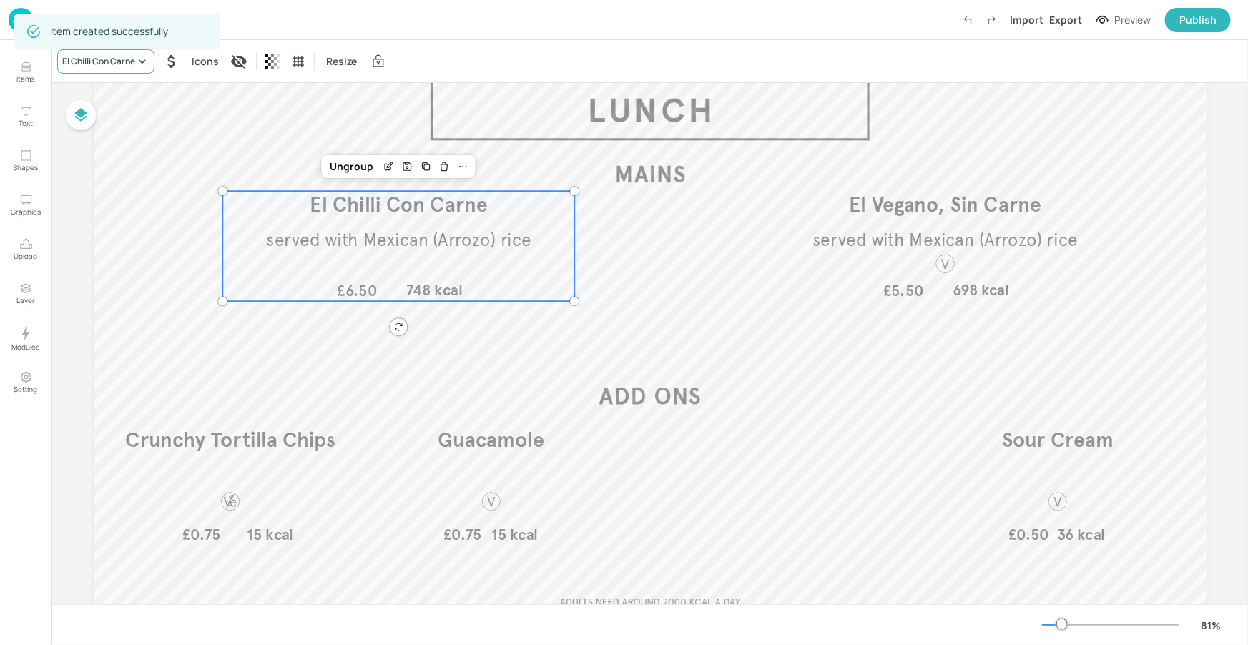
click at [122, 56] on div "El Chilli Con Carne" at bounding box center [98, 61] width 73 height 13
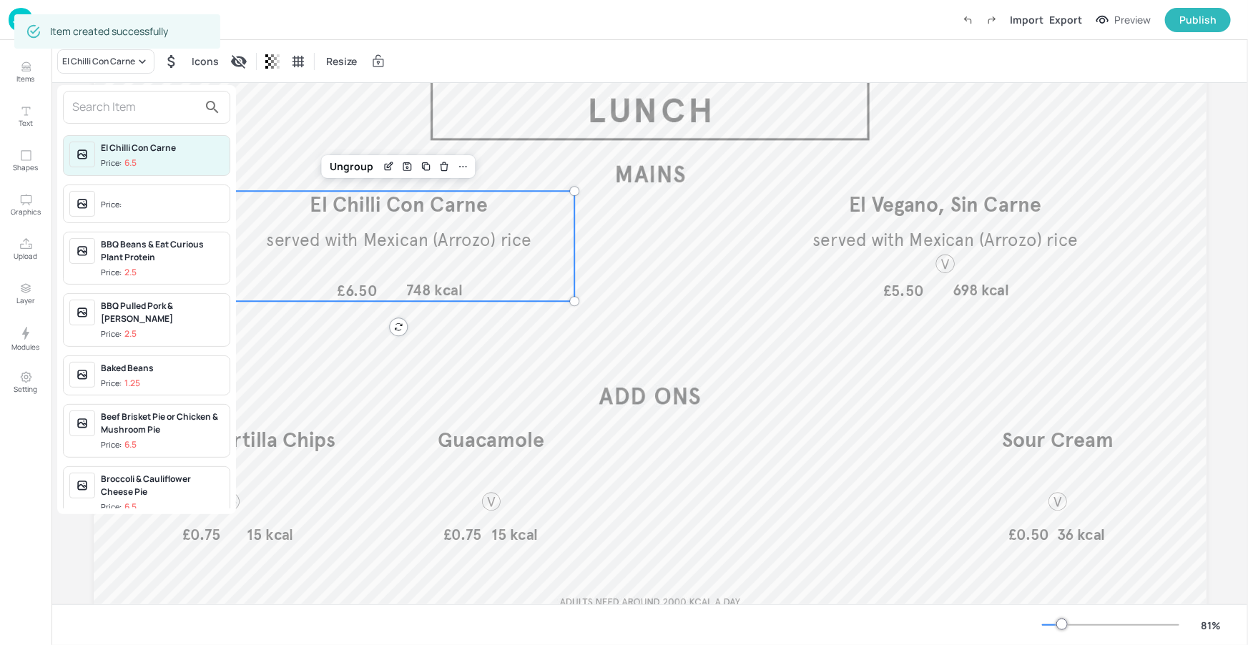
click at [141, 109] on input "text" at bounding box center [135, 107] width 126 height 23
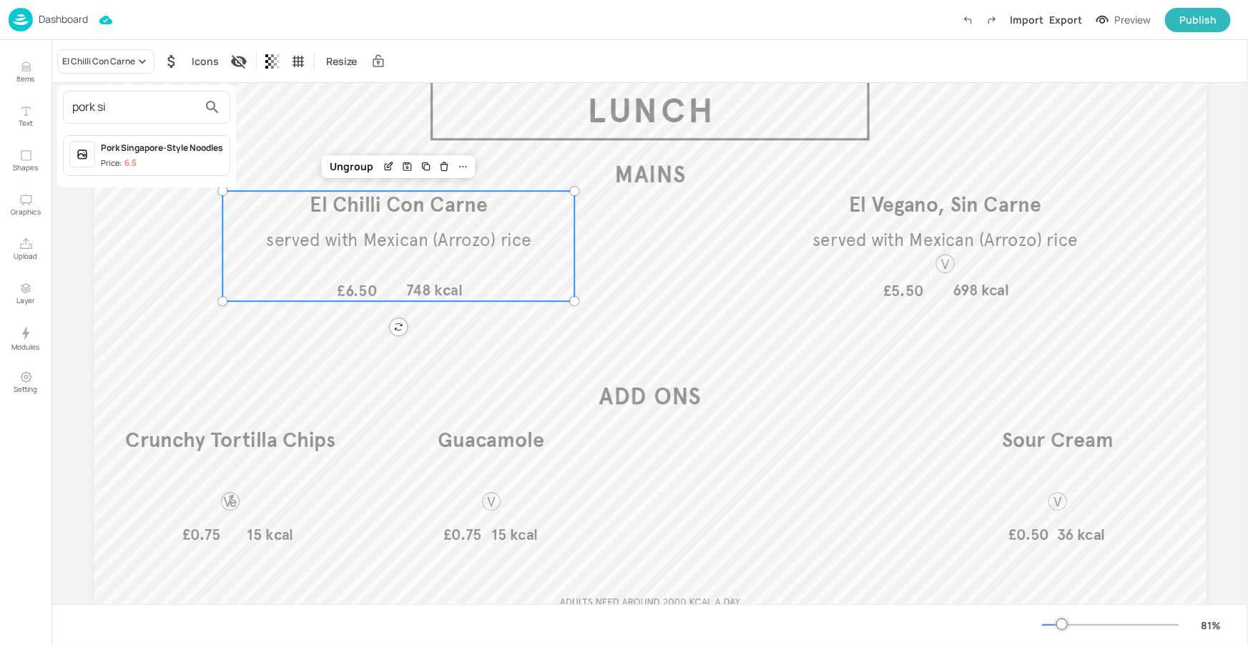
type input "pork si"
click at [143, 154] on div "Pork Singapore-Style Noodles" at bounding box center [162, 148] width 123 height 13
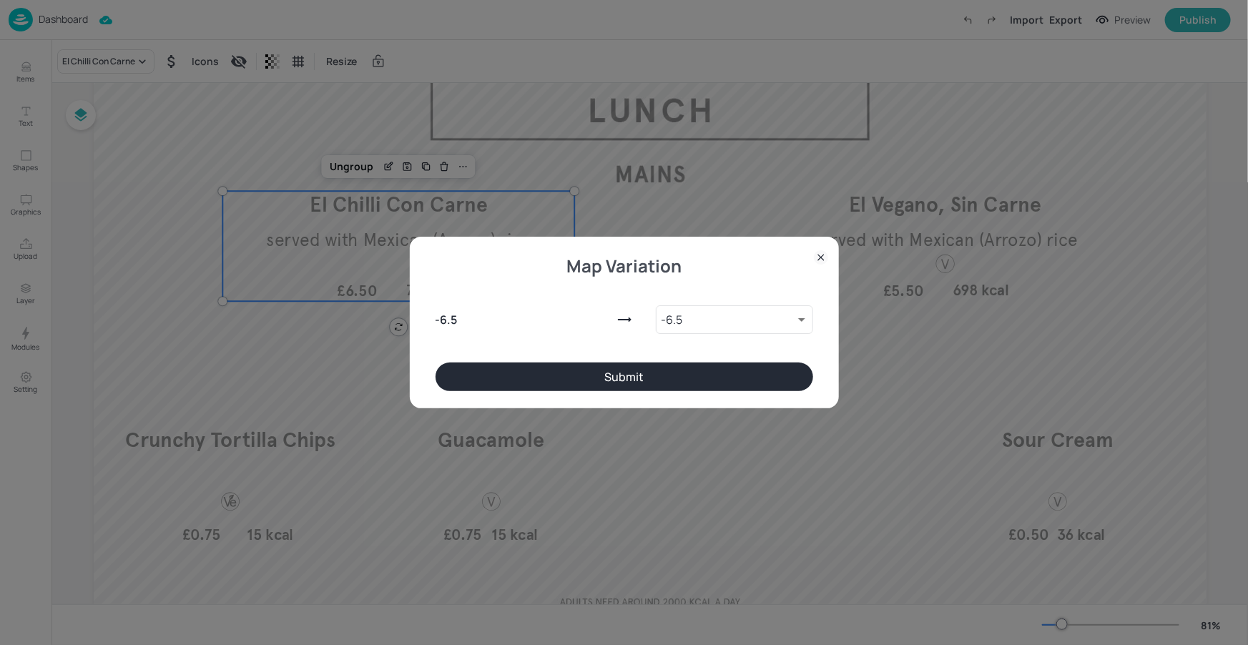
click at [629, 374] on button "Submit" at bounding box center [624, 377] width 378 height 29
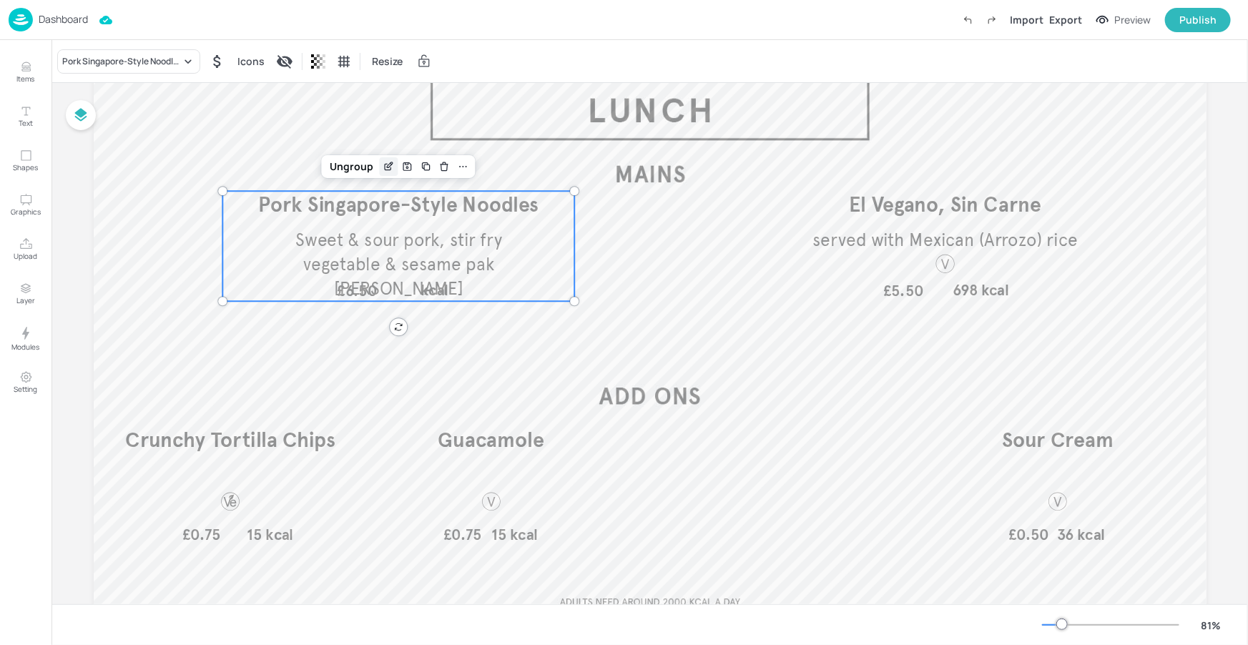
click at [385, 162] on icon "Edit Item" at bounding box center [389, 166] width 12 height 11
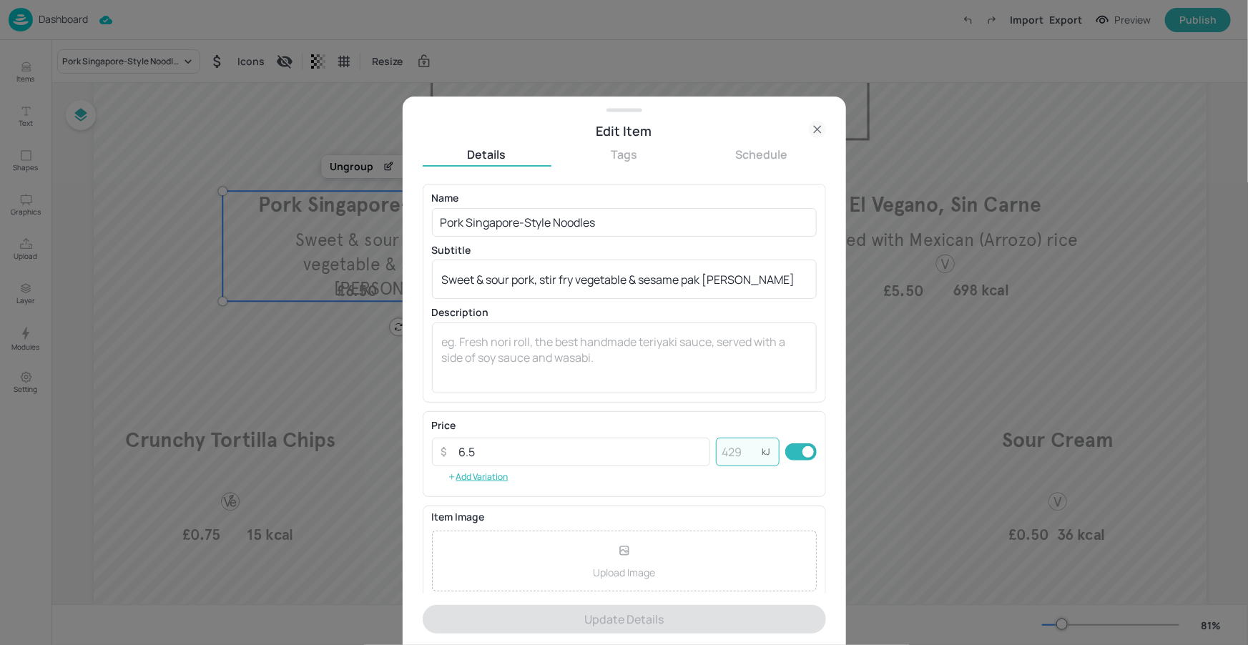
click at [727, 453] on input "number" at bounding box center [739, 452] width 46 height 29
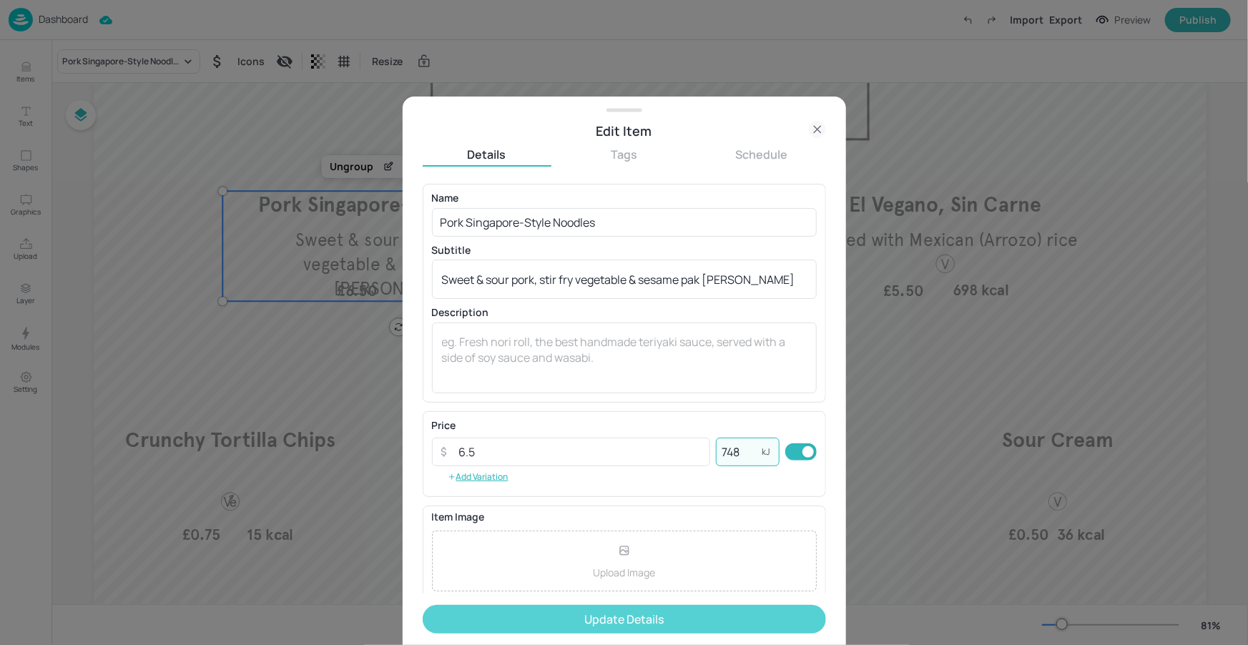
type input "748"
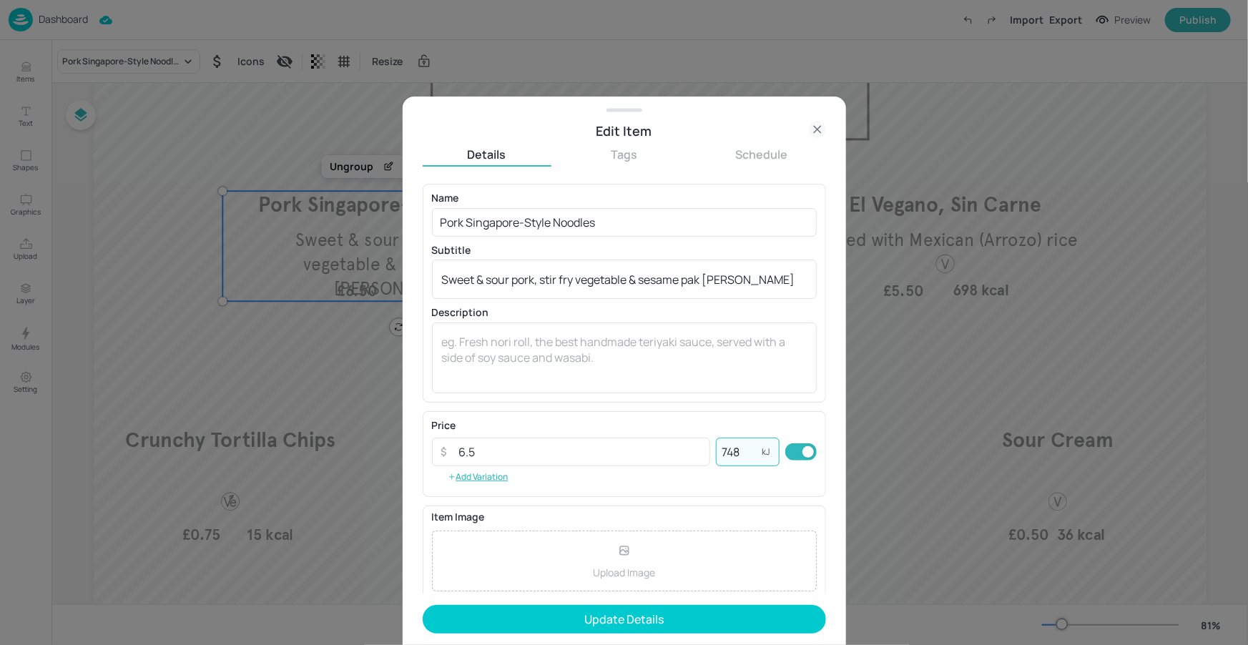
click at [714, 626] on button "Update Details" at bounding box center [624, 619] width 403 height 29
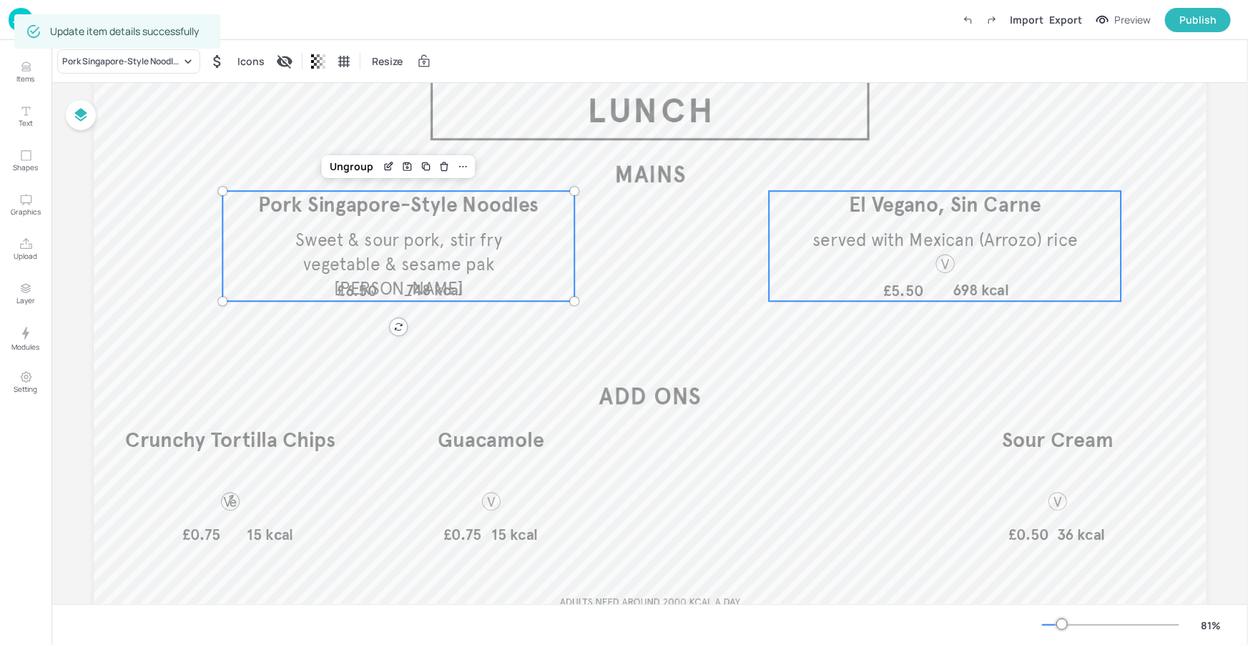
click at [883, 236] on span "served with Mexican (Arrozo) rice" at bounding box center [944, 239] width 265 height 21
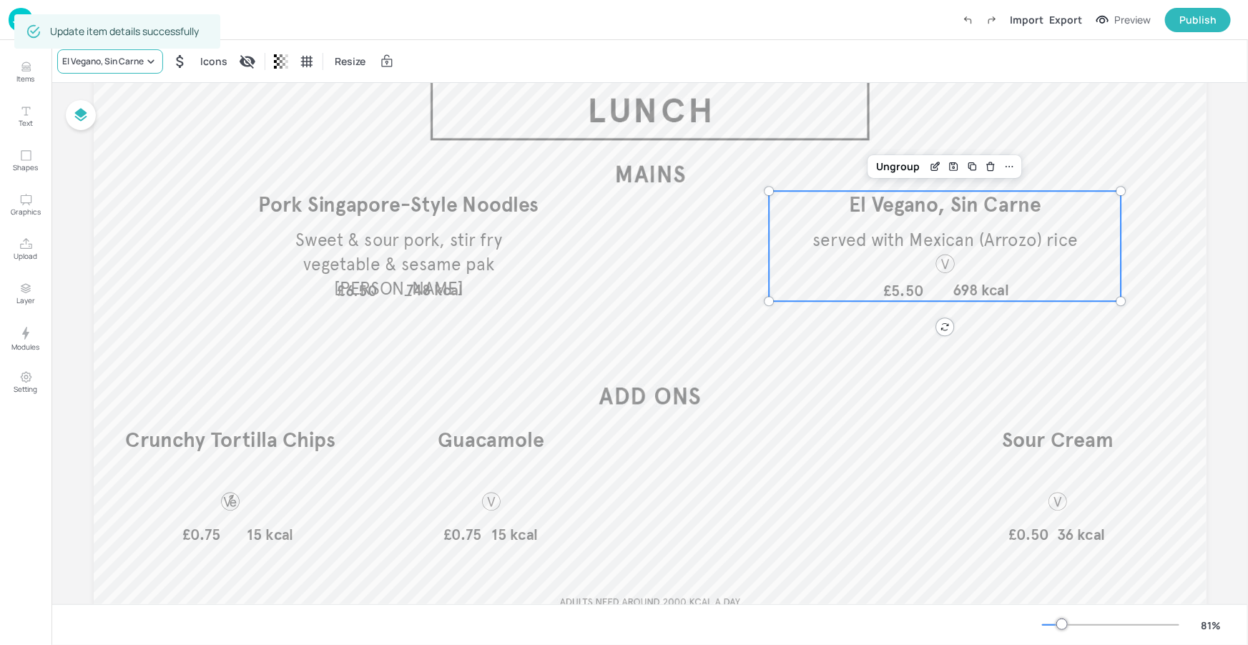
click at [114, 59] on div "El Vegano, Sin Carne" at bounding box center [103, 61] width 82 height 13
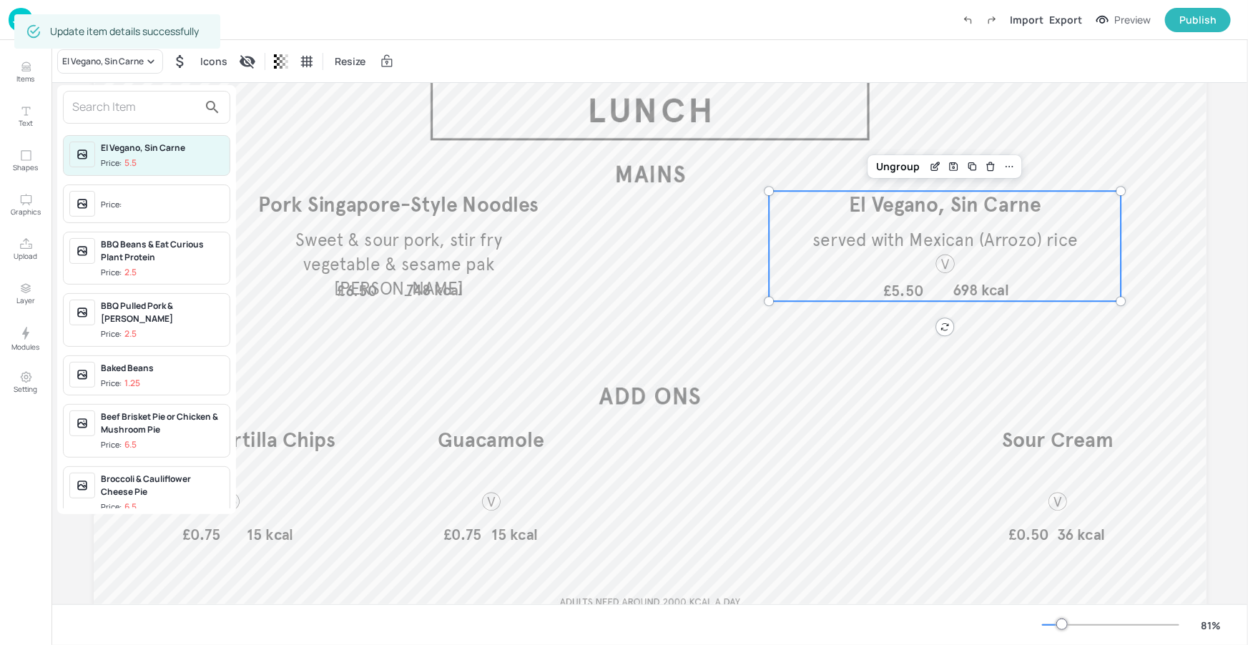
click at [127, 108] on input "text" at bounding box center [135, 107] width 126 height 23
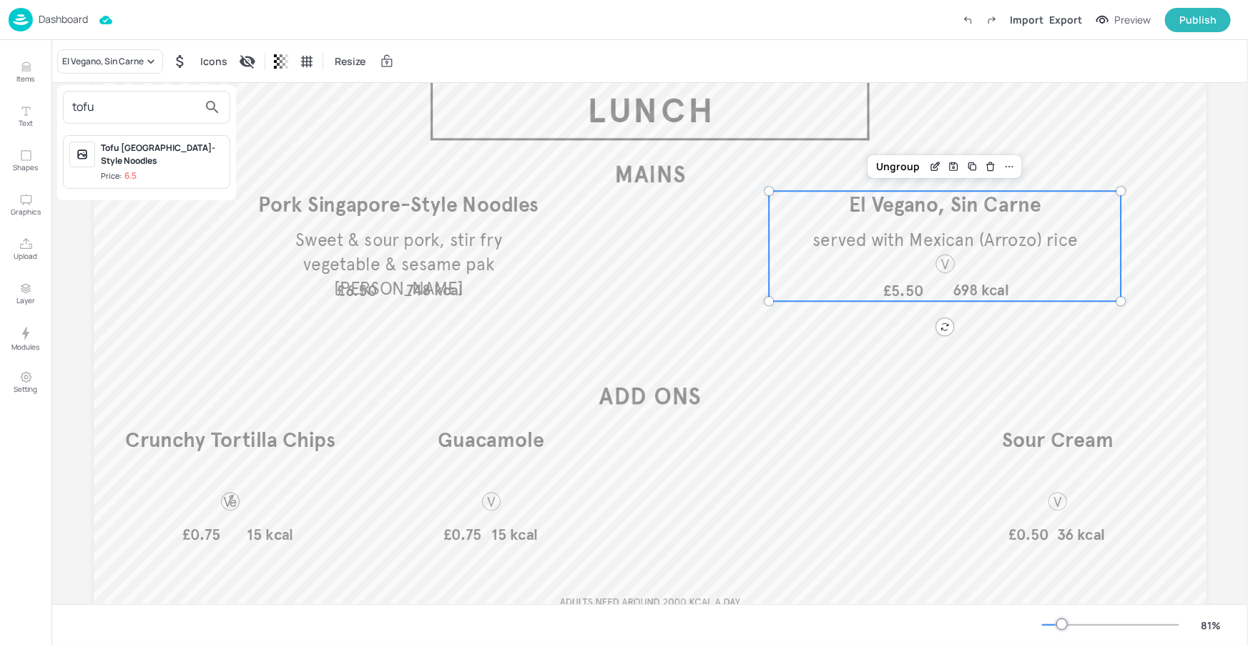
type input "tofu"
click at [143, 164] on div "Tofu [GEOGRAPHIC_DATA]-Style Noodles" at bounding box center [162, 155] width 123 height 26
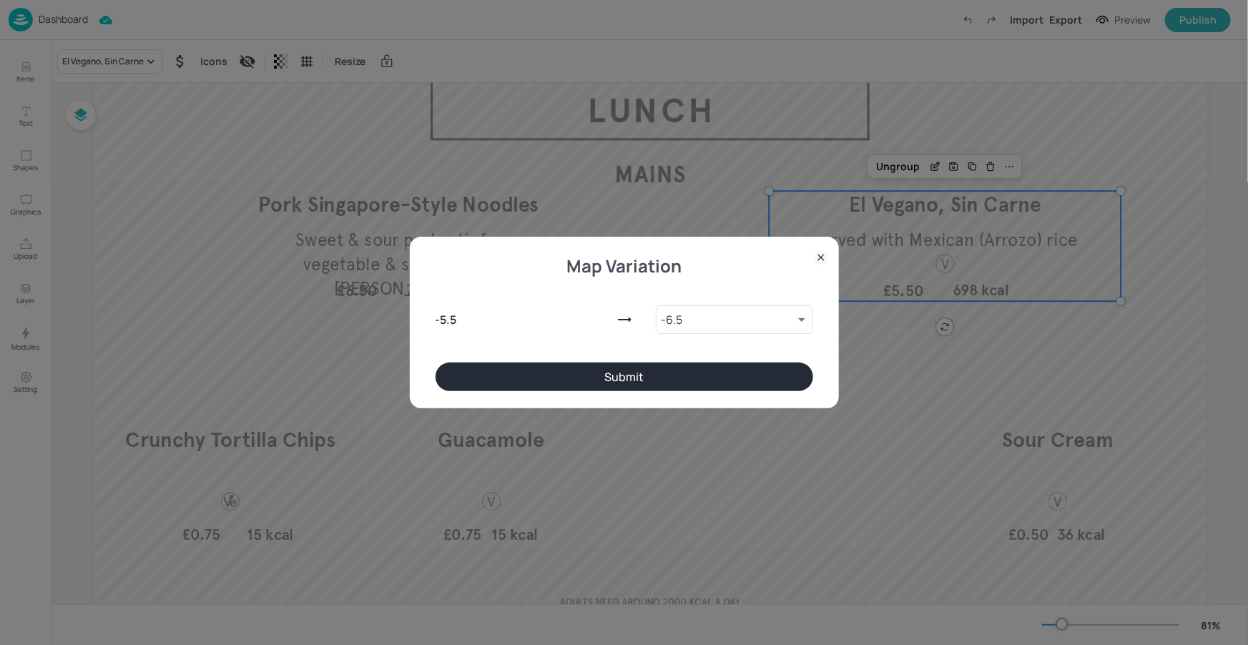
click at [580, 375] on button "Submit" at bounding box center [624, 377] width 378 height 29
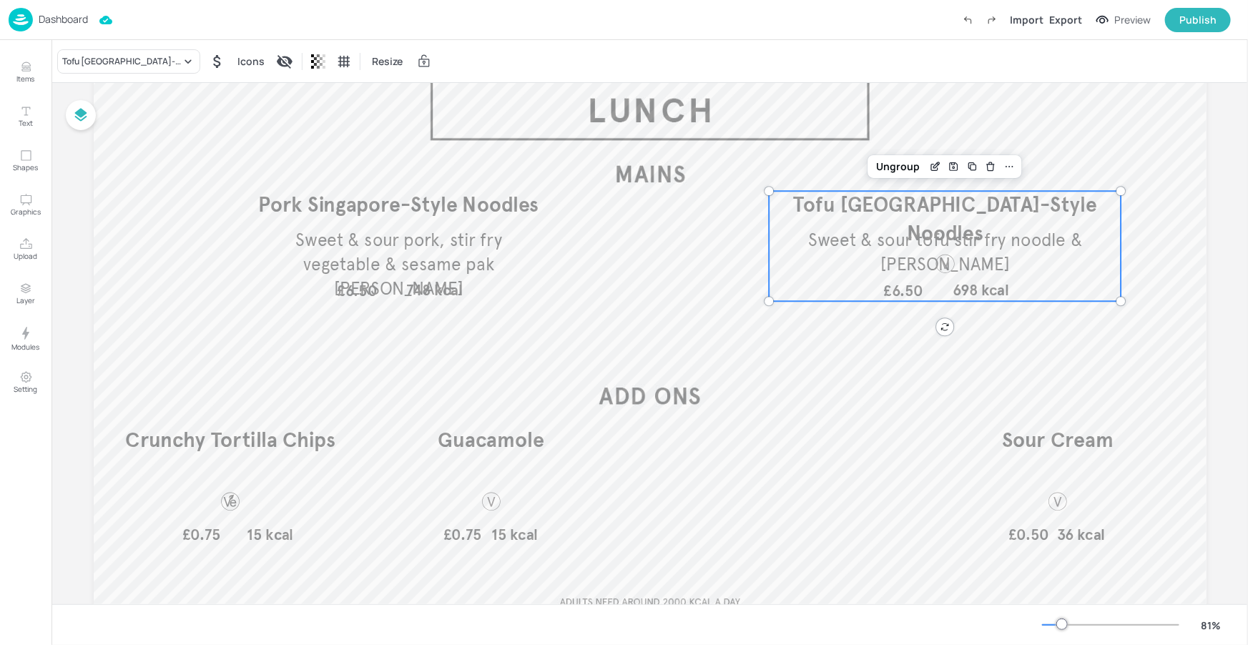
click at [986, 265] on span "Sweet & sour tofu stir fry noodle & [PERSON_NAME]" at bounding box center [944, 252] width 274 height 46
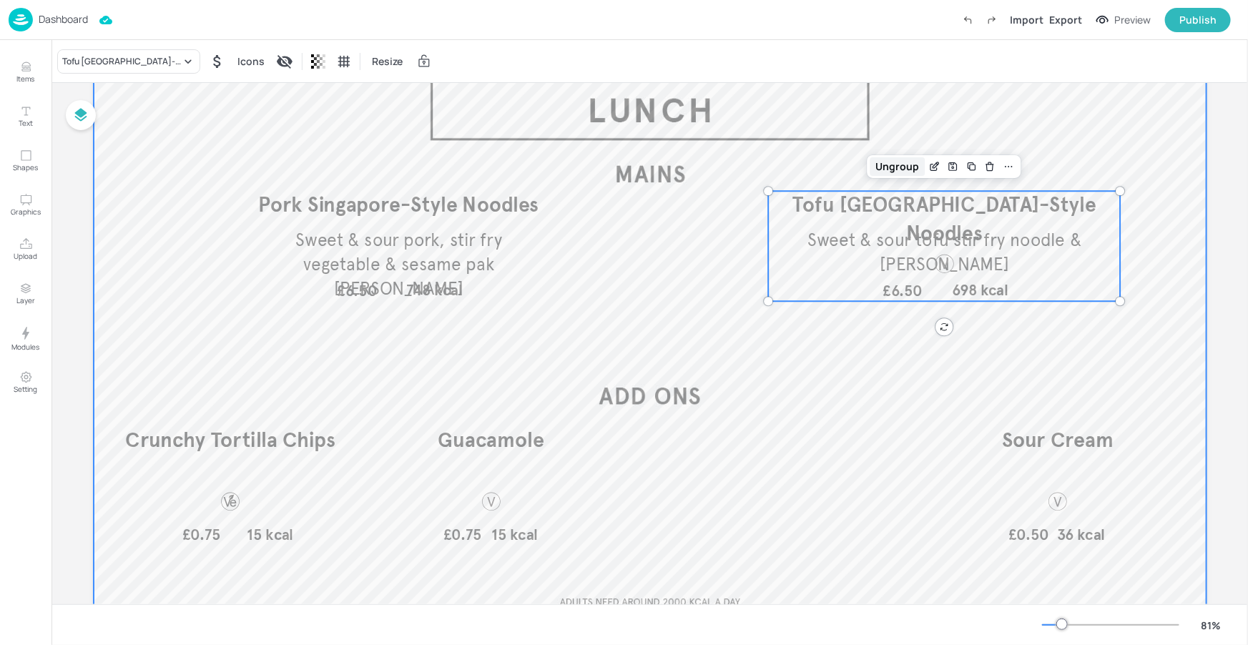
click at [895, 165] on div "Ungroup" at bounding box center [897, 166] width 55 height 19
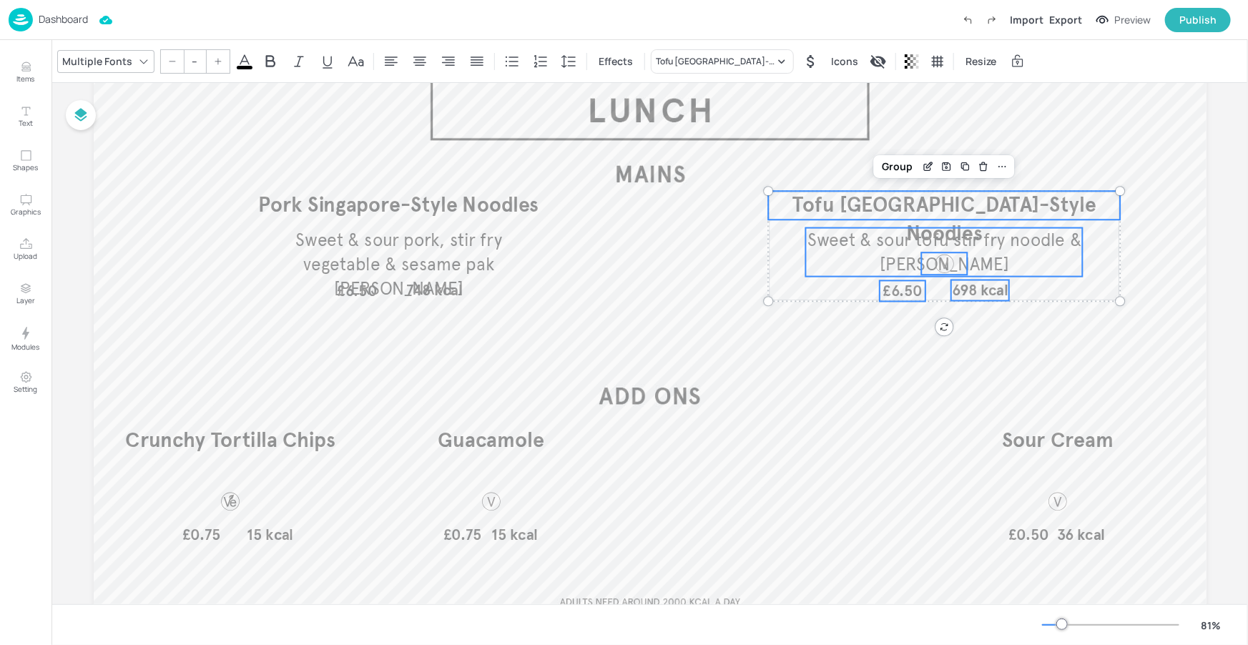
click at [915, 291] on span "£6.50" at bounding box center [902, 291] width 40 height 19
type input "26"
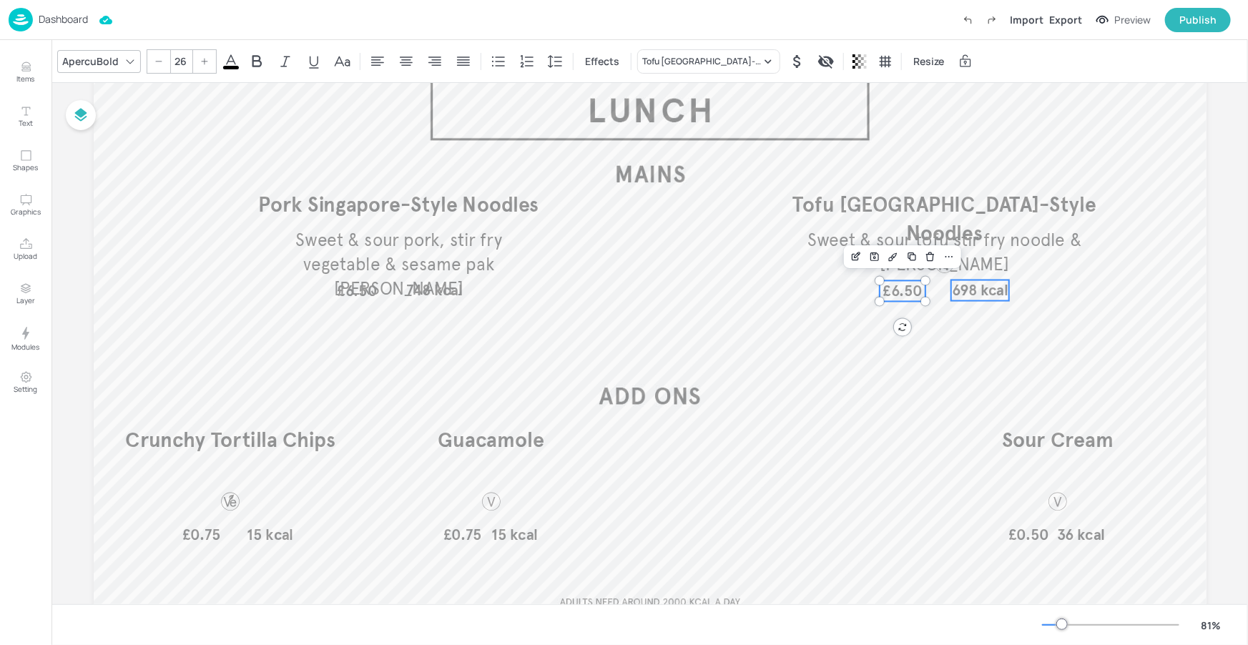
click at [979, 296] on span "698 kcal" at bounding box center [980, 290] width 56 height 19
click at [943, 269] on div at bounding box center [944, 263] width 22 height 22
click at [897, 227] on div "Group" at bounding box center [898, 228] width 42 height 19
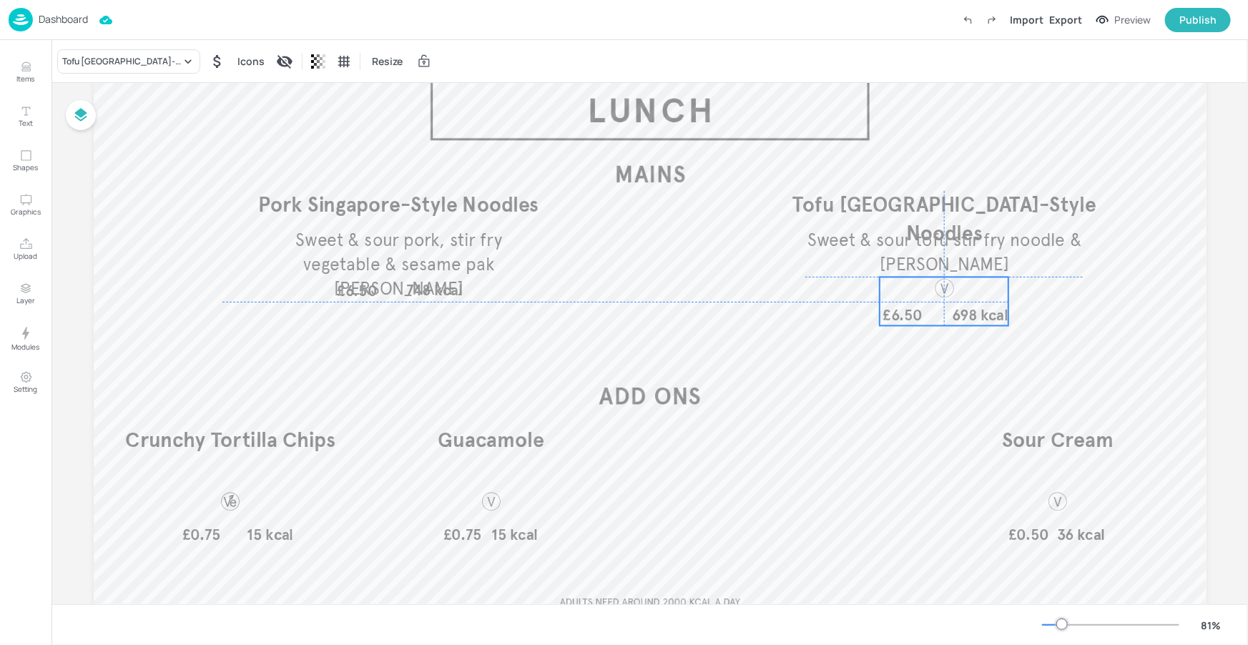
drag, startPoint x: 955, startPoint y: 285, endPoint x: 955, endPoint y: 309, distance: 24.3
click at [955, 309] on div at bounding box center [944, 294] width 46 height 34
click at [962, 305] on div at bounding box center [944, 294] width 46 height 34
click at [1036, 261] on p "Sweet & sour tofu stir fry noodle & [PERSON_NAME]" at bounding box center [943, 252] width 277 height 49
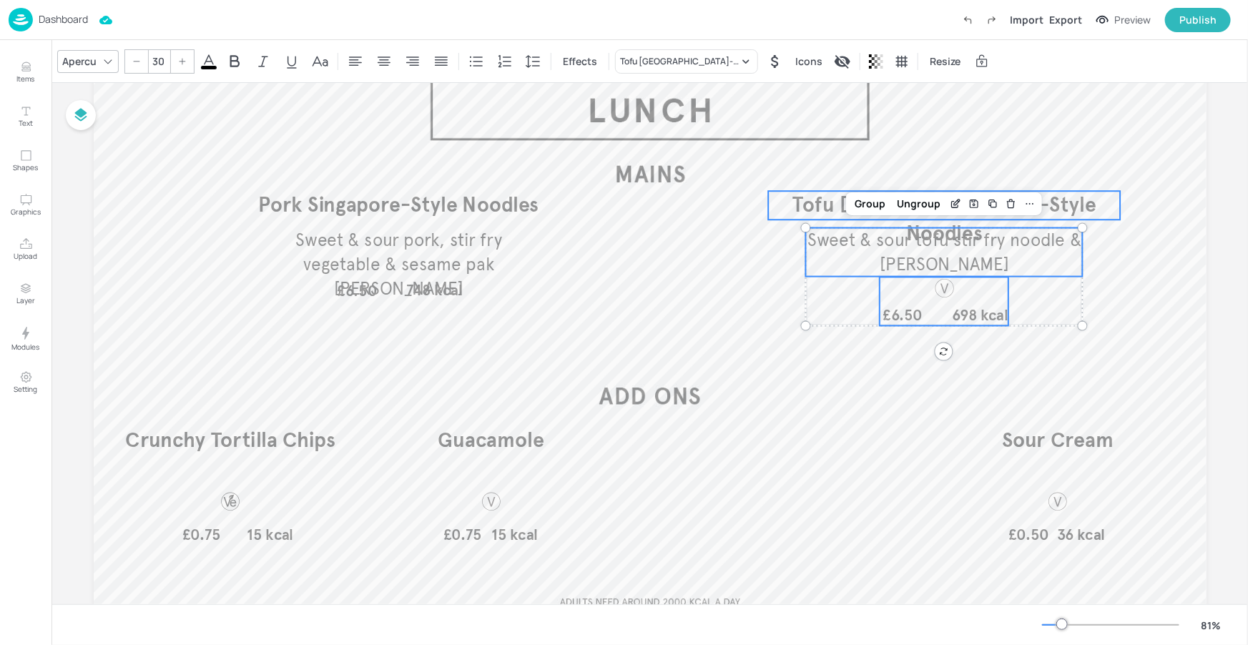
type input "--"
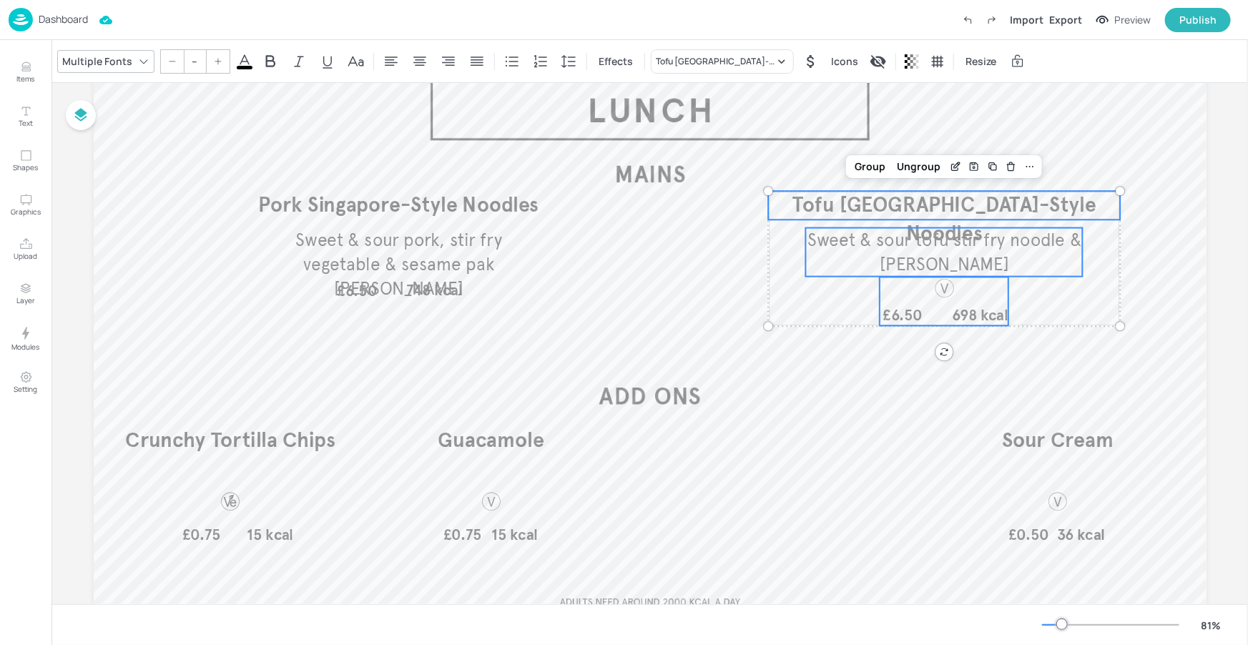
click at [1045, 213] on span "Tofu [GEOGRAPHIC_DATA]-Style Noodles" at bounding box center [943, 219] width 303 height 54
click at [878, 167] on div "Group" at bounding box center [870, 166] width 42 height 19
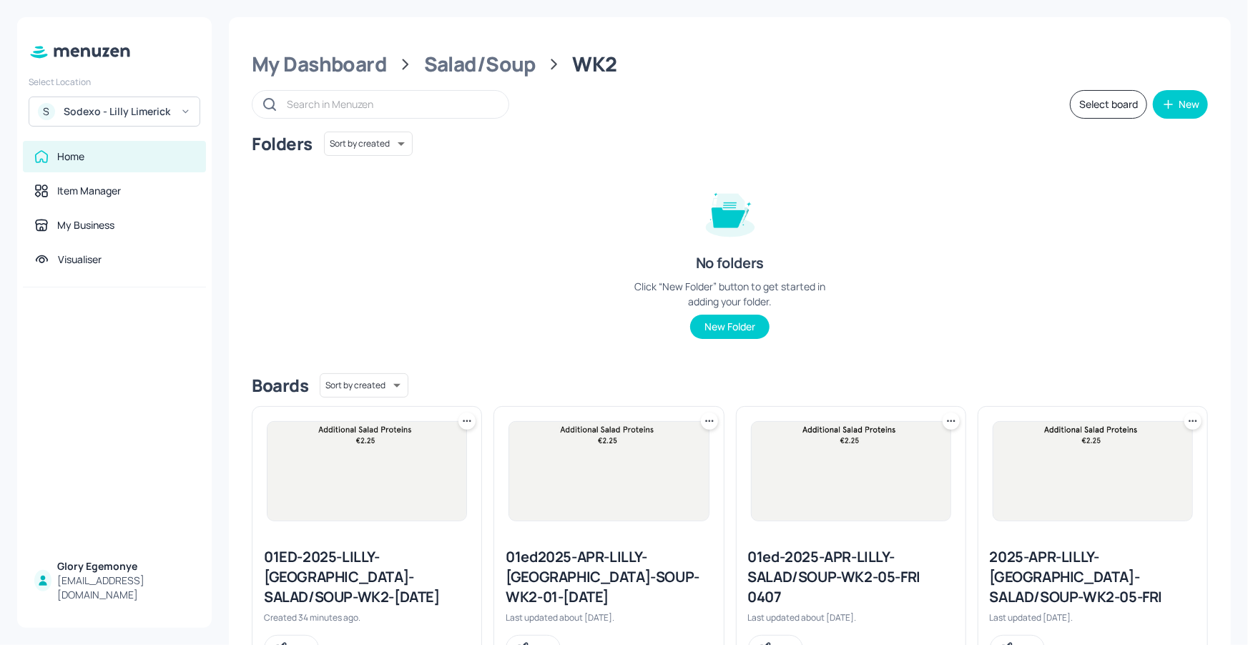
click at [405, 67] on icon at bounding box center [404, 64] width 19 height 19
click at [383, 67] on div "My Dashboard" at bounding box center [319, 64] width 135 height 26
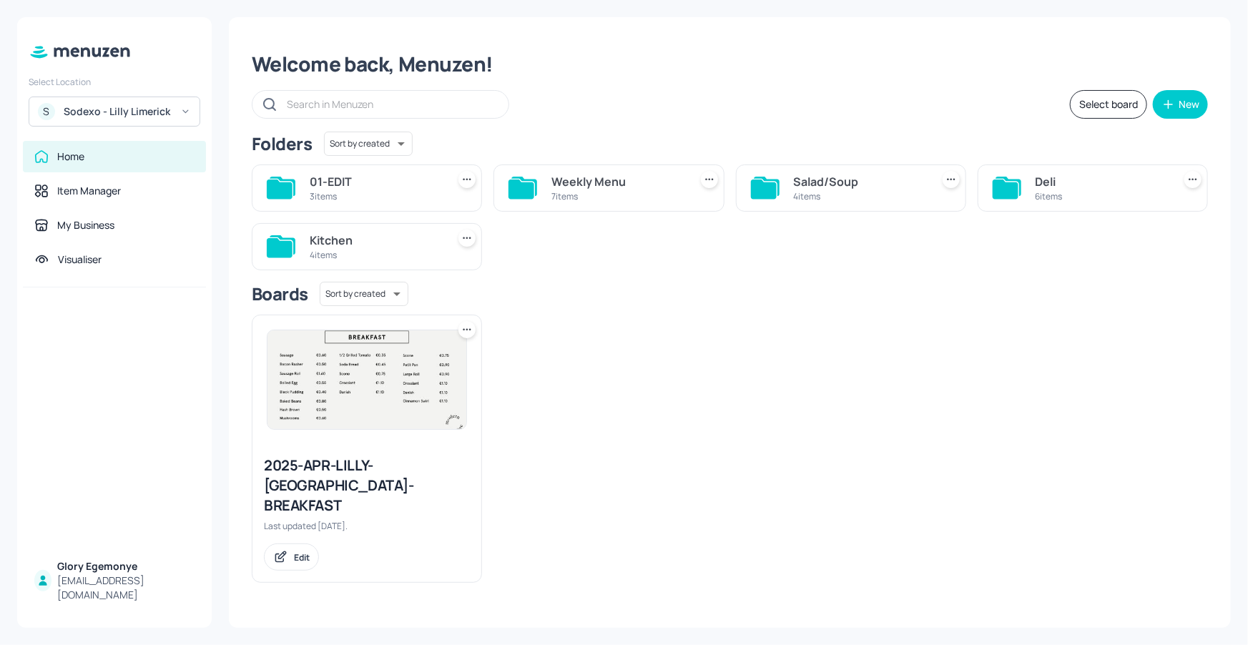
click at [1011, 187] on icon at bounding box center [1006, 188] width 26 height 19
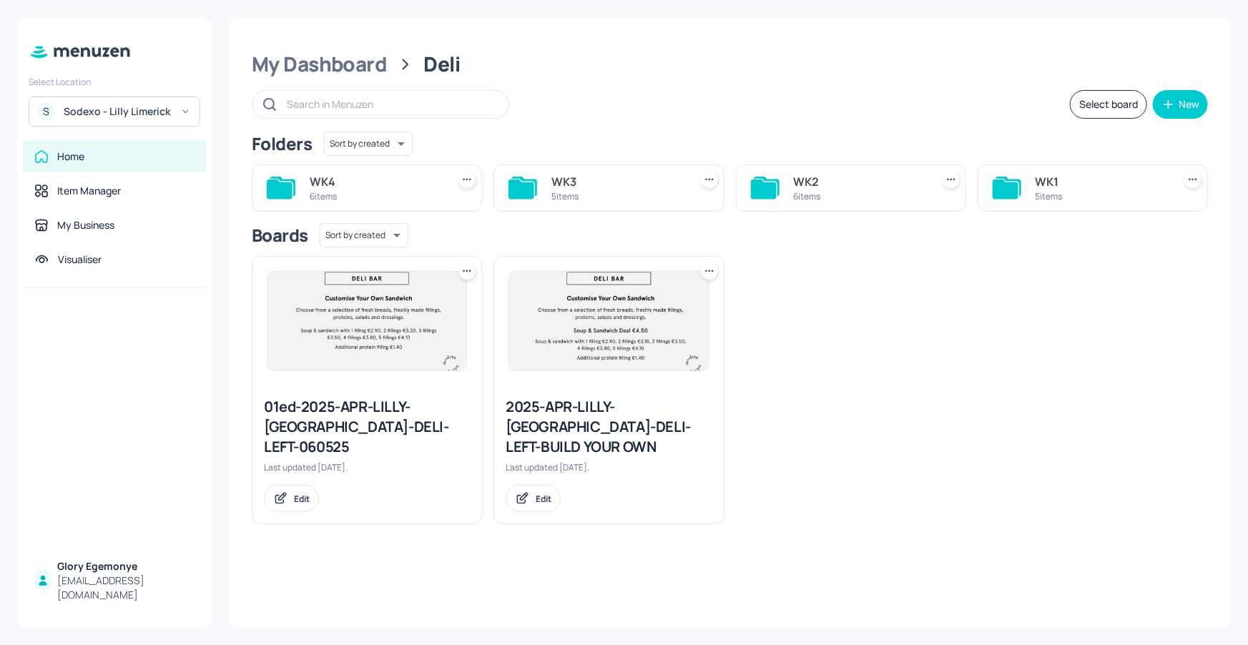
click at [779, 183] on div "WK2 6 items" at bounding box center [851, 187] width 230 height 47
click at [766, 192] on icon at bounding box center [764, 188] width 26 height 19
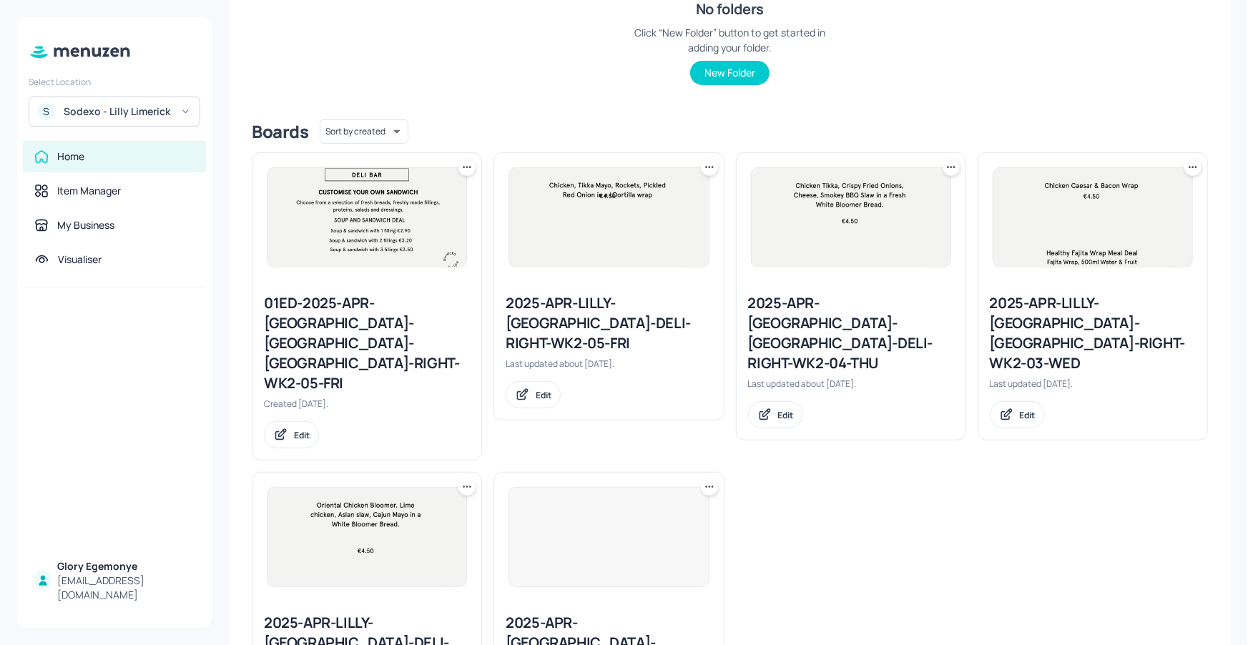
scroll to position [253, 0]
click at [998, 320] on div "2025-APR-LILLY-LIMERICK-DELI-RIGHT-WK2-03-WED" at bounding box center [1093, 334] width 206 height 80
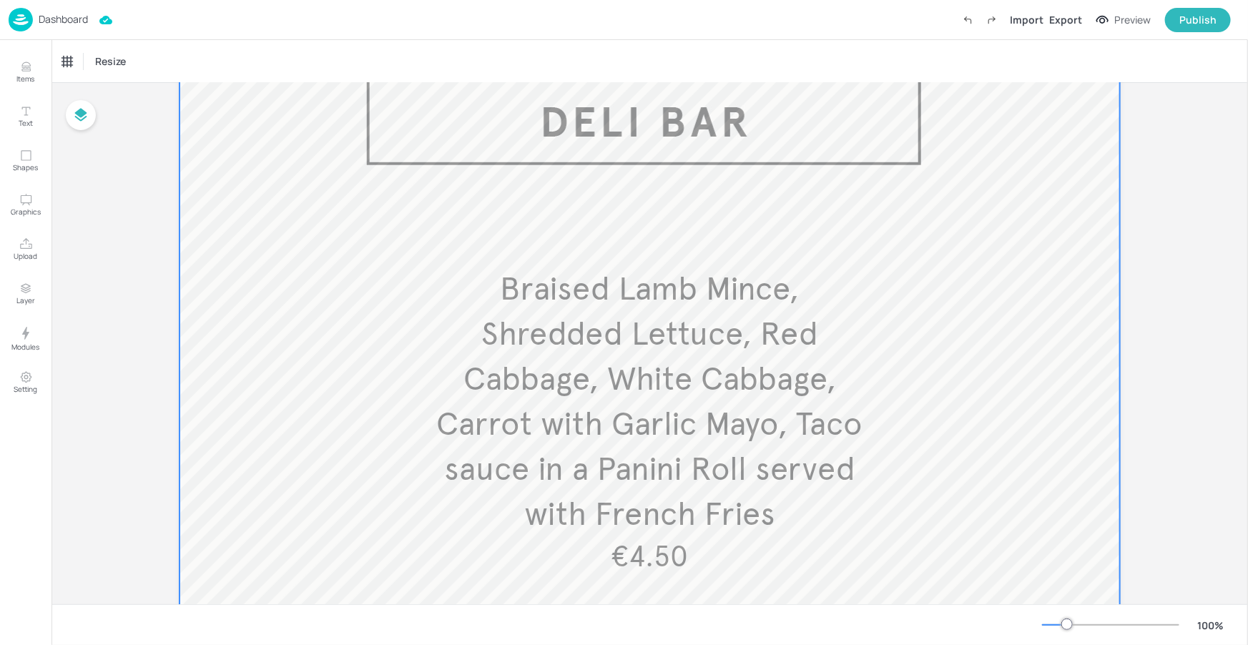
scroll to position [95, 0]
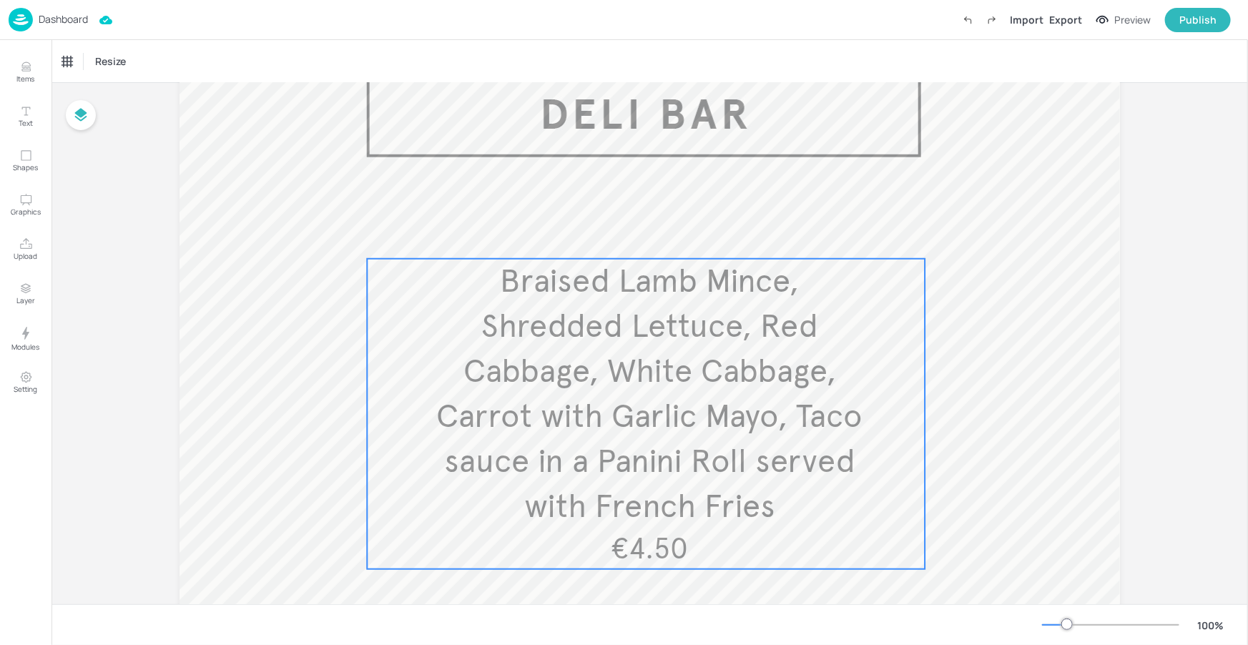
click at [762, 364] on span "Braised Lamb Mince, Shredded Lettuce, Red Cabbage, White Cabbage, Carrot with G…" at bounding box center [649, 393] width 426 height 265
click at [618, 235] on div "Ungroup" at bounding box center [599, 234] width 55 height 19
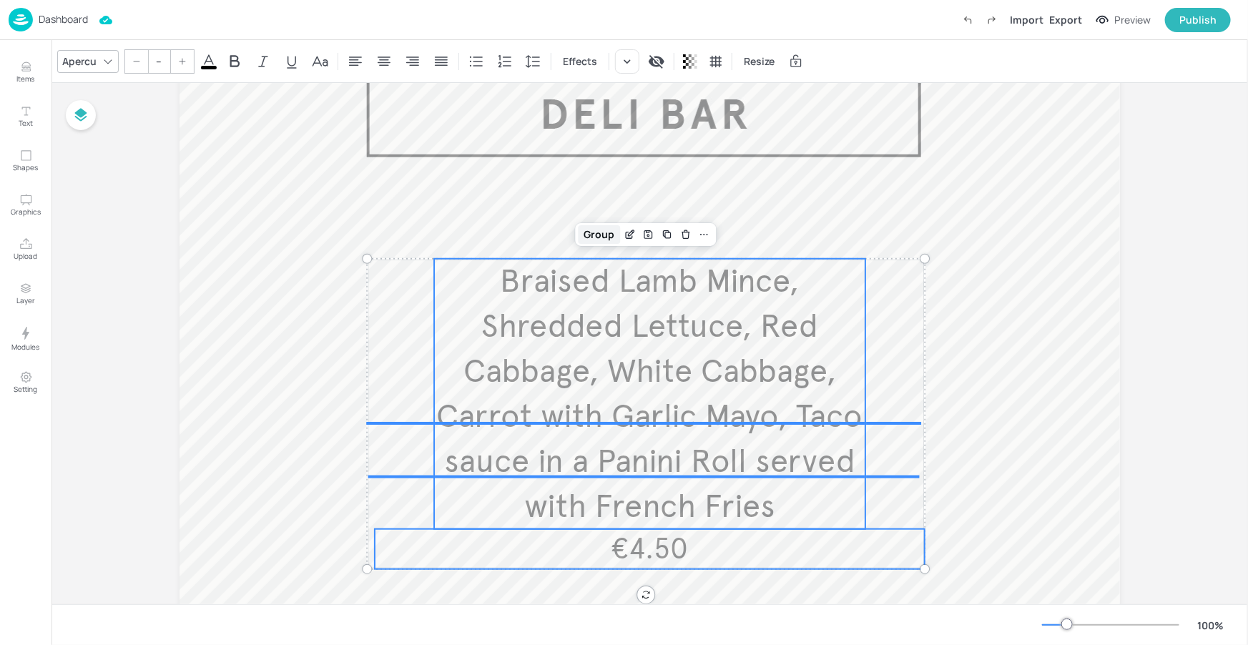
click at [604, 235] on div "Group" at bounding box center [600, 234] width 42 height 19
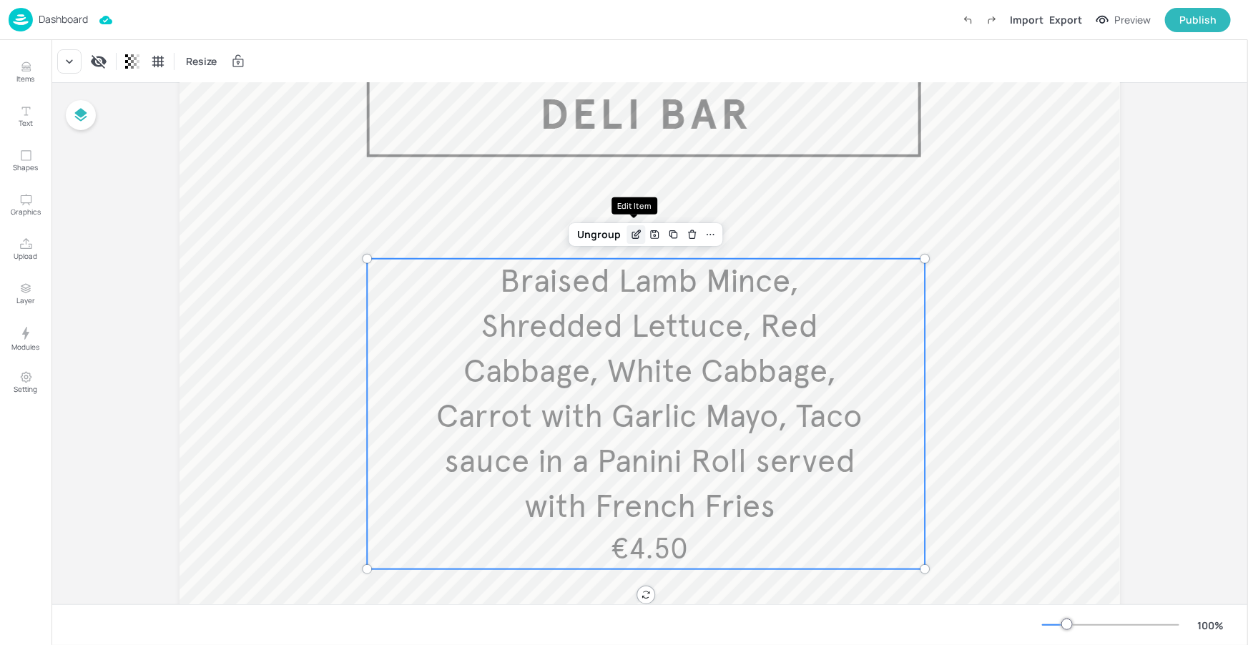
click at [639, 231] on div "Edit Item" at bounding box center [636, 234] width 19 height 19
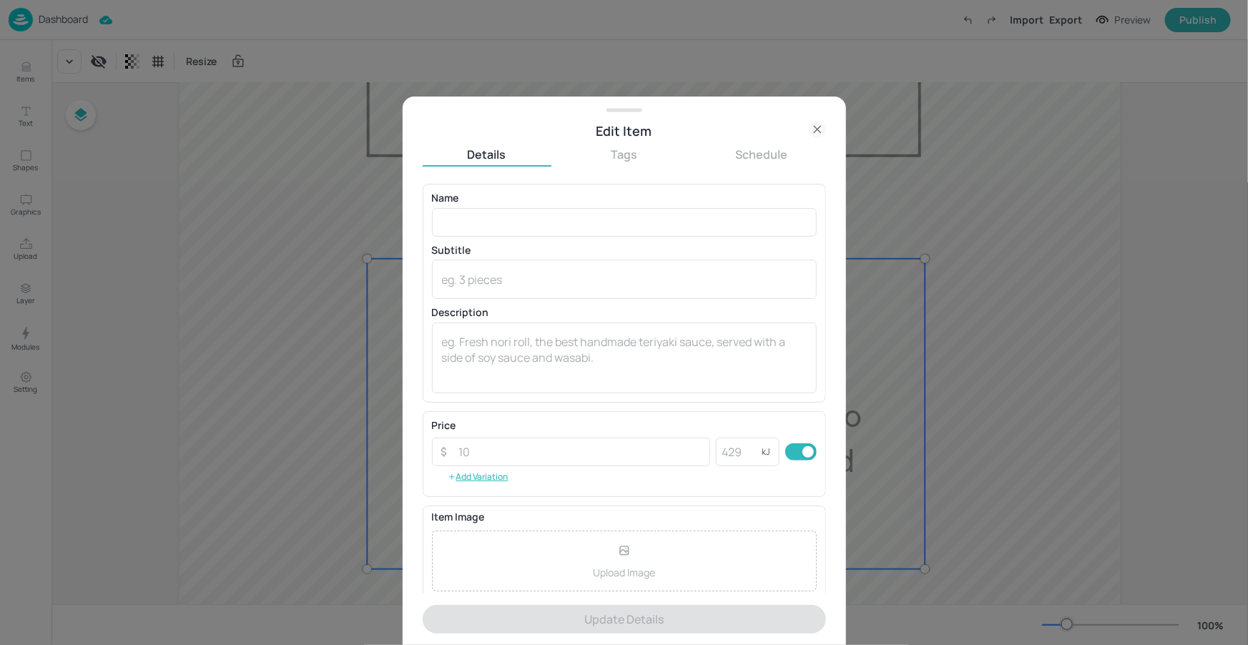
click at [809, 130] on icon at bounding box center [817, 129] width 17 height 17
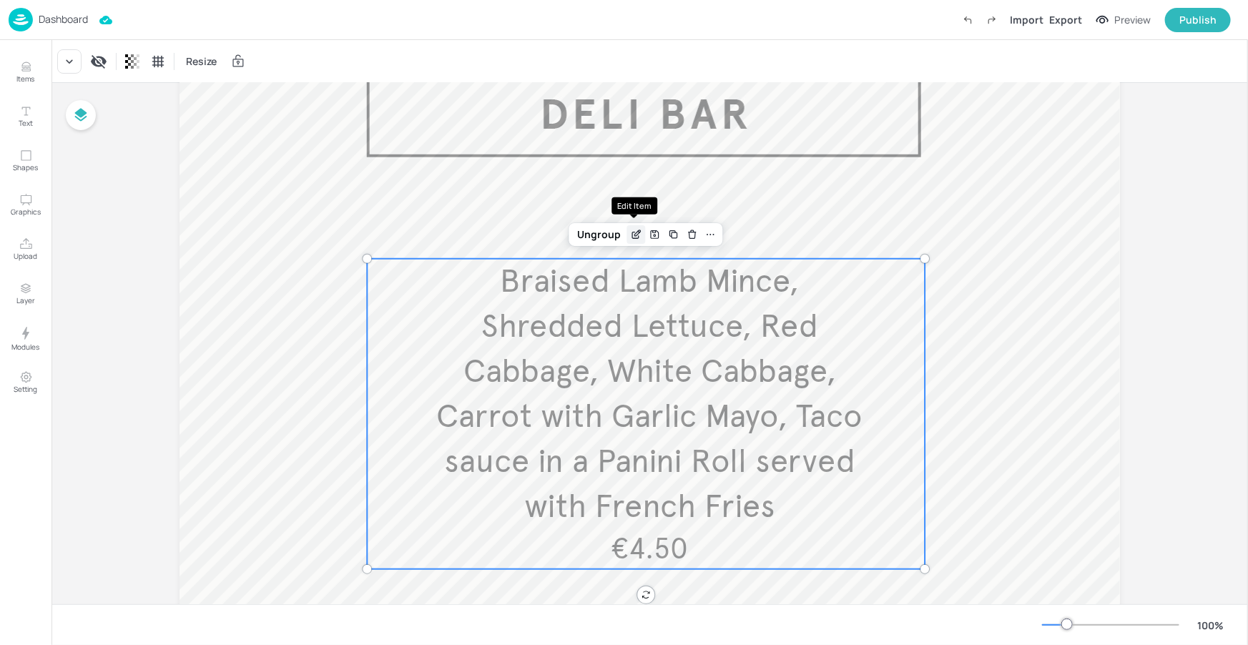
click at [631, 229] on icon "Edit Item" at bounding box center [636, 234] width 12 height 11
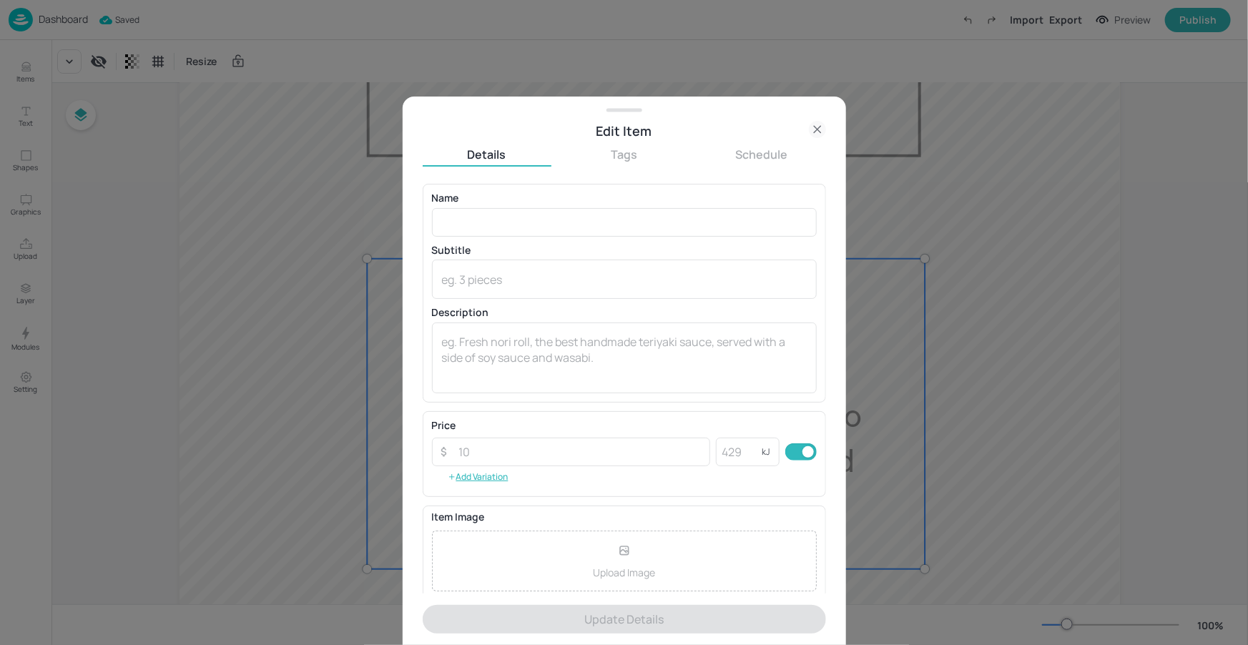
click at [819, 127] on icon at bounding box center [817, 130] width 6 height 6
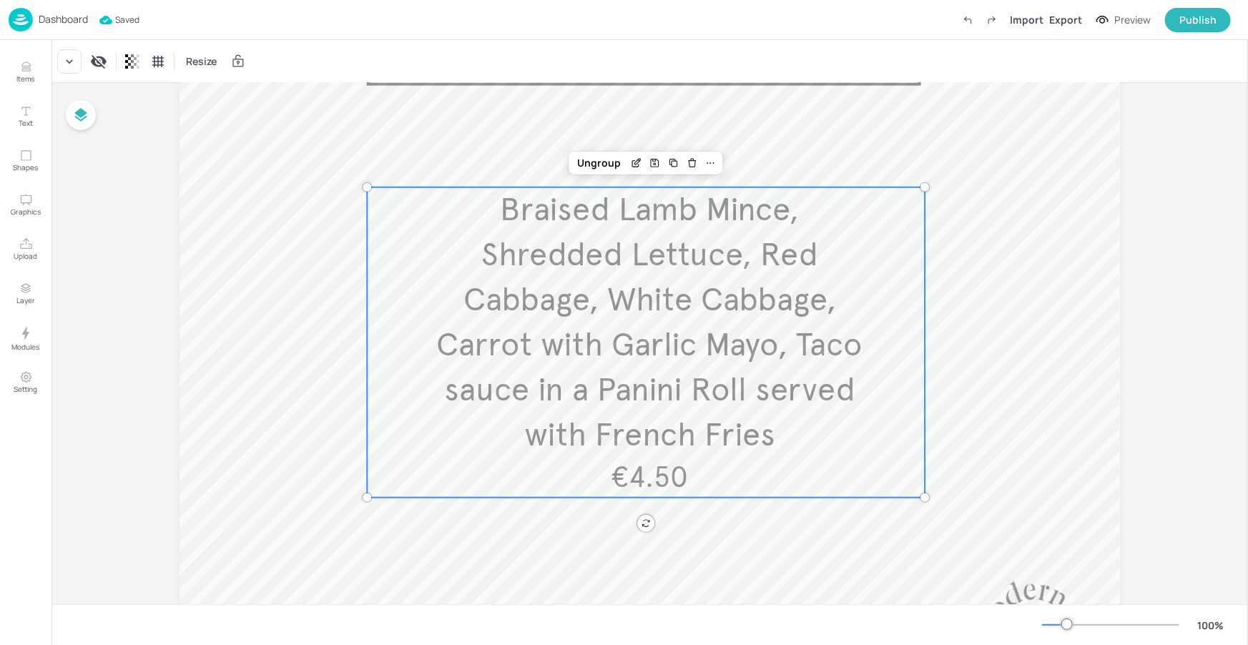
scroll to position [185, 0]
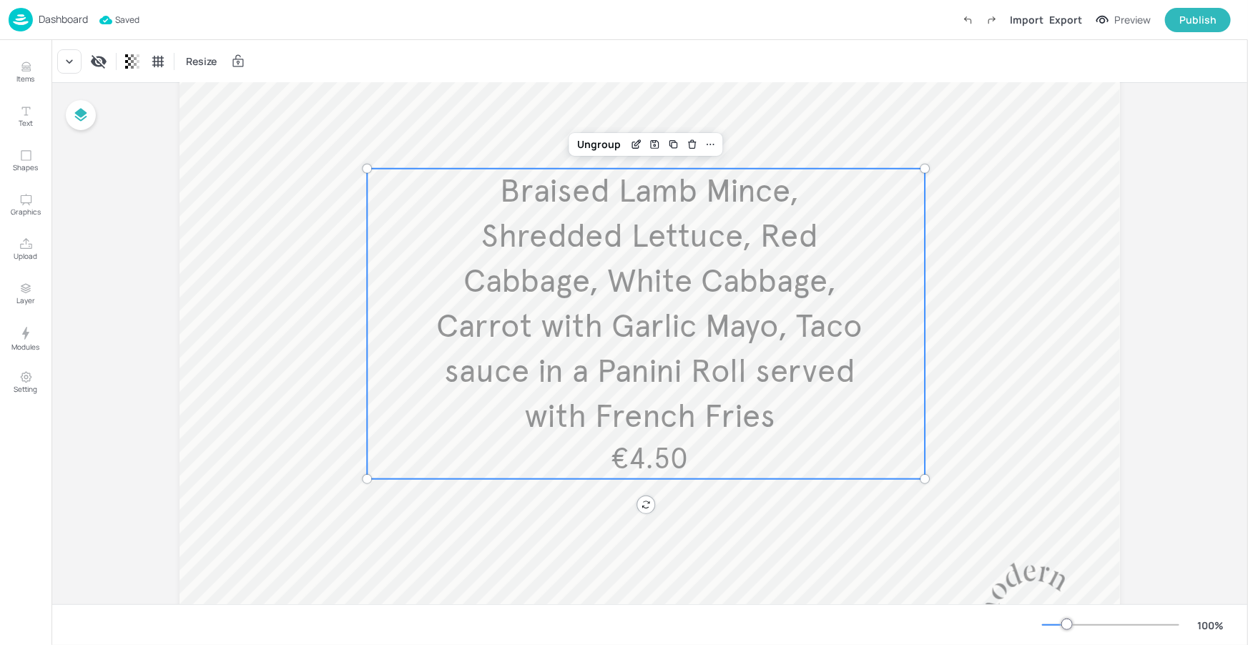
click at [671, 369] on span "Braised Lamb Mince, Shredded Lettuce, Red Cabbage, White Cabbage, Carrot with G…" at bounding box center [649, 303] width 426 height 265
click at [654, 425] on span "Braised Lamb Mince, Shredded Lettuce, Red Cabbage, White Cabbage, Carrot with G…" at bounding box center [649, 303] width 426 height 265
click at [595, 143] on div "Ungroup" at bounding box center [599, 144] width 55 height 19
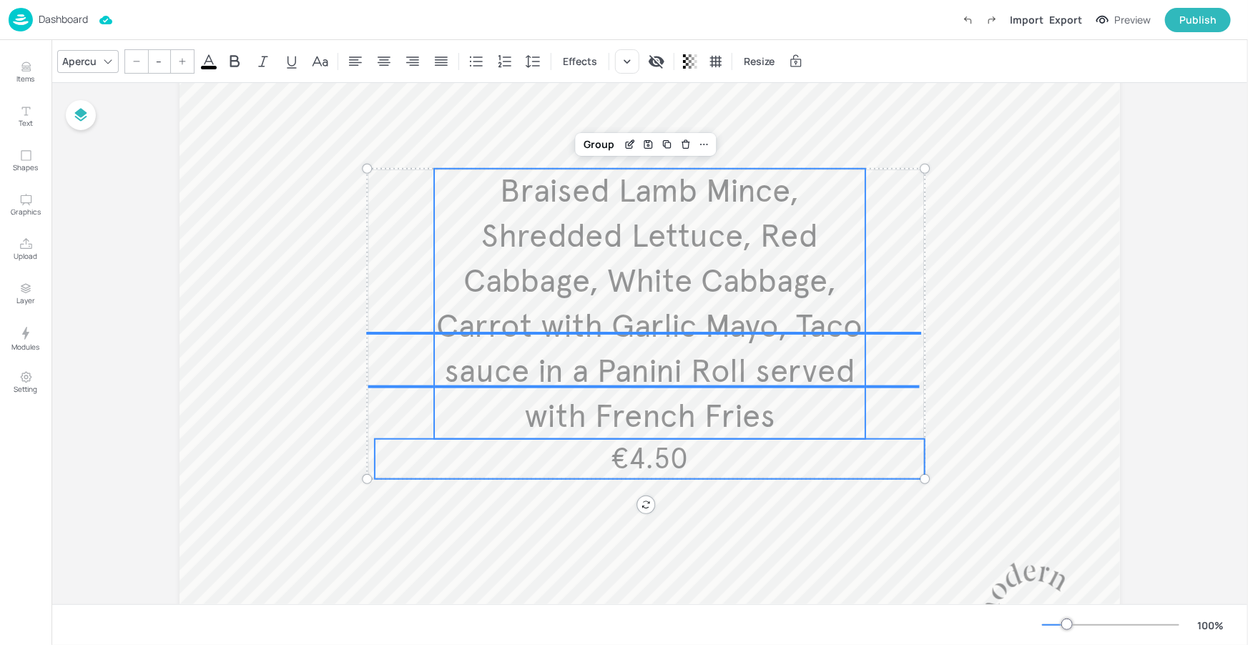
click at [614, 256] on p "Braised Lamb Mince, Shredded Lettuce, Red Cabbage, White Cabbage, Carrot with G…" at bounding box center [649, 304] width 431 height 270
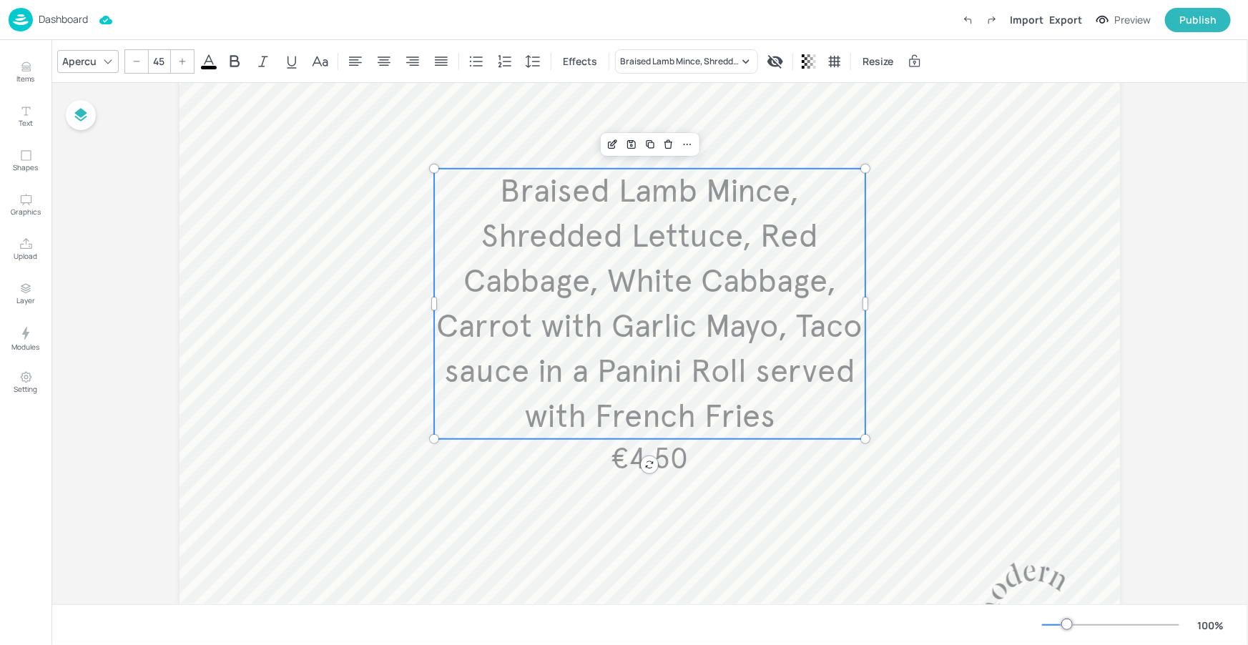
click at [613, 306] on span "Braised Lamb Mince, Shredded Lettuce, Red Cabbage, White Cabbage, Carrot with G…" at bounding box center [649, 303] width 426 height 265
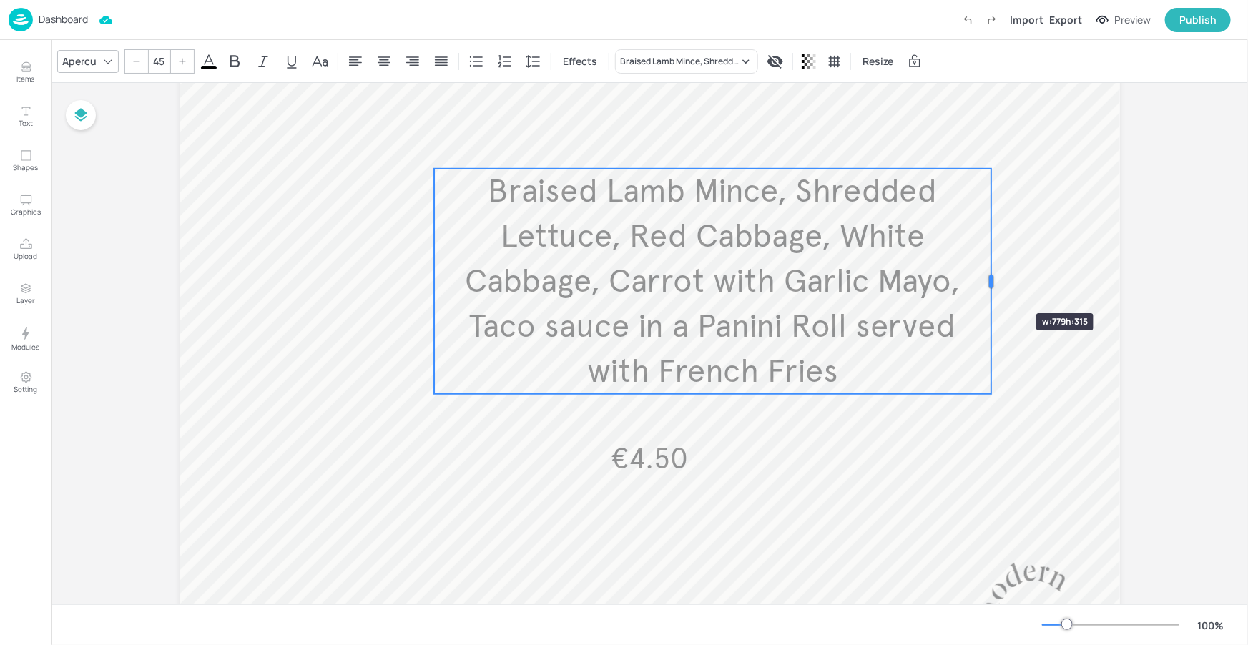
drag, startPoint x: 867, startPoint y: 302, endPoint x: 993, endPoint y: 285, distance: 127.0
click at [993, 285] on div at bounding box center [990, 281] width 11 height 225
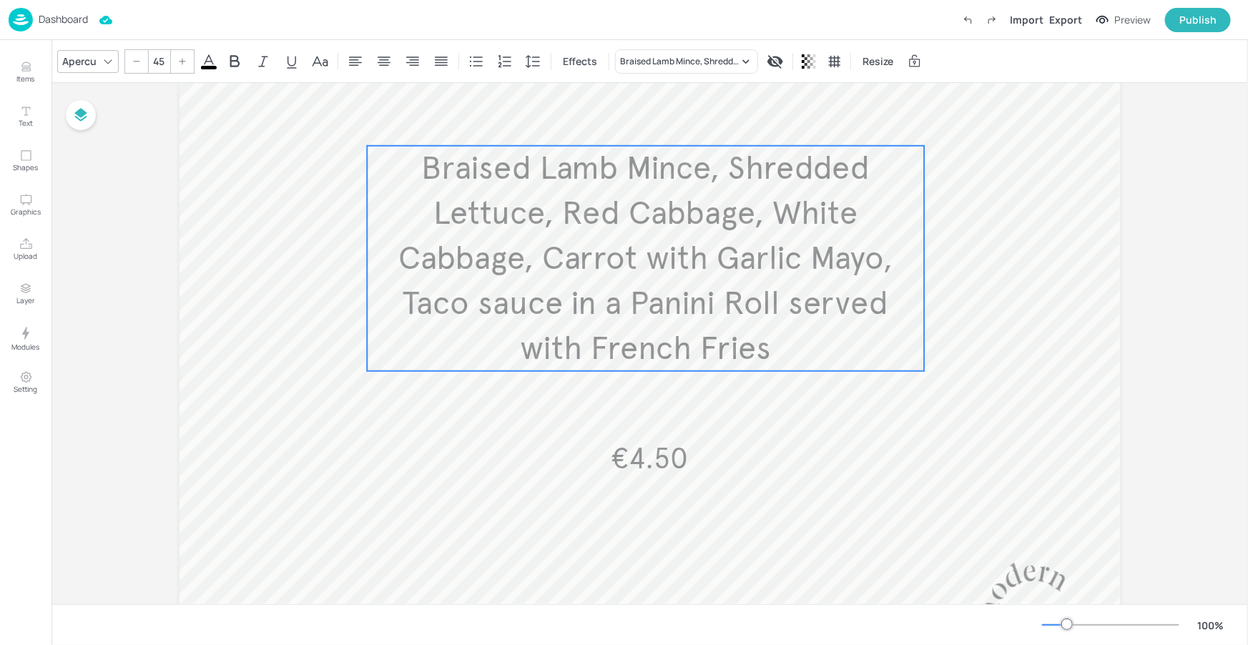
drag, startPoint x: 838, startPoint y: 262, endPoint x: 774, endPoint y: 240, distance: 68.1
click at [774, 240] on span "Braised Lamb Mince, Shredded Lettuce, Red Cabbage, White Cabbage, Carrot with G…" at bounding box center [645, 258] width 495 height 220
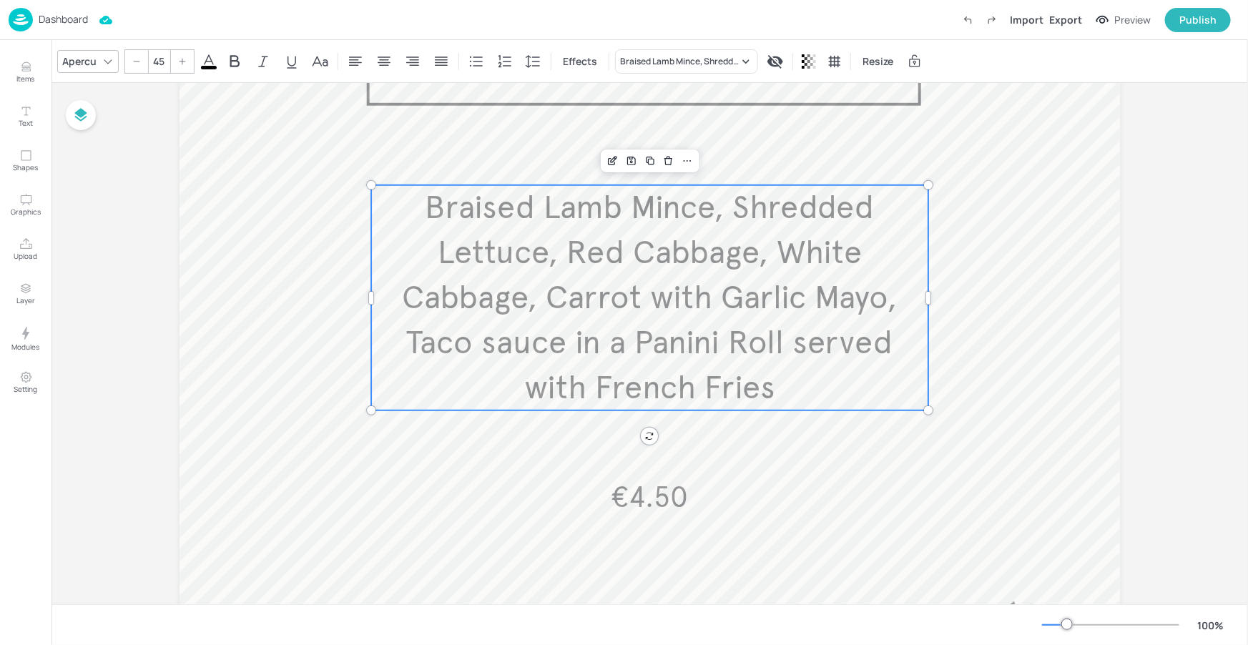
scroll to position [144, 0]
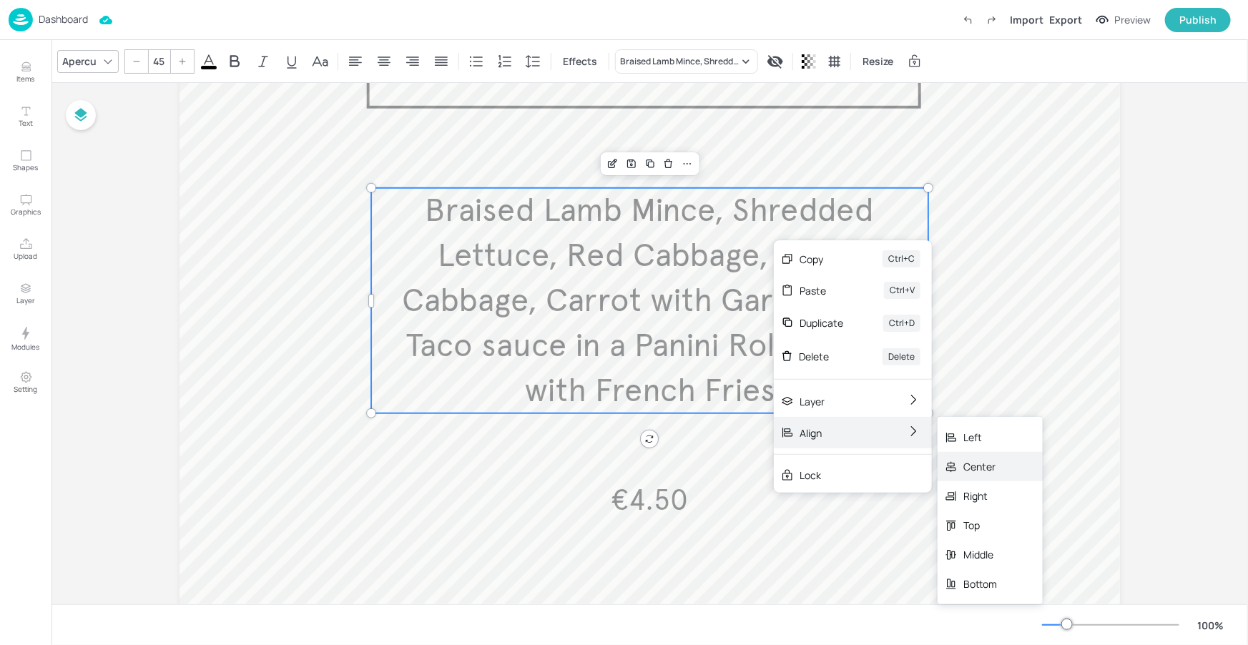
click at [957, 461] on icon at bounding box center [951, 467] width 13 height 13
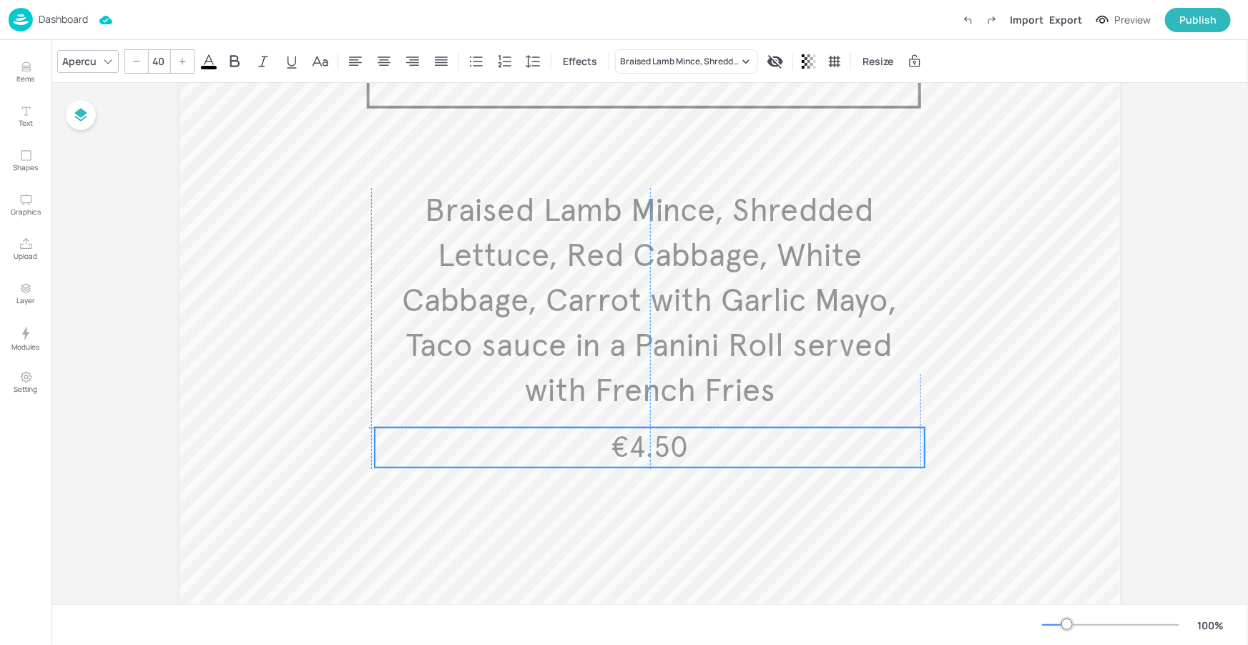
drag, startPoint x: 666, startPoint y: 488, endPoint x: 665, endPoint y: 435, distance: 52.2
click at [665, 436] on span "€4.50" at bounding box center [649, 447] width 77 height 35
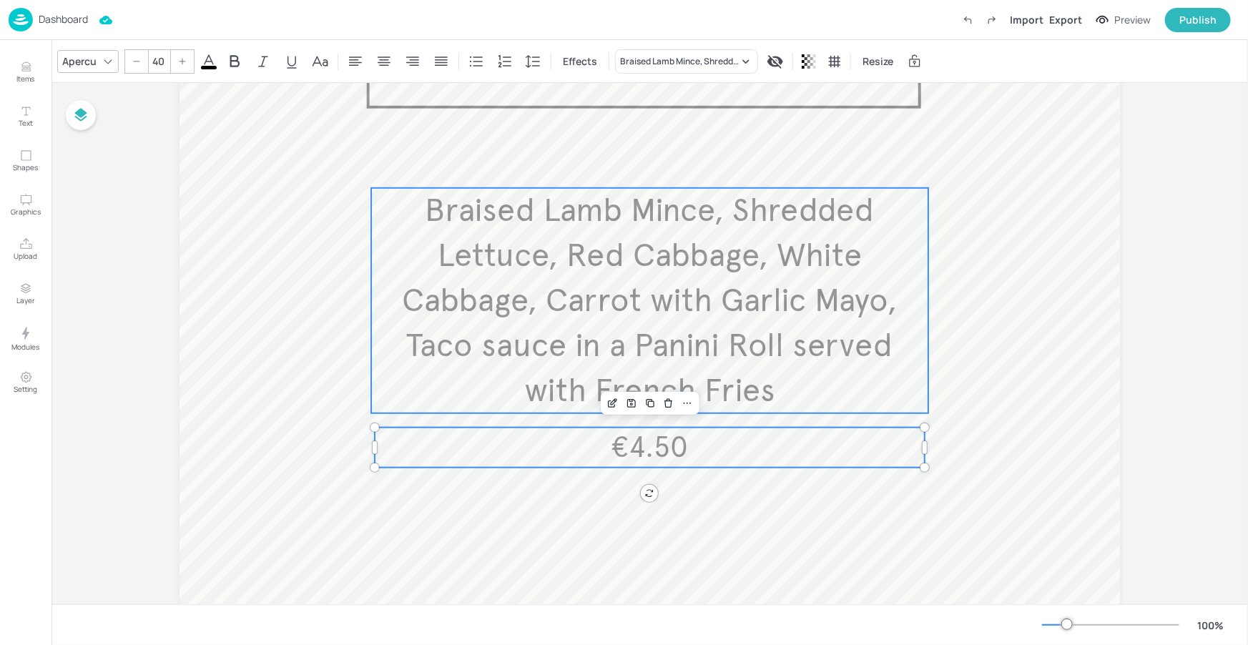
type input "--"
click at [690, 358] on span "Braised Lamb Mince, Shredded Lettuce, Red Cabbage, White Cabbage, Carrot with G…" at bounding box center [649, 300] width 495 height 220
click at [611, 167] on div "Group" at bounding box center [603, 163] width 42 height 19
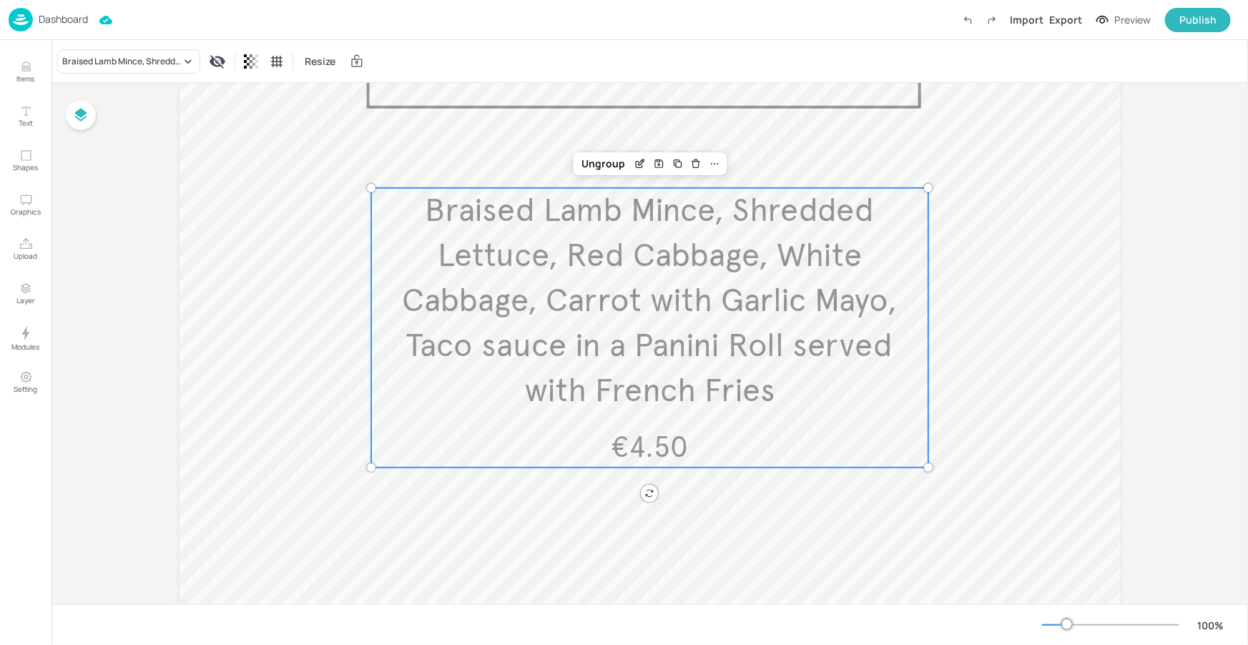
click at [653, 275] on span "Braised Lamb Mince, Shredded Lettuce, Red Cabbage, White Cabbage, Carrot with G…" at bounding box center [649, 300] width 495 height 220
click at [632, 172] on div "Ungroup" at bounding box center [648, 164] width 154 height 23
click at [633, 169] on div "Edit Item" at bounding box center [638, 164] width 19 height 19
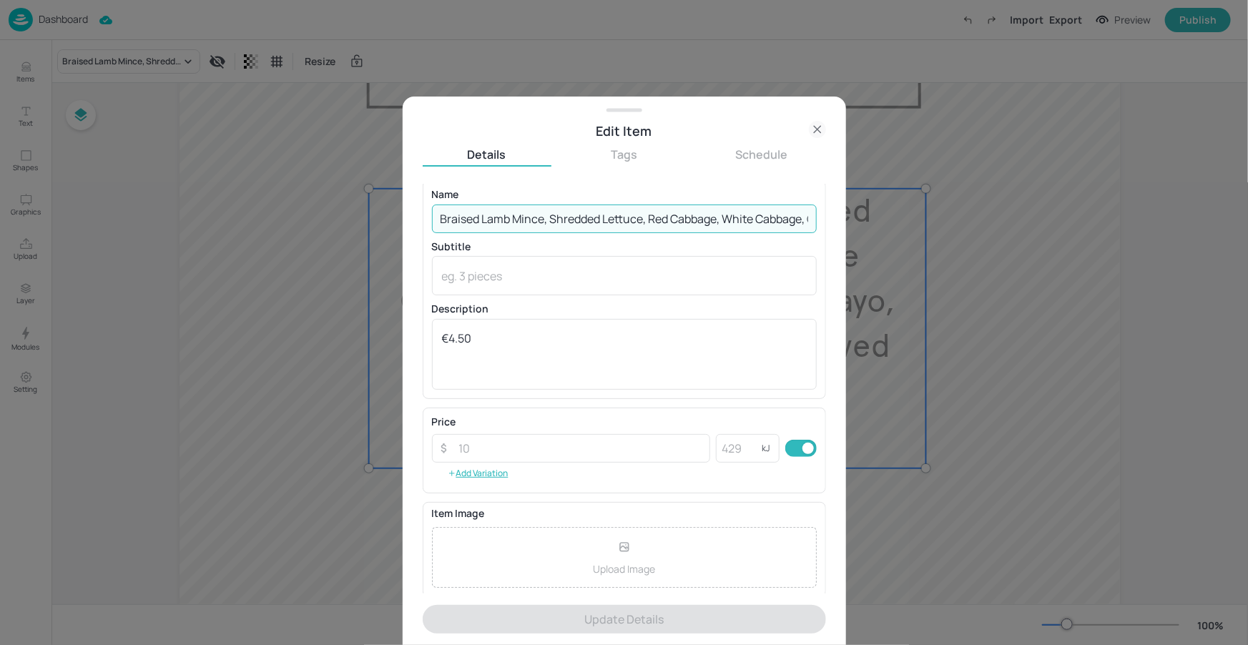
scroll to position [0, 400]
drag, startPoint x: 631, startPoint y: 220, endPoint x: 831, endPoint y: 232, distance: 199.8
click at [854, 222] on div "Edit Item Details Tags Schedule Name Braised Lamb Mince, Shredded Lettuce, Red …" at bounding box center [624, 322] width 1248 height 645
click at [804, 218] on input "Braised Lamb Mince, Shredded Lettuce, Red Cabbage, White Cabbage, Carrot with G…" at bounding box center [624, 219] width 385 height 29
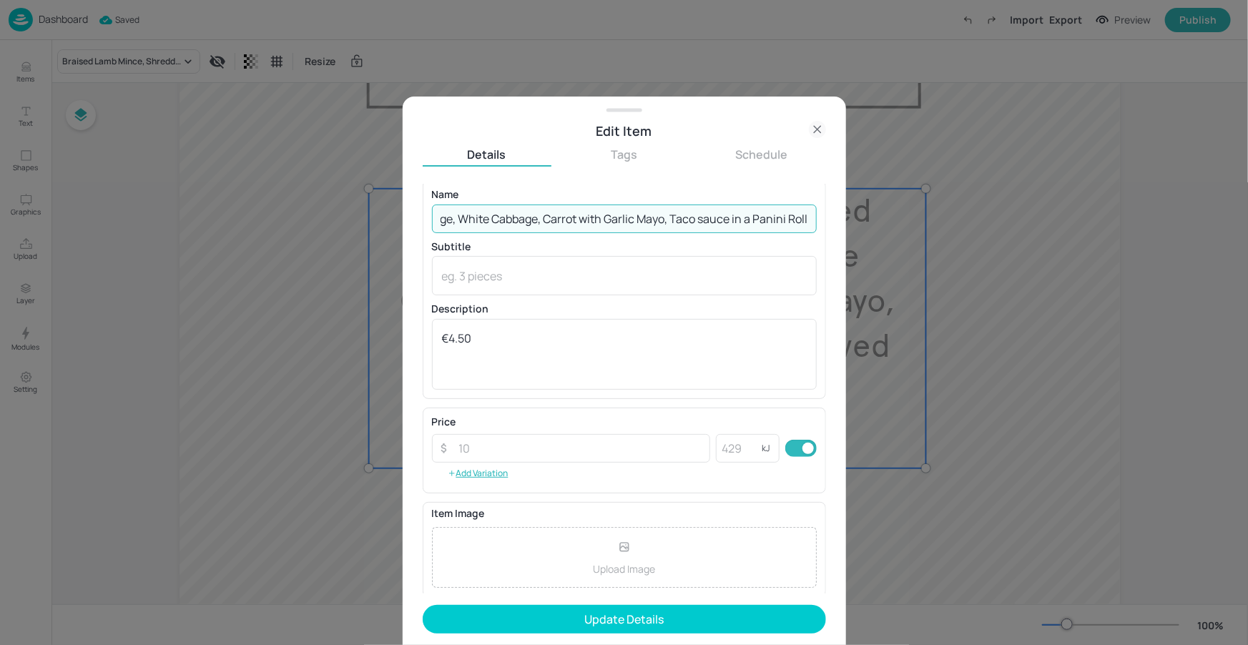
scroll to position [0, 271]
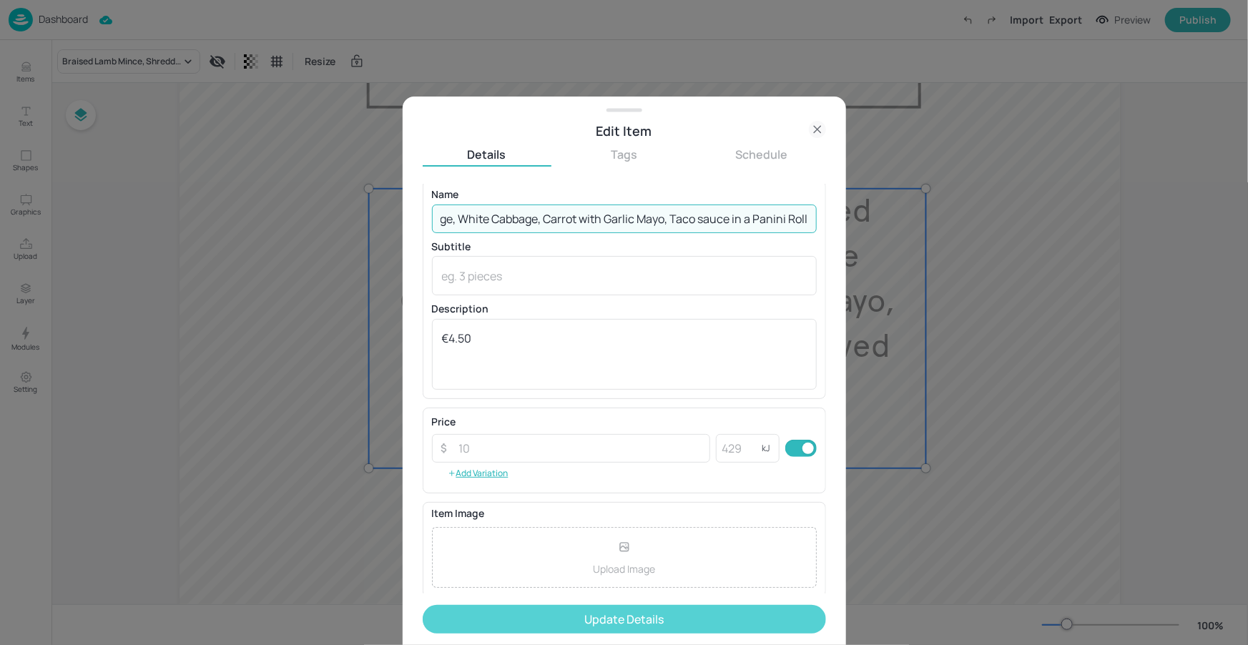
type input "Braised Lamb Mince, Shredded Lettuce, Red Cabbage, White Cabbage, Carrot with G…"
click at [629, 631] on button "Update Details" at bounding box center [624, 619] width 403 height 29
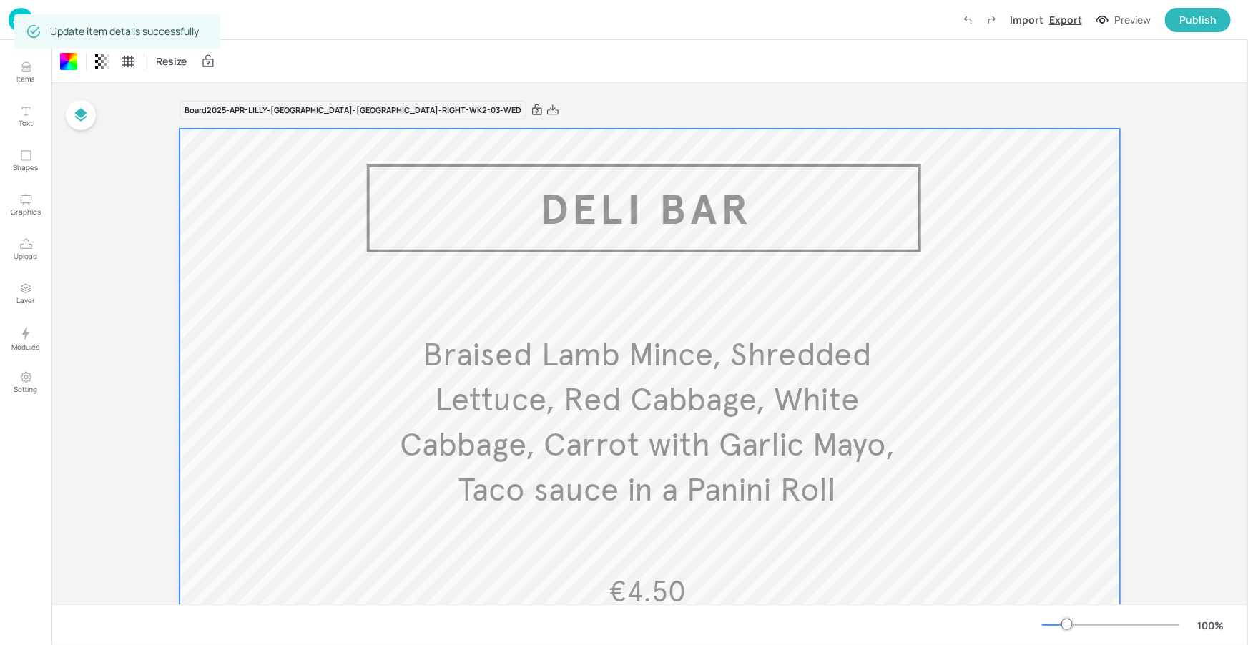
click at [1068, 24] on div "Export" at bounding box center [1065, 19] width 33 height 15
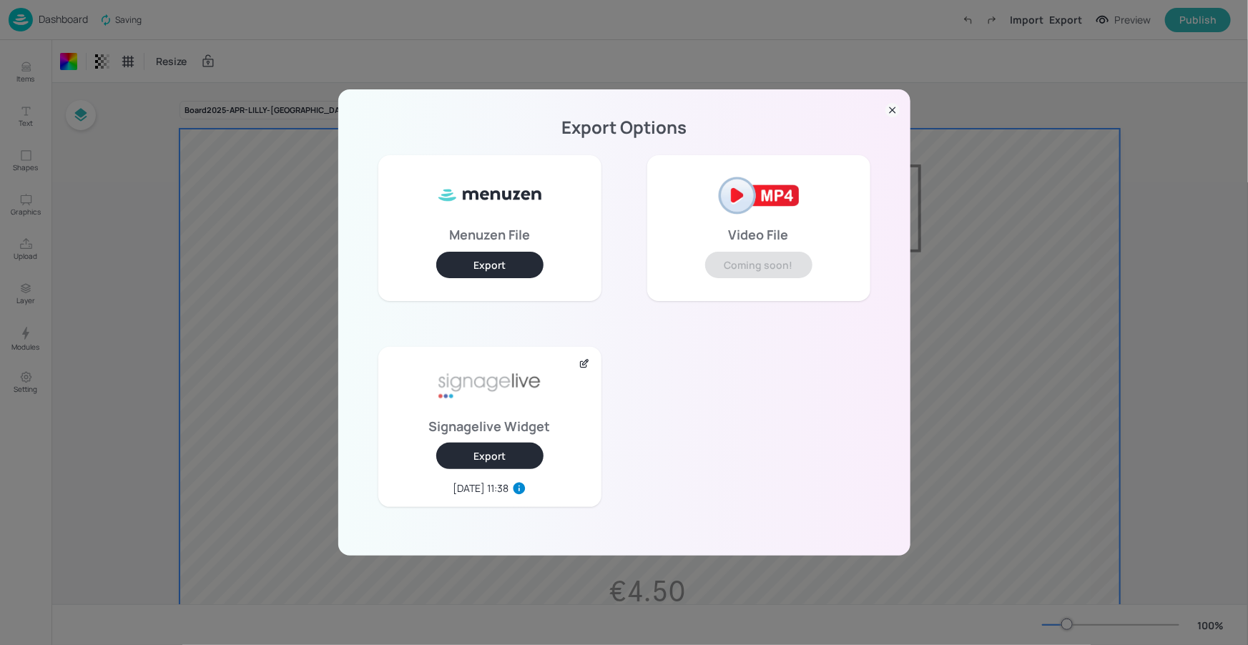
click at [508, 453] on button "Export" at bounding box center [489, 456] width 107 height 26
